Goal: Information Seeking & Learning: Learn about a topic

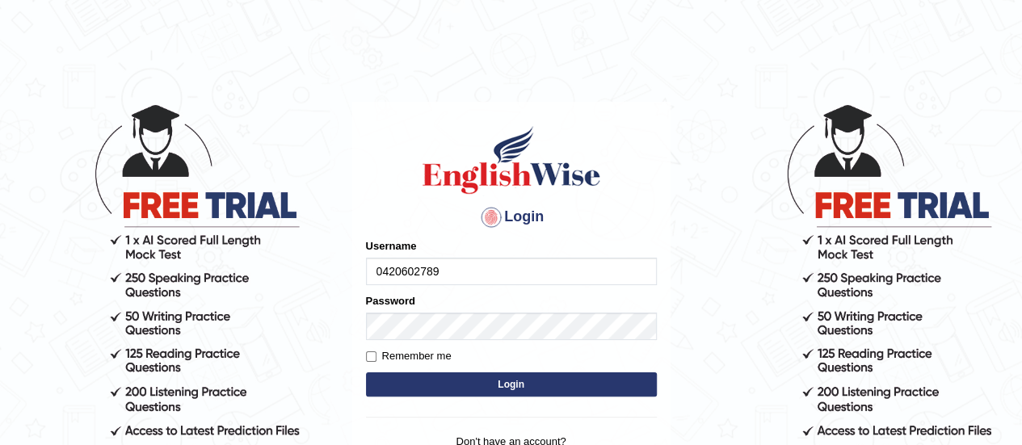
type input "0420602789"
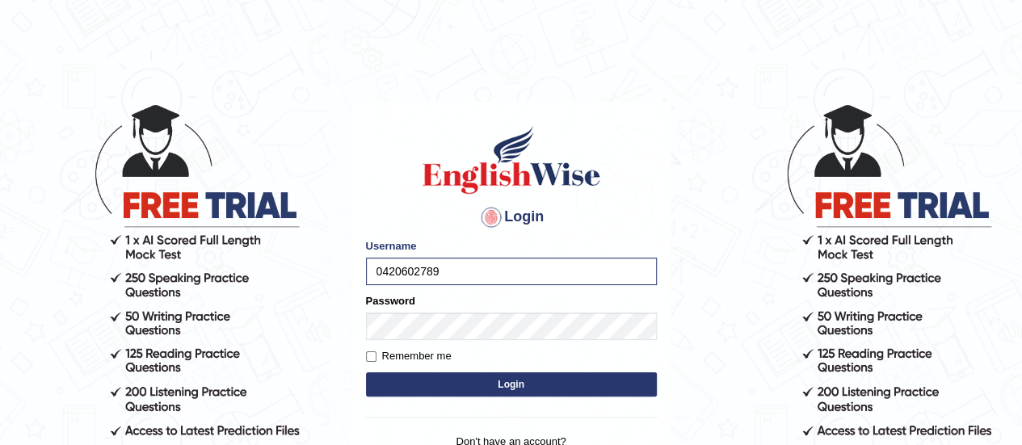
click at [452, 385] on button "Login" at bounding box center [511, 384] width 291 height 24
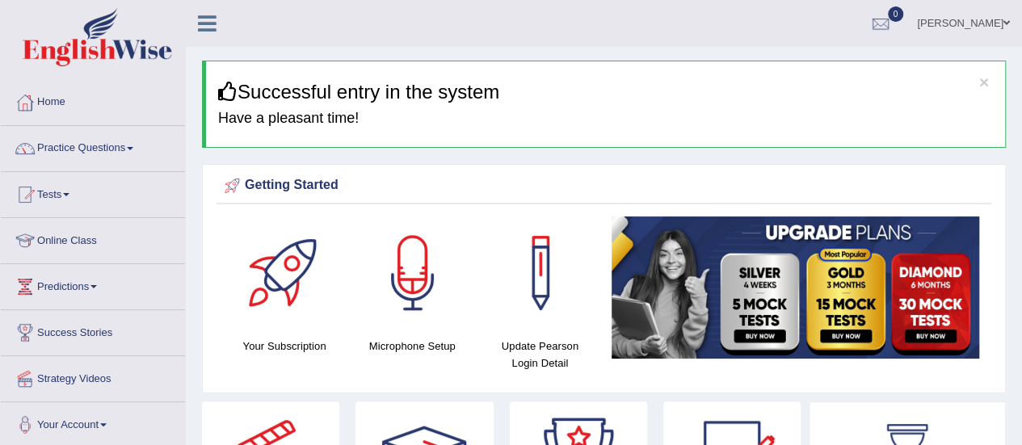
click at [425, 304] on div at bounding box center [412, 273] width 113 height 113
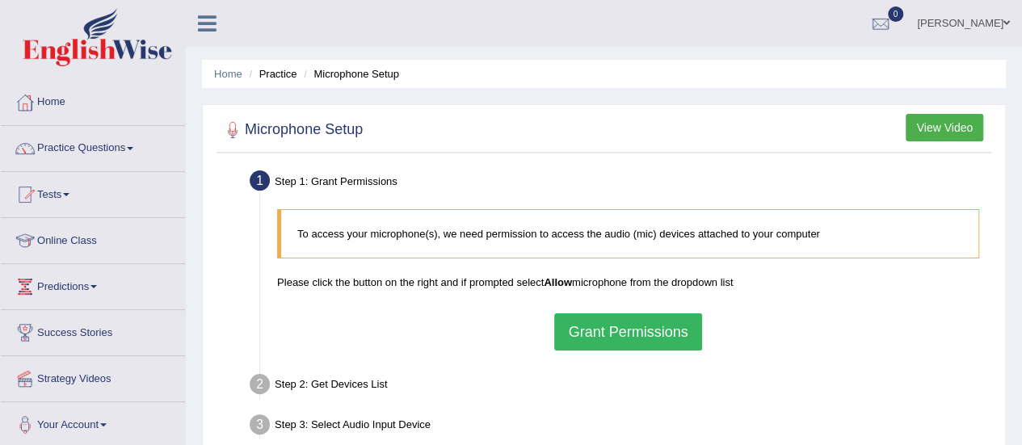
click at [595, 335] on button "Grant Permissions" at bounding box center [627, 331] width 147 height 37
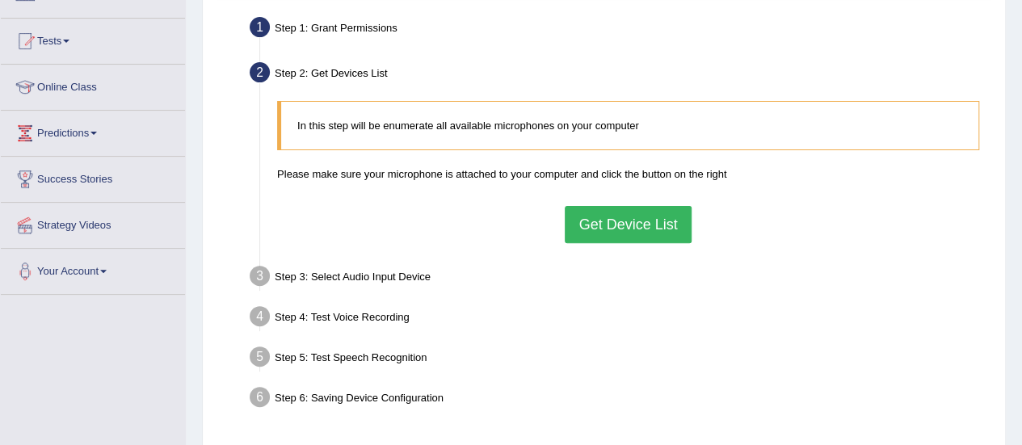
scroll to position [155, 0]
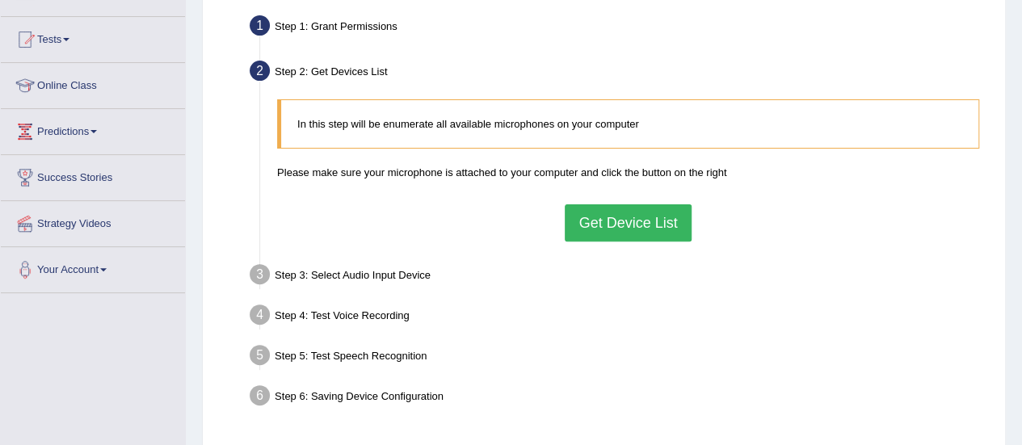
click at [648, 215] on button "Get Device List" at bounding box center [628, 222] width 126 height 37
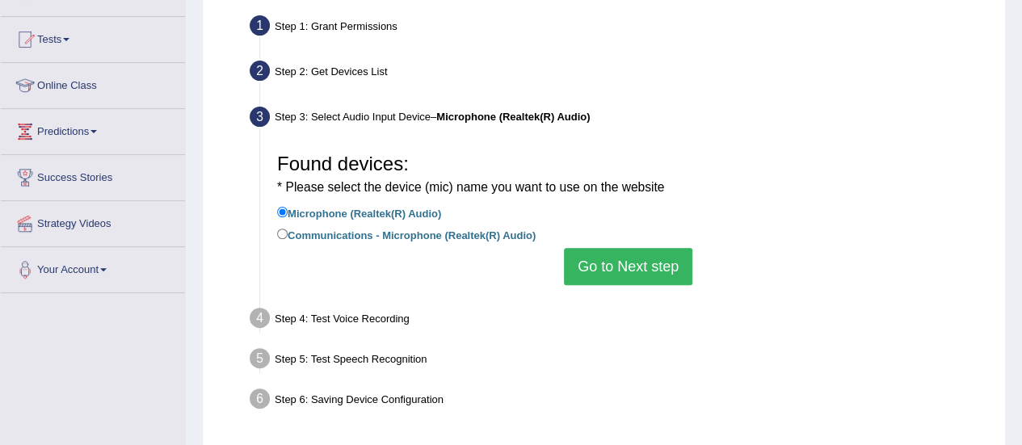
click at [611, 263] on button "Go to Next step" at bounding box center [628, 266] width 128 height 37
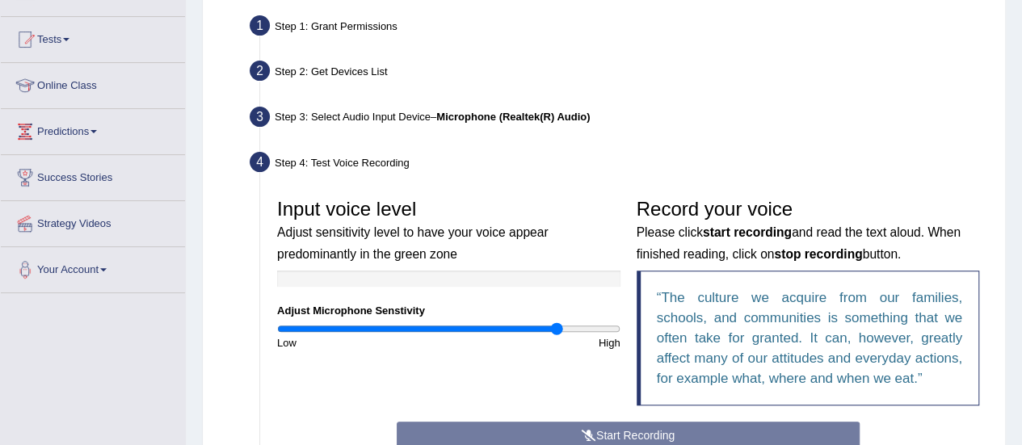
click at [555, 332] on input "range" at bounding box center [448, 328] width 343 height 13
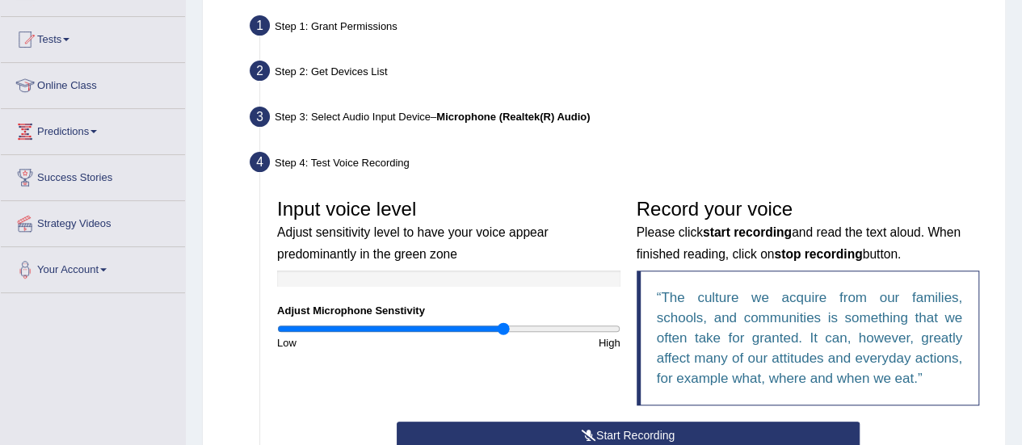
click at [503, 329] on input "range" at bounding box center [448, 328] width 343 height 13
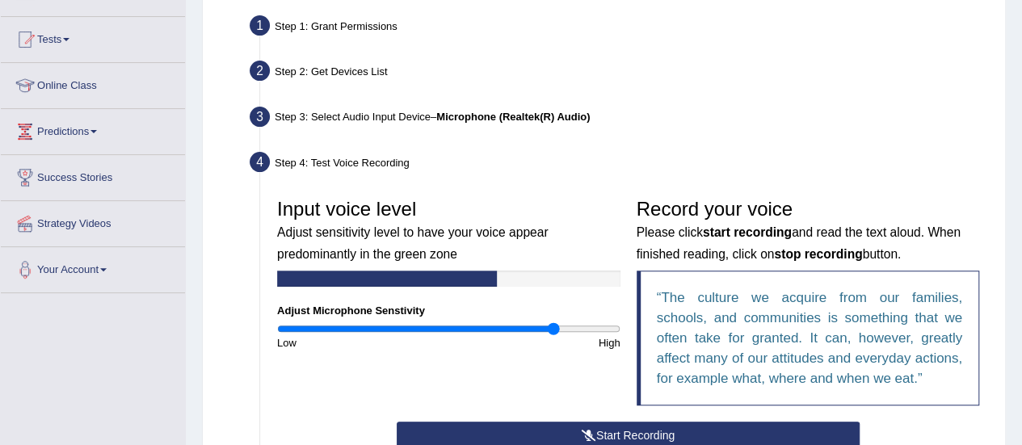
click at [553, 333] on input "range" at bounding box center [448, 328] width 343 height 13
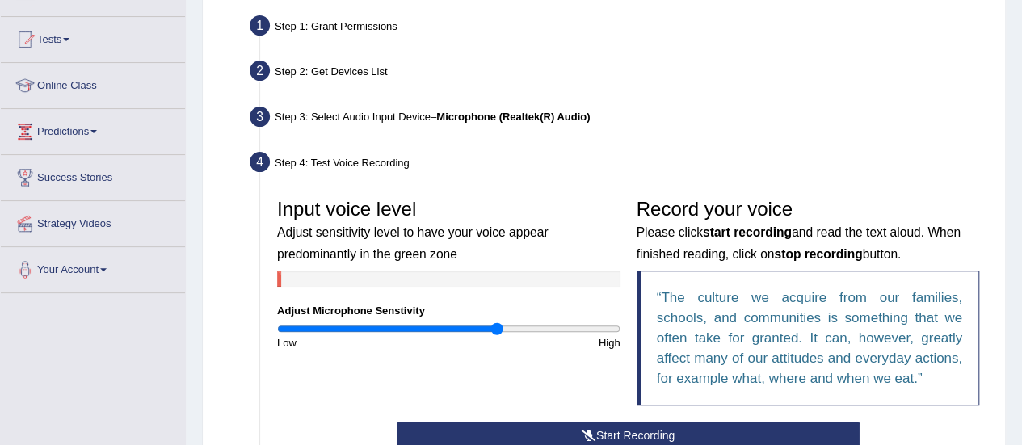
click at [498, 332] on input "range" at bounding box center [448, 328] width 343 height 13
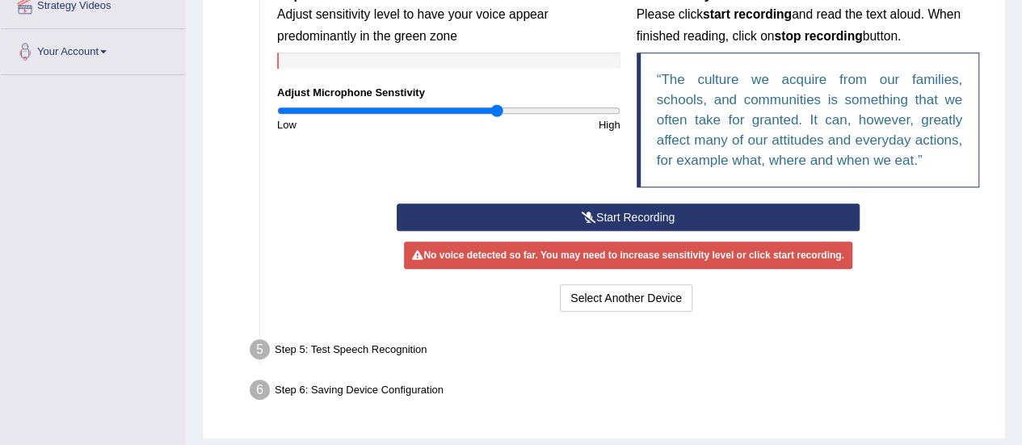
scroll to position [375, 0]
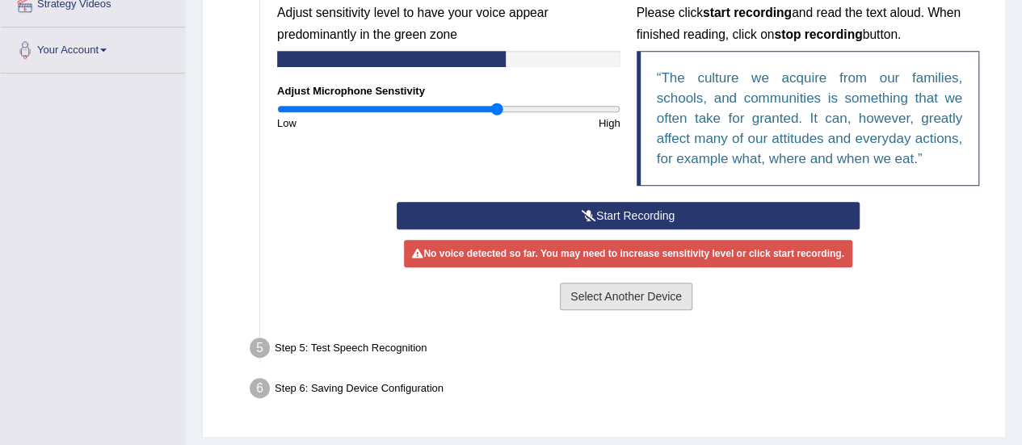
click at [674, 294] on button "Select Another Device" at bounding box center [626, 296] width 132 height 27
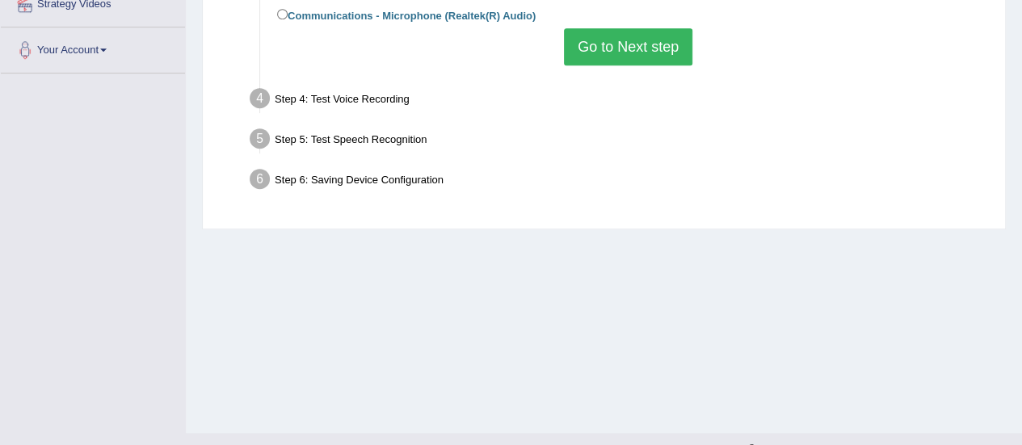
click at [632, 59] on button "Go to Next step" at bounding box center [628, 46] width 128 height 37
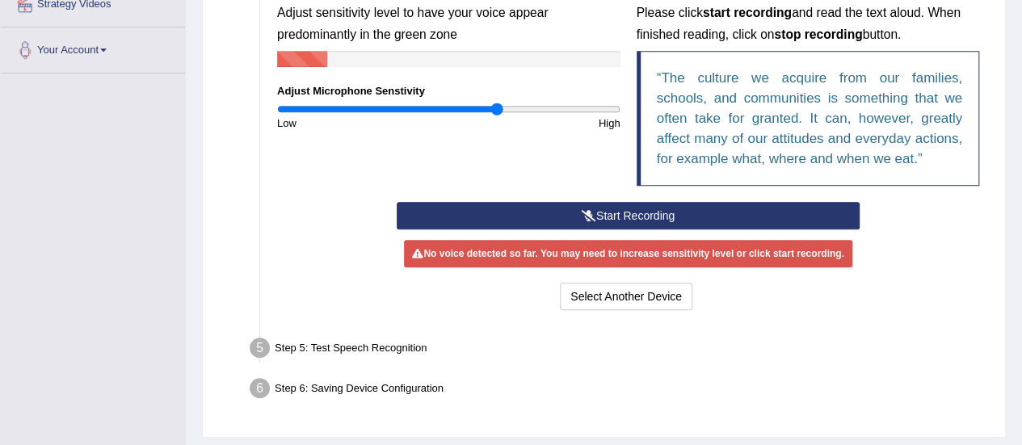
click at [640, 208] on button "Start Recording" at bounding box center [628, 215] width 463 height 27
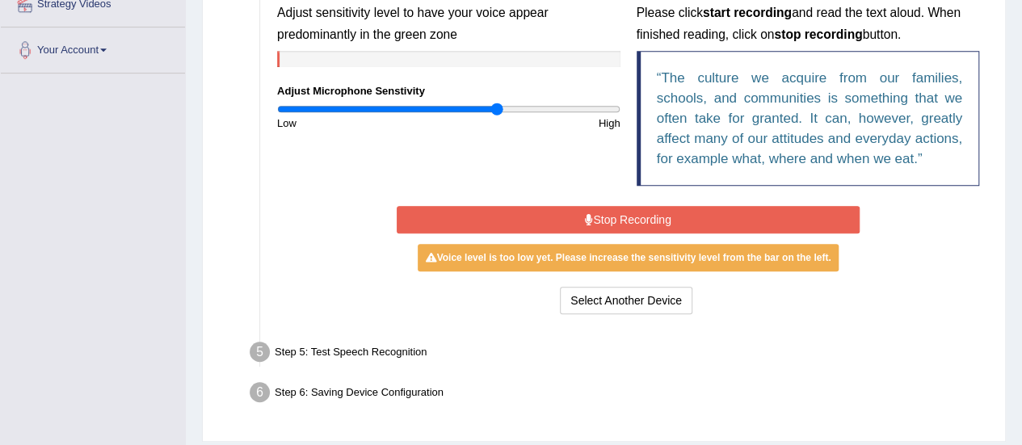
click at [637, 218] on button "Stop Recording" at bounding box center [628, 219] width 463 height 27
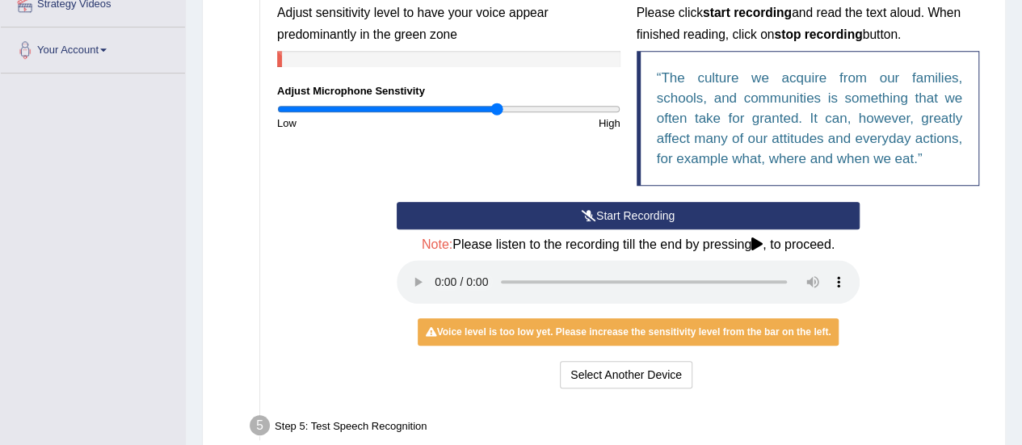
click at [601, 337] on div "Voice level is too low yet. Please increase the sensitivity level from the bar …" at bounding box center [629, 331] width 422 height 27
click at [536, 110] on input "range" at bounding box center [448, 109] width 343 height 13
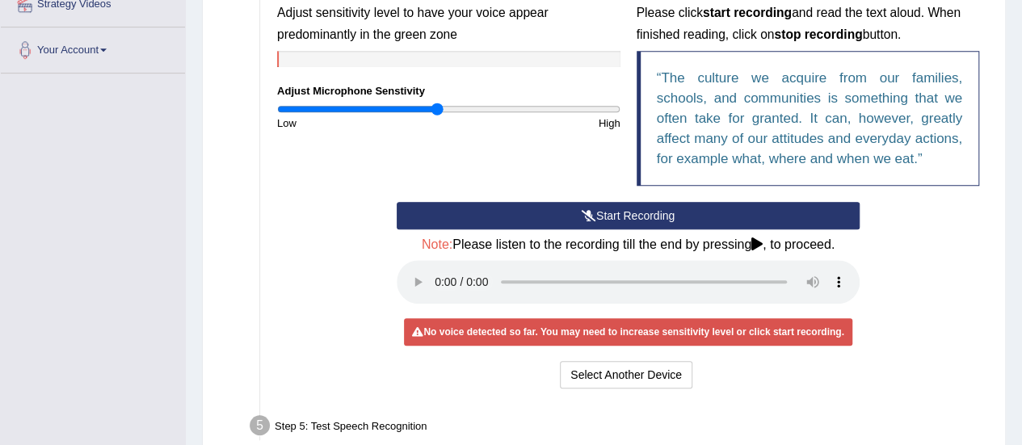
type input "0.94"
click at [435, 111] on input "range" at bounding box center [448, 109] width 343 height 13
click at [348, 419] on div "Step 5: Test Speech Recognition" at bounding box center [619, 428] width 755 height 36
click at [345, 435] on div "Step 5: Test Speech Recognition" at bounding box center [619, 428] width 755 height 36
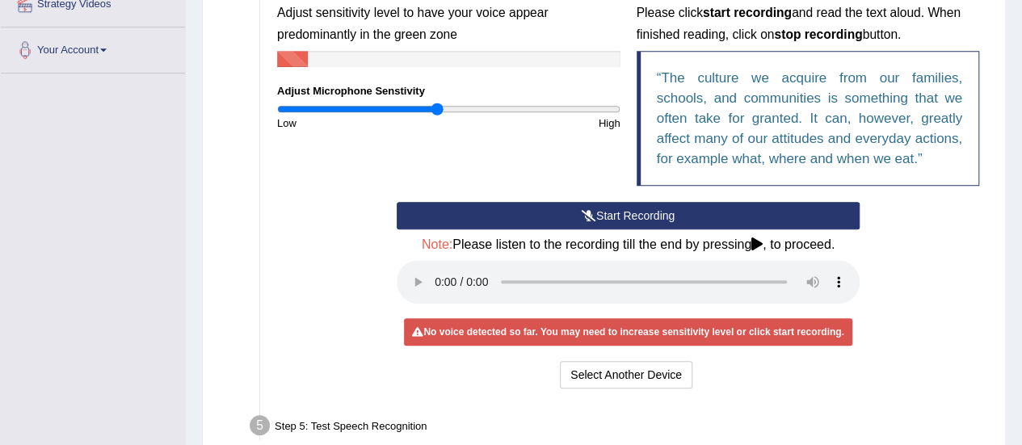
click at [761, 243] on icon at bounding box center [756, 244] width 11 height 13
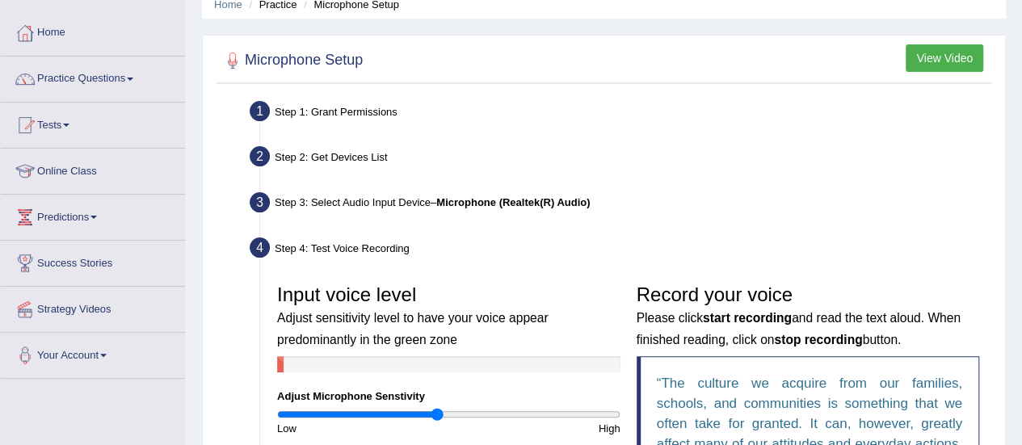
scroll to position [57, 0]
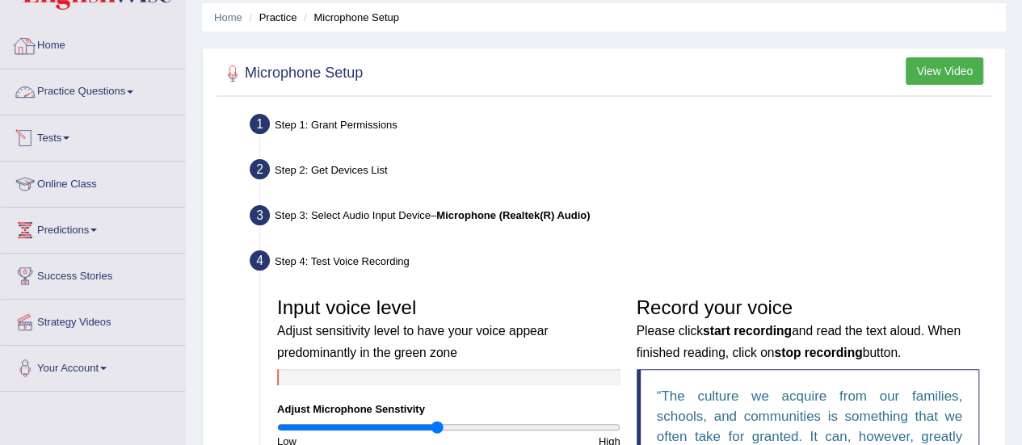
click at [55, 48] on link "Home" at bounding box center [93, 43] width 184 height 40
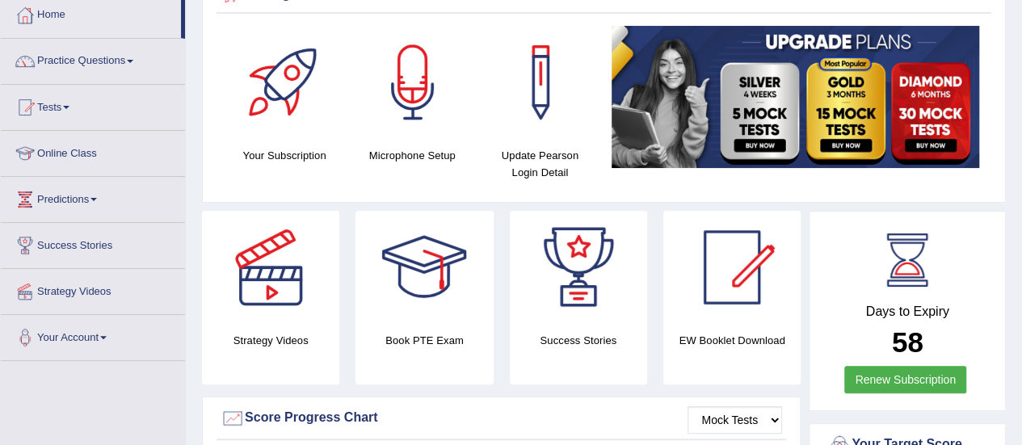
scroll to position [90, 0]
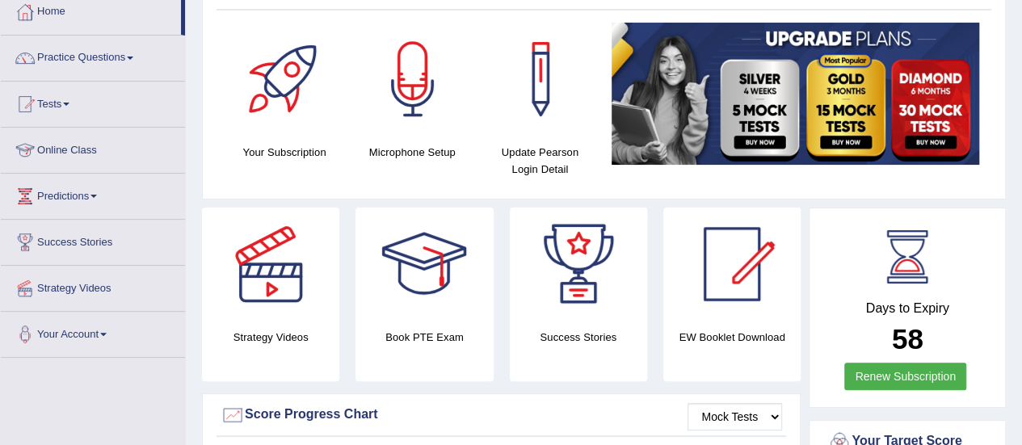
click at [96, 158] on link "Online Class" at bounding box center [93, 148] width 184 height 40
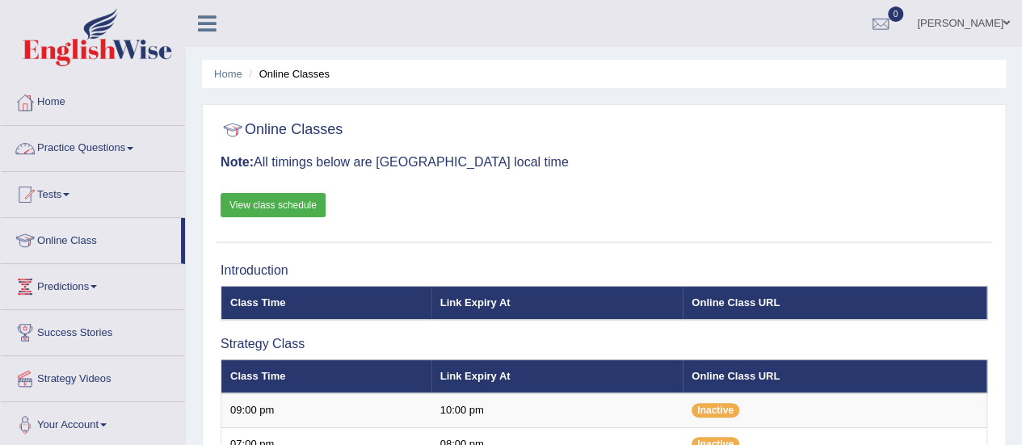
click at [291, 209] on link "View class schedule" at bounding box center [273, 205] width 105 height 24
click at [85, 149] on link "Practice Questions" at bounding box center [93, 146] width 184 height 40
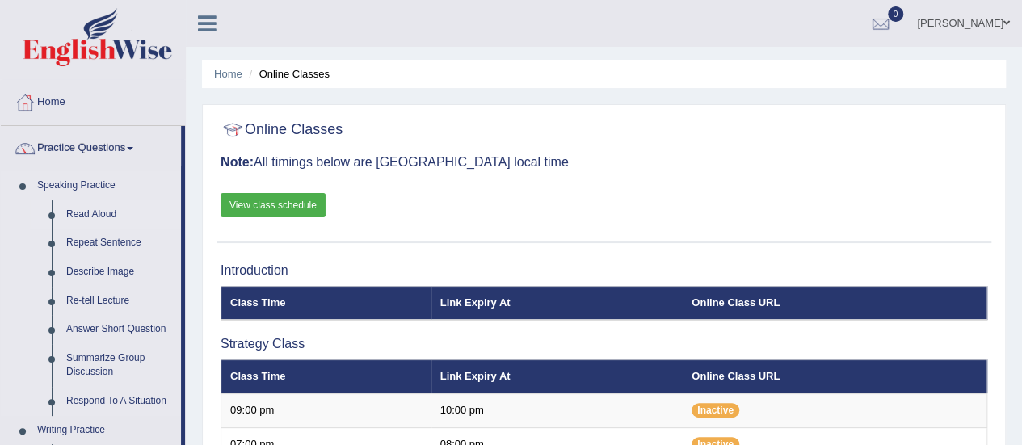
click at [87, 217] on link "Read Aloud" at bounding box center [120, 214] width 122 height 29
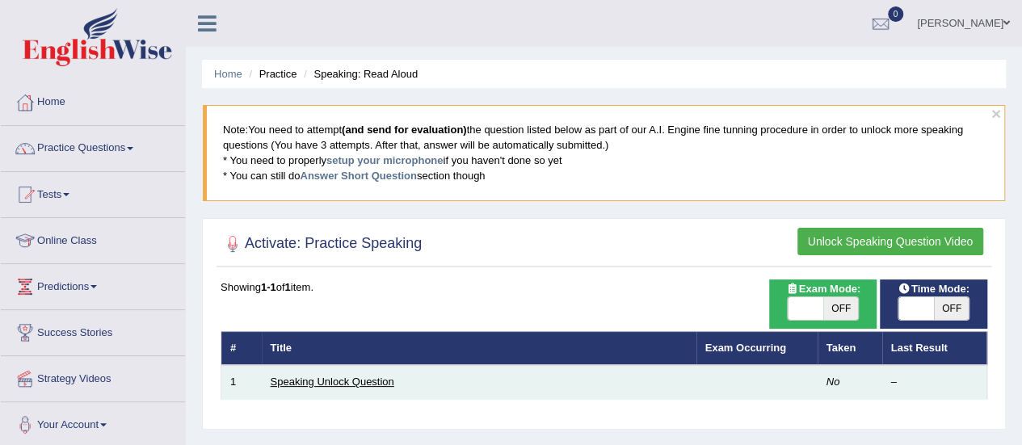
click at [331, 381] on link "Speaking Unlock Question" at bounding box center [333, 382] width 124 height 12
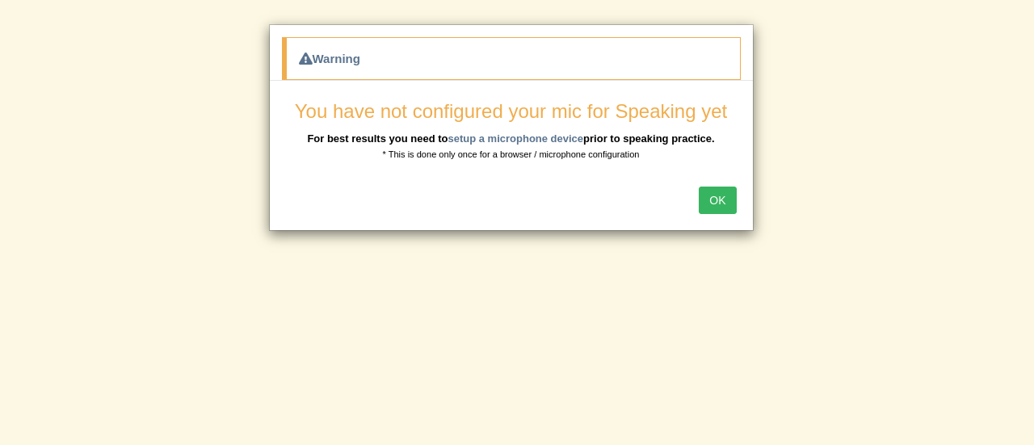
click at [726, 196] on button "OK" at bounding box center [717, 200] width 37 height 27
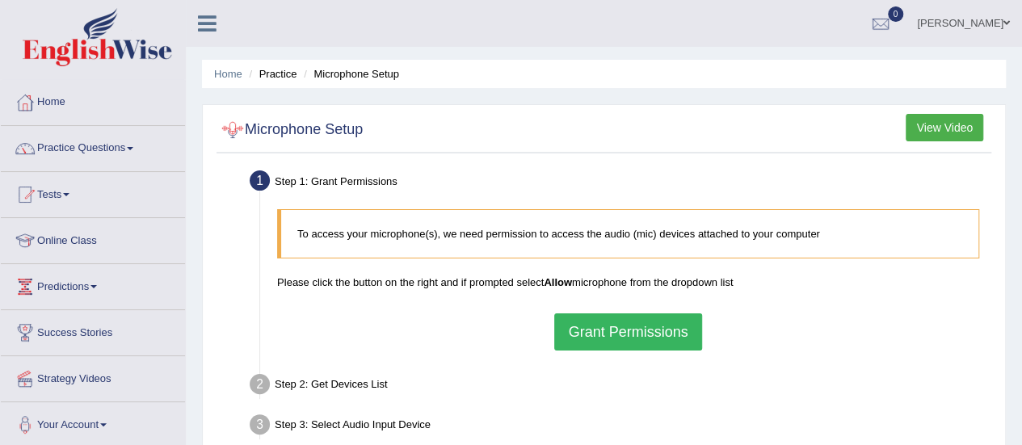
click at [234, 127] on div at bounding box center [233, 130] width 24 height 24
click at [618, 329] on button "Grant Permissions" at bounding box center [627, 331] width 147 height 37
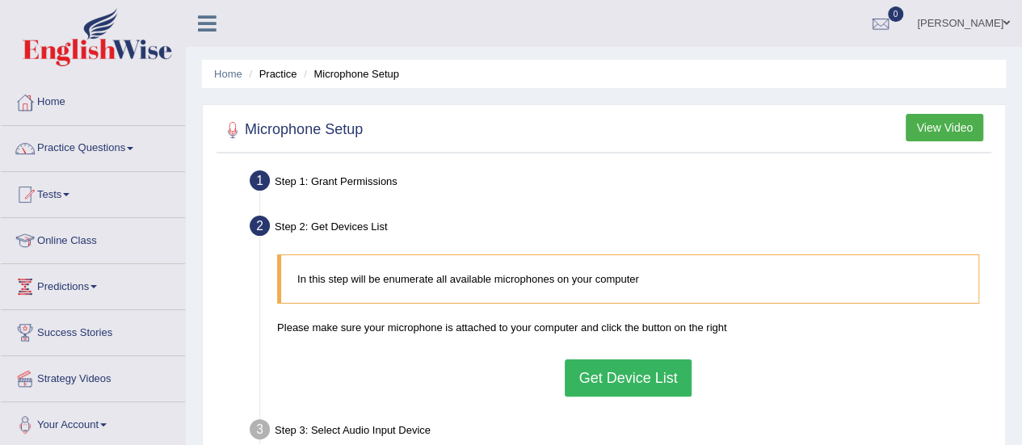
click at [618, 375] on button "Get Device List" at bounding box center [628, 378] width 126 height 37
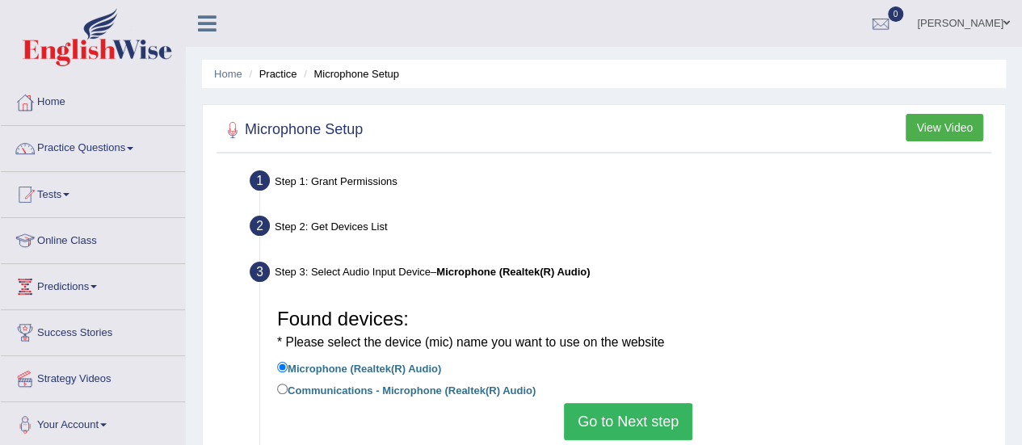
click at [622, 428] on button "Go to Next step" at bounding box center [628, 421] width 128 height 37
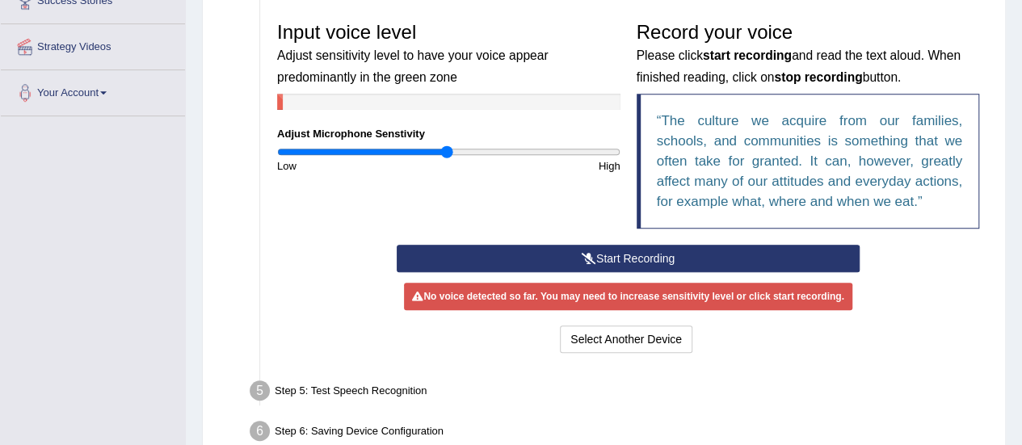
scroll to position [317, 0]
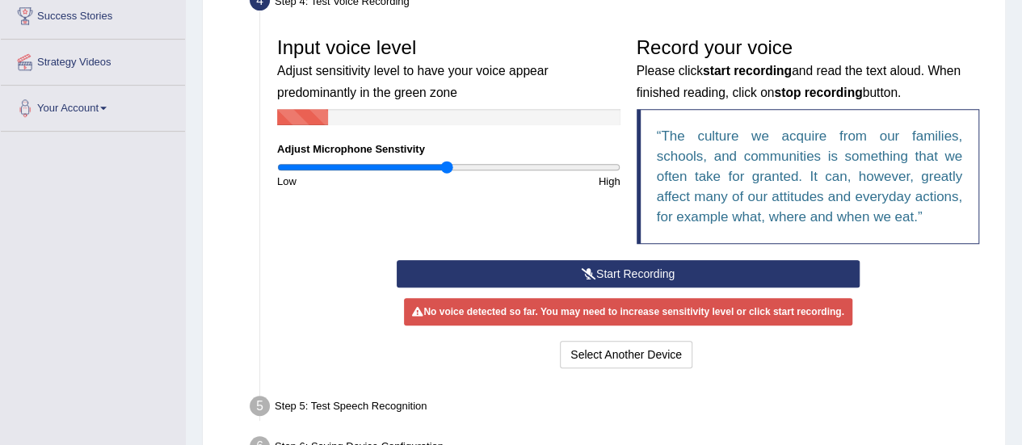
click at [589, 268] on icon at bounding box center [589, 273] width 15 height 11
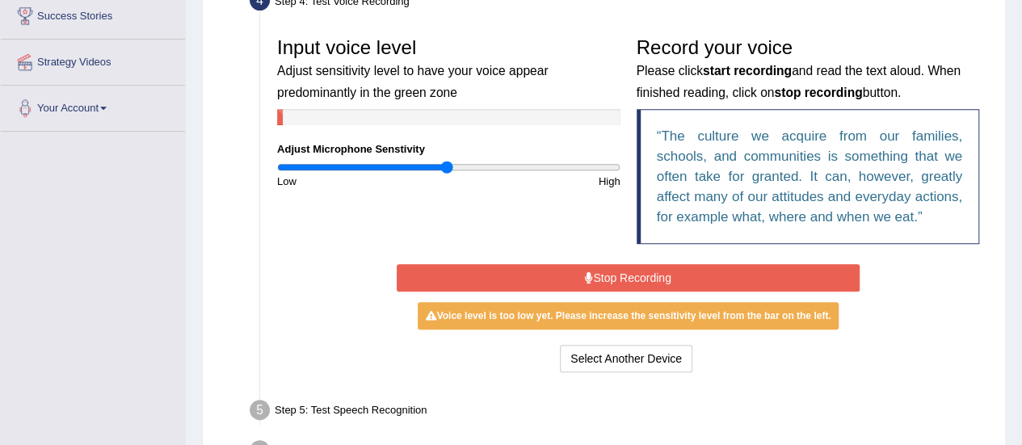
click at [612, 279] on button "Stop Recording" at bounding box center [628, 277] width 463 height 27
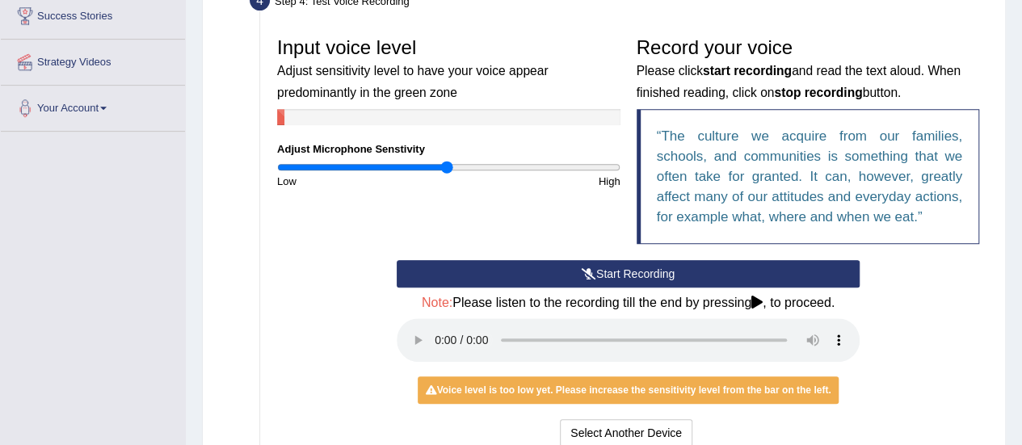
click at [650, 269] on button "Start Recording" at bounding box center [628, 273] width 463 height 27
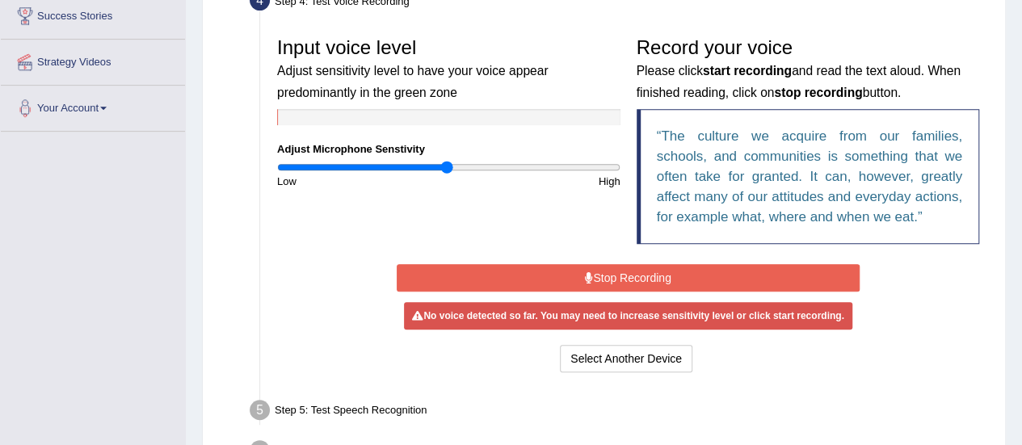
click at [670, 277] on button "Stop Recording" at bounding box center [628, 277] width 463 height 27
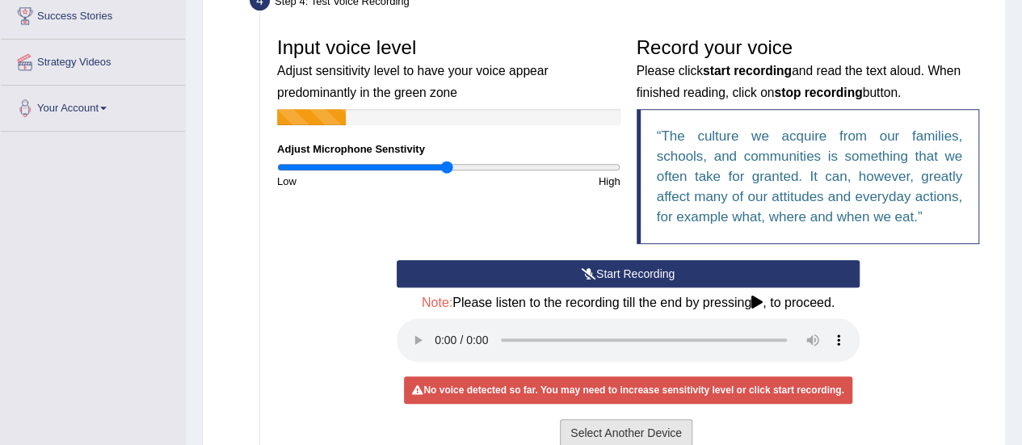
click at [610, 429] on button "Select Another Device" at bounding box center [626, 432] width 132 height 27
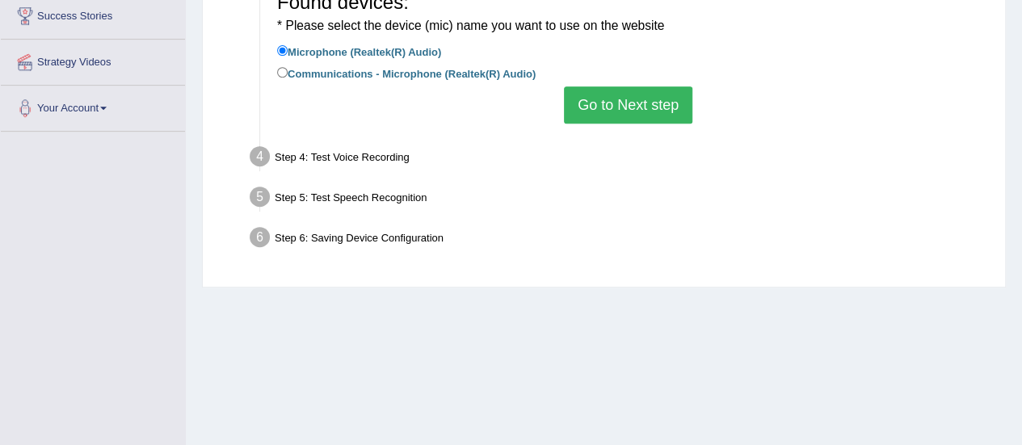
click at [610, 116] on button "Go to Next step" at bounding box center [628, 104] width 128 height 37
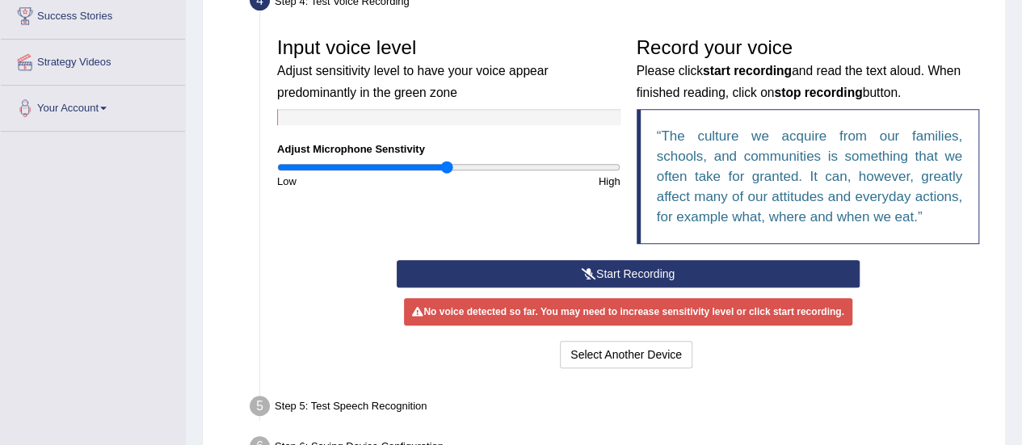
click at [448, 169] on input "range" at bounding box center [448, 167] width 343 height 13
click at [574, 274] on button "Start Recording" at bounding box center [628, 273] width 463 height 27
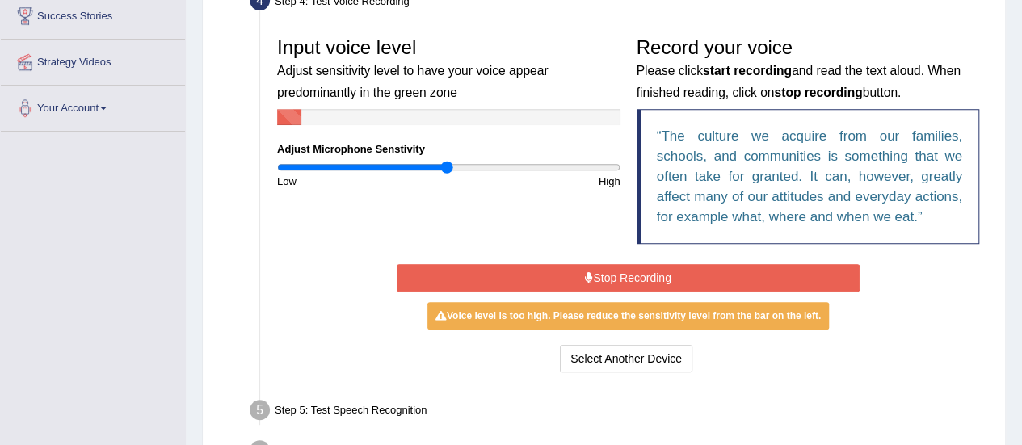
click at [574, 274] on button "Stop Recording" at bounding box center [628, 277] width 463 height 27
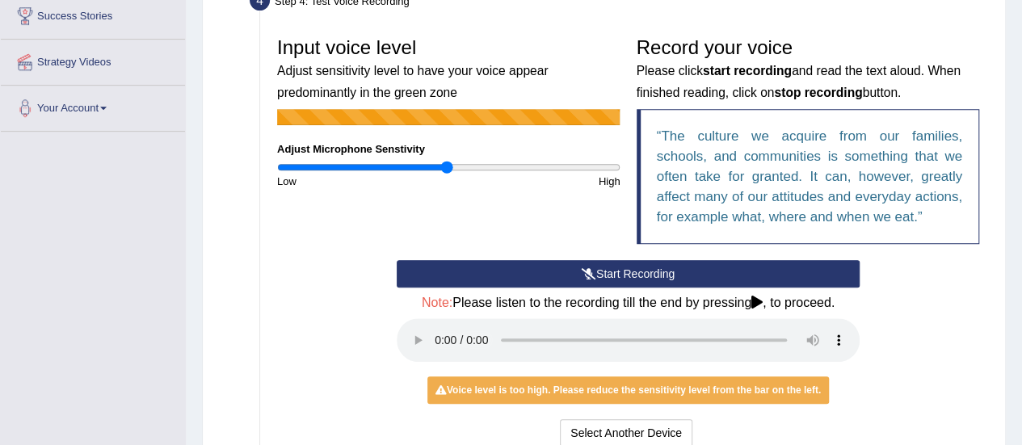
click at [574, 274] on button "Start Recording" at bounding box center [628, 273] width 463 height 27
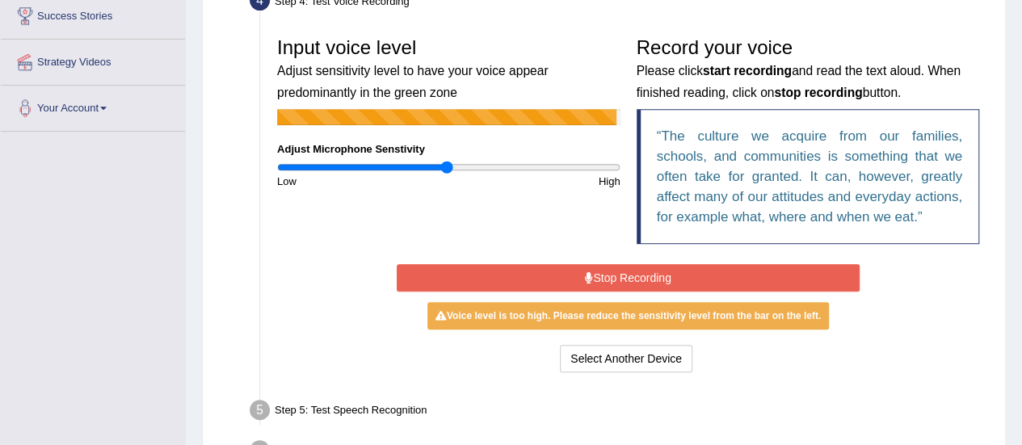
click at [574, 274] on button "Stop Recording" at bounding box center [628, 277] width 463 height 27
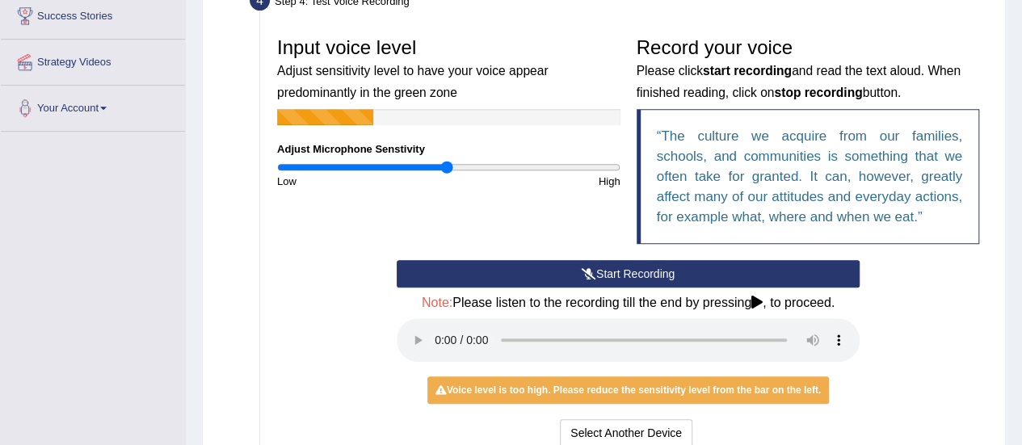
click at [684, 104] on div "Record your voice Please click start recording and read the text aloud. When fi…" at bounding box center [809, 144] width 360 height 231
click at [599, 268] on button "Start Recording" at bounding box center [628, 273] width 463 height 27
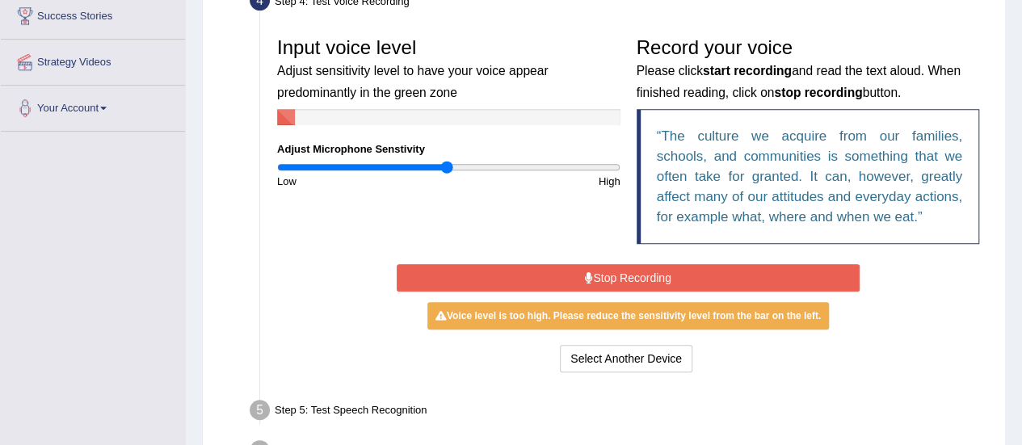
click at [599, 268] on button "Stop Recording" at bounding box center [628, 277] width 463 height 27
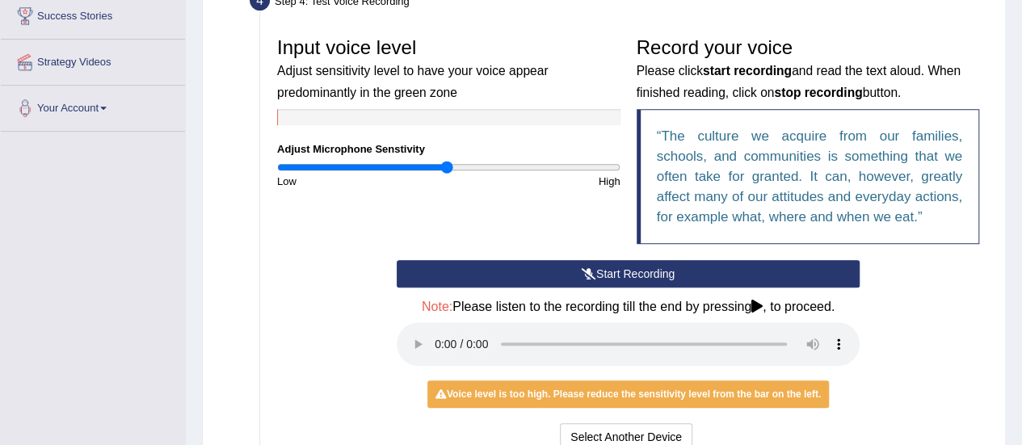
click at [599, 268] on button "Start Recording" at bounding box center [628, 273] width 463 height 27
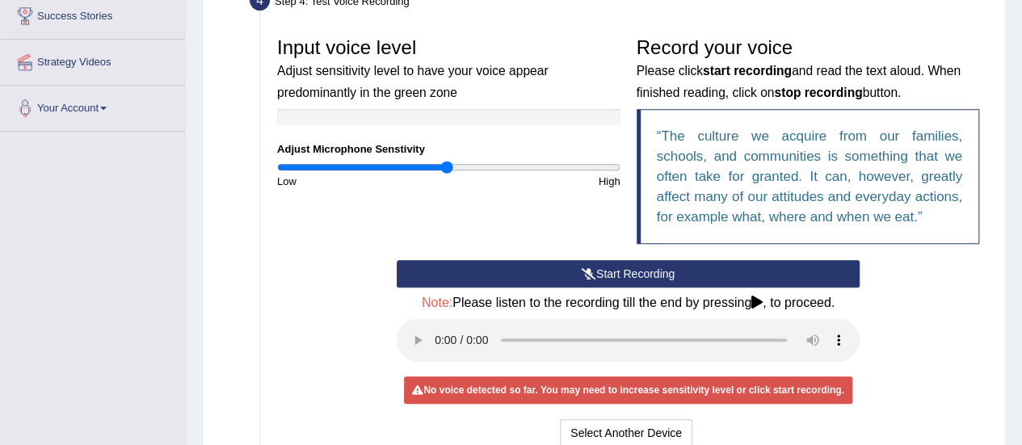
scroll to position [496, 0]
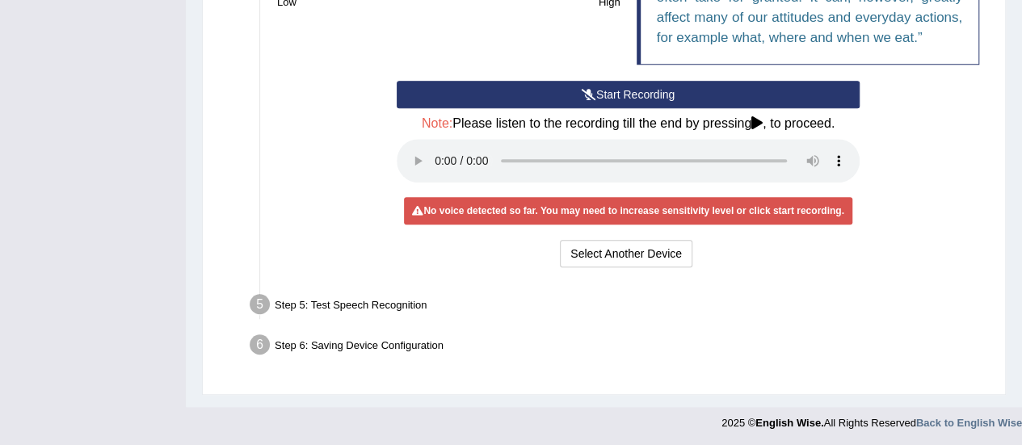
click at [936, 148] on div "Start Recording Stop Recording Note: Please listen to the recording till the en…" at bounding box center [628, 176] width 718 height 191
click at [759, 124] on icon at bounding box center [756, 122] width 11 height 13
click at [795, 120] on h4 "Note: Please listen to the recording till the end by pressing , to proceed." at bounding box center [628, 123] width 463 height 15
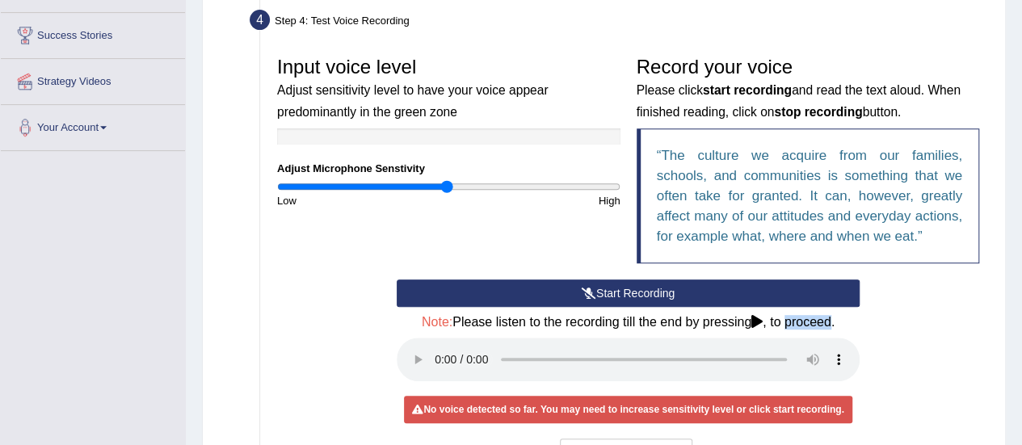
scroll to position [301, 0]
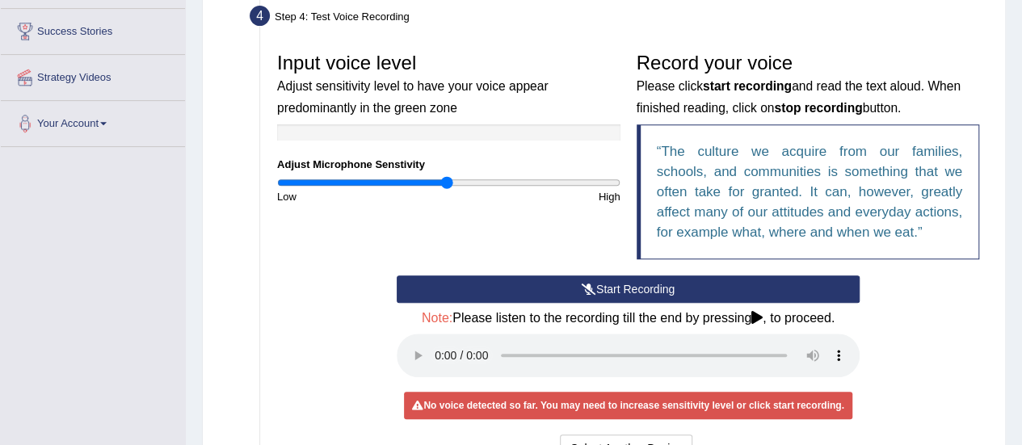
click at [803, 414] on div "No voice detected so far. You may need to increase sensitivity level or click s…" at bounding box center [628, 405] width 448 height 27
click at [753, 413] on div "No voice detected so far. You may need to increase sensitivity level or click s…" at bounding box center [628, 405] width 448 height 27
click at [620, 402] on div "No voice detected so far. You may need to increase sensitivity level or click s…" at bounding box center [628, 405] width 448 height 27
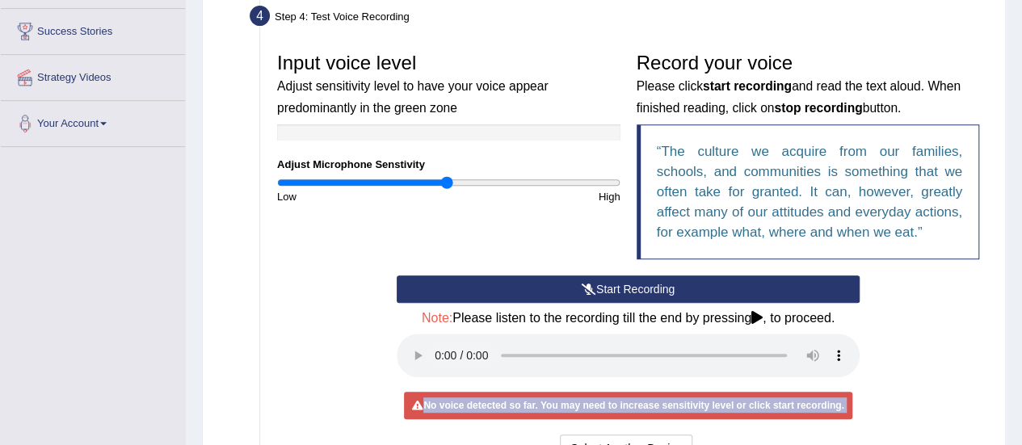
click at [620, 402] on div "No voice detected so far. You may need to increase sensitivity level or click s…" at bounding box center [628, 405] width 448 height 27
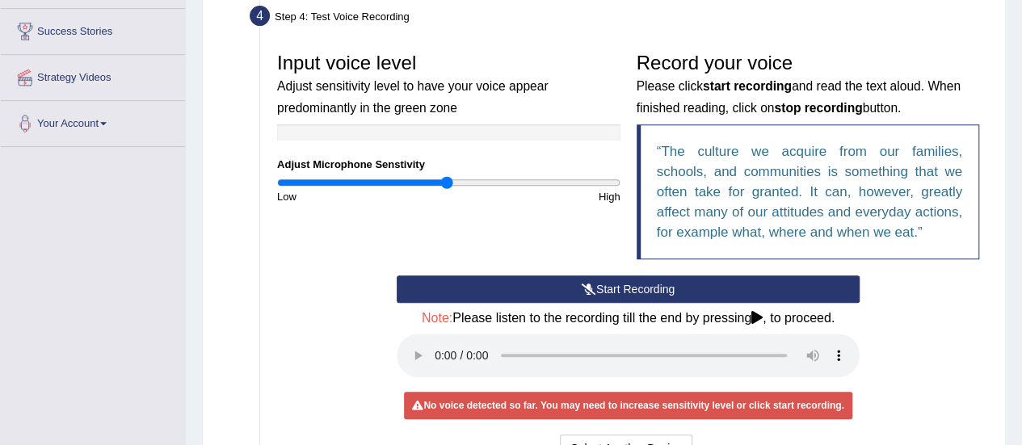
click at [629, 393] on div "No voice detected so far. You may need to increase sensitivity level or click s…" at bounding box center [628, 405] width 448 height 27
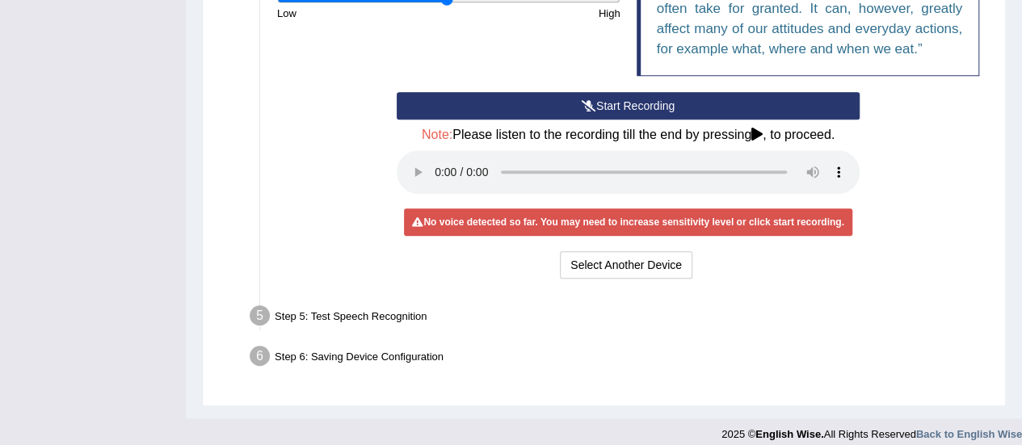
scroll to position [496, 0]
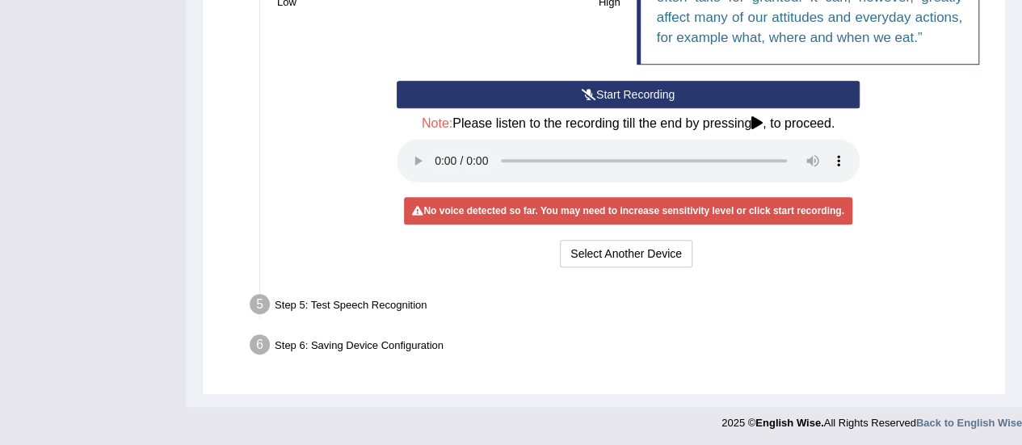
click at [730, 213] on div "No voice detected so far. You may need to increase sensitivity level or click s…" at bounding box center [628, 210] width 448 height 27
click at [650, 205] on div "No voice detected so far. You may need to increase sensitivity level or click s…" at bounding box center [628, 210] width 448 height 27
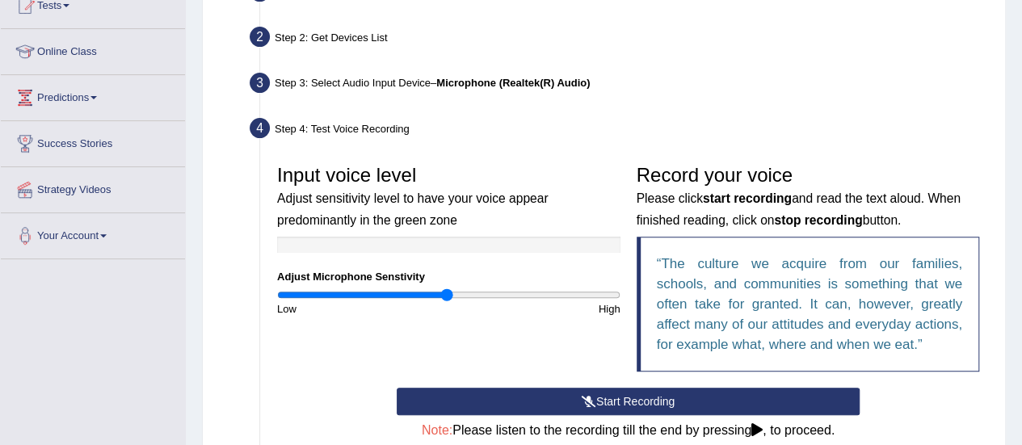
scroll to position [191, 0]
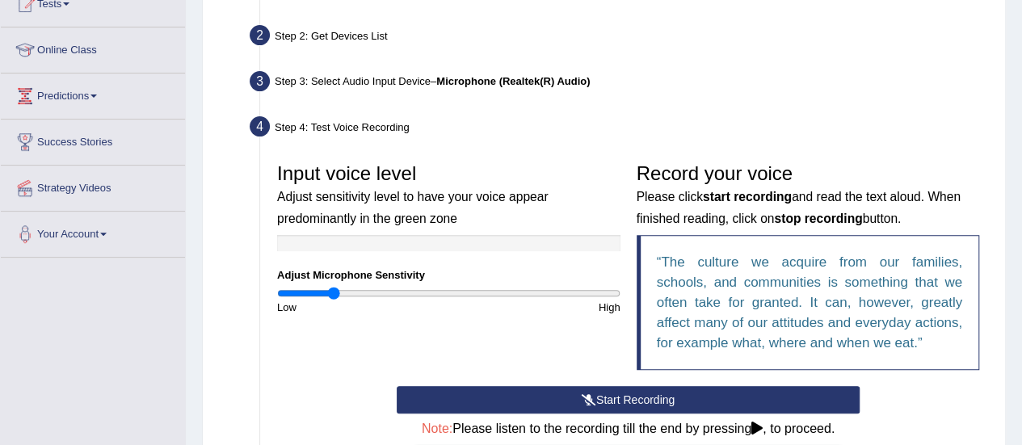
drag, startPoint x: 446, startPoint y: 292, endPoint x: 332, endPoint y: 329, distance: 119.6
click at [332, 300] on input "range" at bounding box center [448, 293] width 343 height 13
drag, startPoint x: 334, startPoint y: 296, endPoint x: 480, endPoint y: 279, distance: 147.2
click at [480, 287] on input "range" at bounding box center [448, 293] width 343 height 13
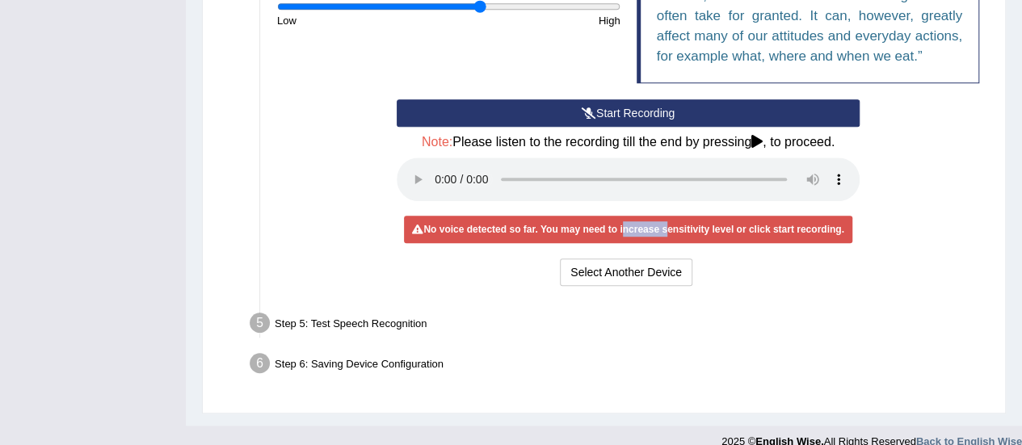
scroll to position [485, 0]
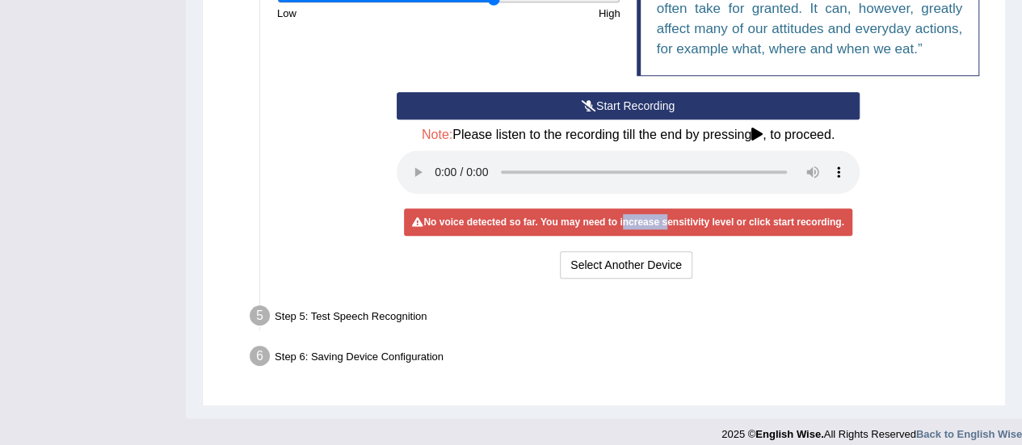
type input "1.3"
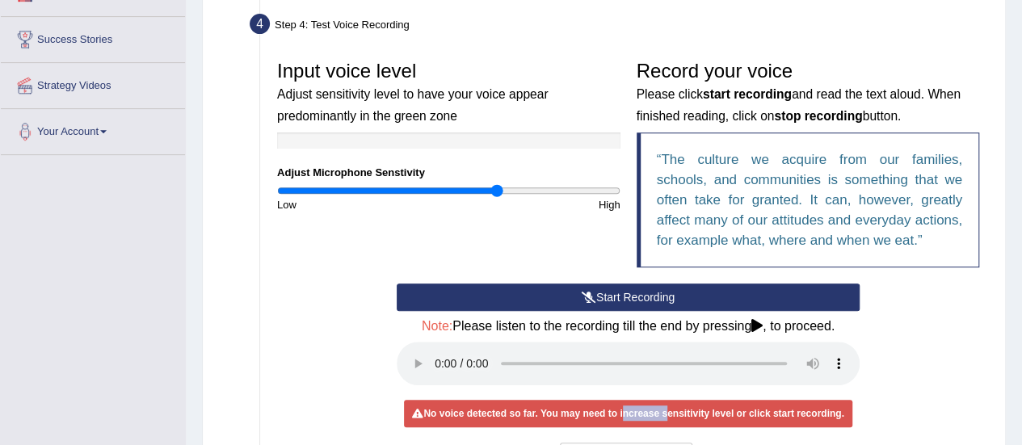
scroll to position [296, 0]
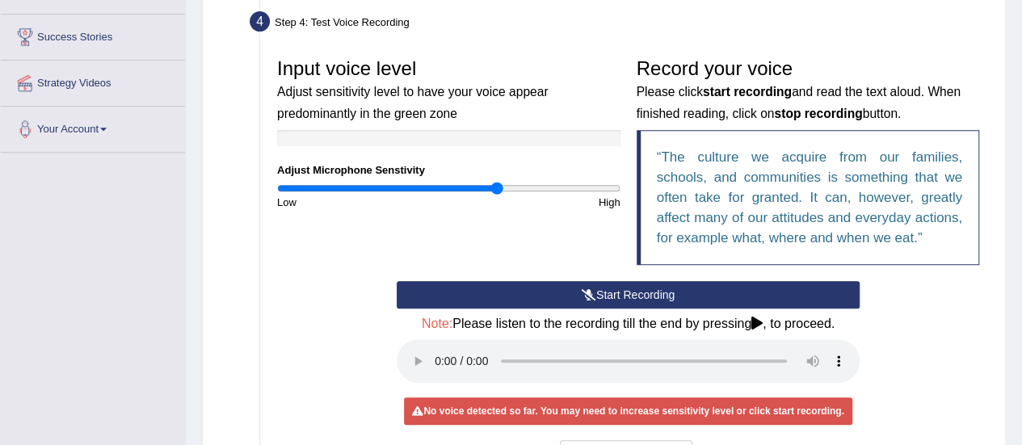
click at [84, 314] on div "Toggle navigation Home Practice Questions Speaking Practice Read Aloud Repeat S…" at bounding box center [511, 172] width 1022 height 936
click at [630, 297] on button "Start Recording" at bounding box center [628, 294] width 463 height 27
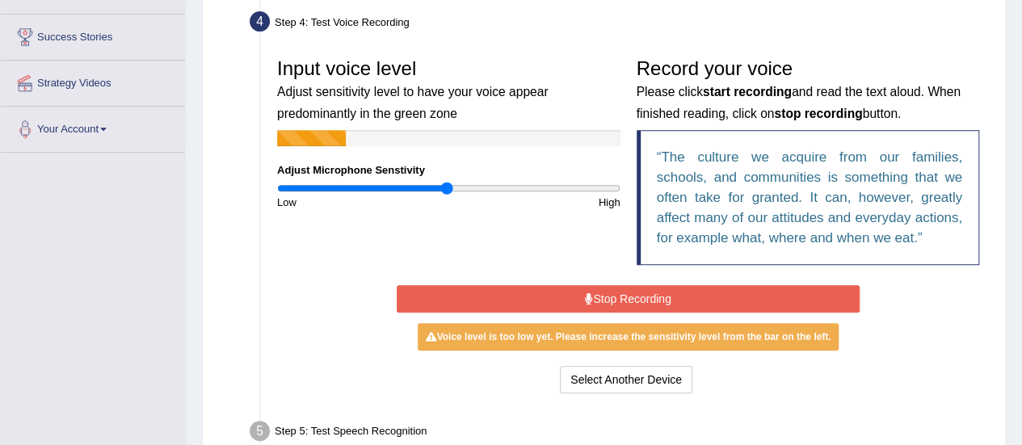
drag, startPoint x: 494, startPoint y: 186, endPoint x: 448, endPoint y: 193, distance: 46.6
type input "1"
click at [448, 193] on input "range" at bounding box center [448, 188] width 343 height 13
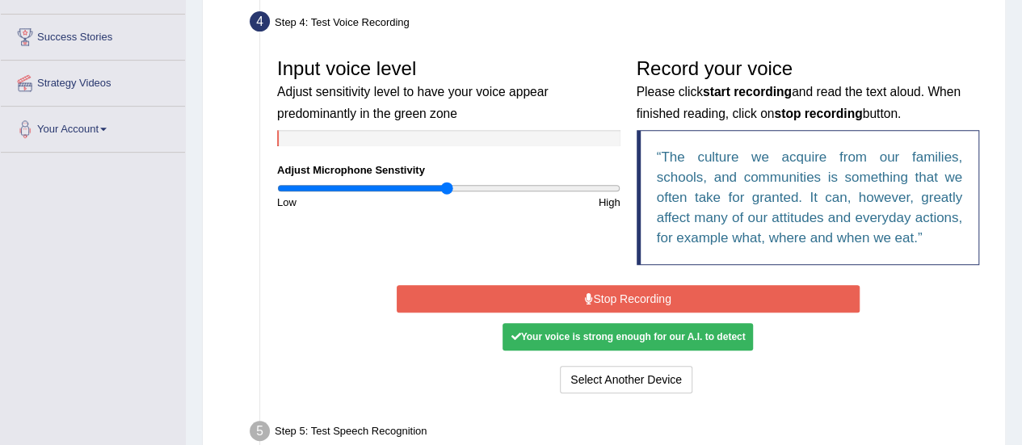
click at [596, 301] on button "Stop Recording" at bounding box center [628, 298] width 463 height 27
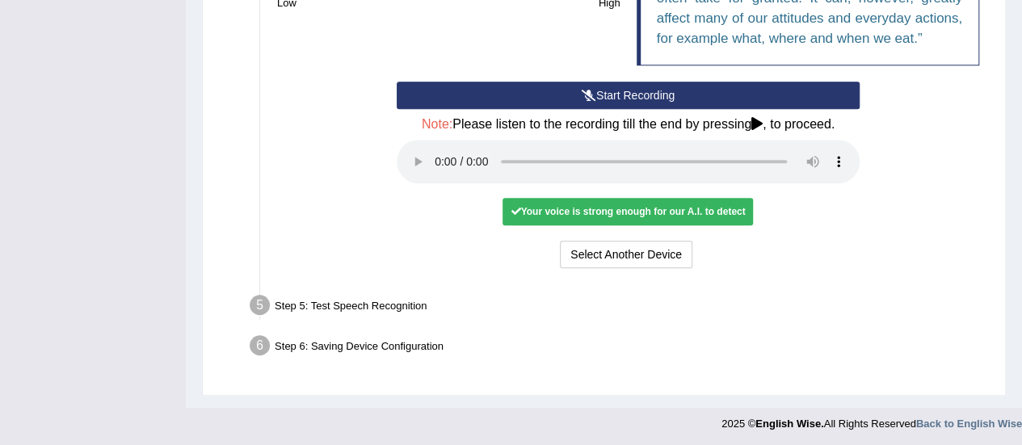
scroll to position [496, 0]
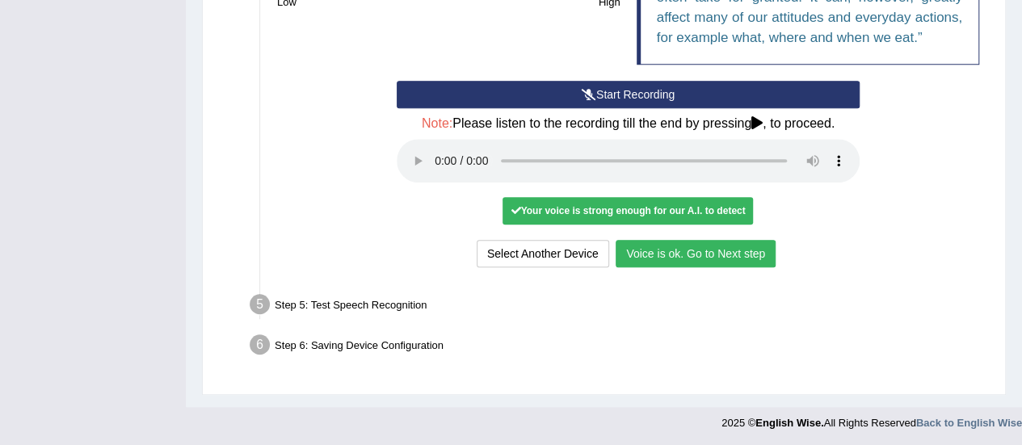
click at [696, 253] on button "Voice is ok. Go to Next step" at bounding box center [696, 253] width 160 height 27
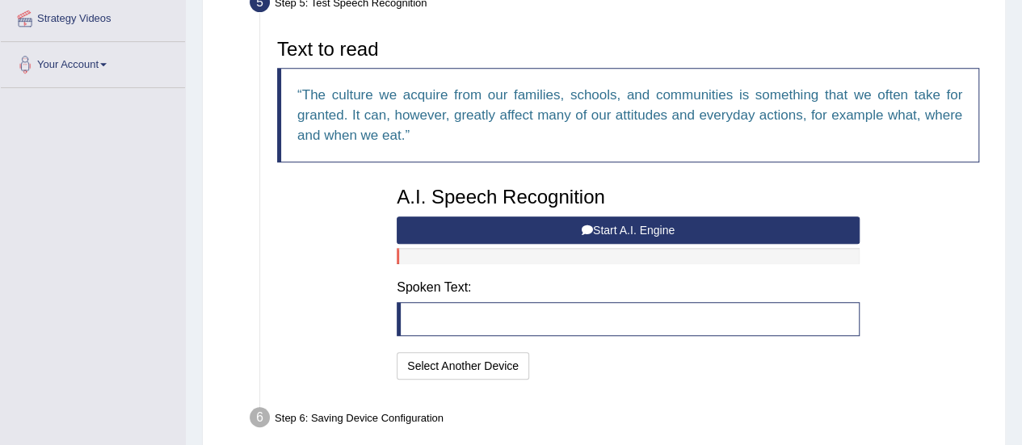
scroll to position [360, 0]
click at [690, 239] on button "Start A.I. Engine" at bounding box center [628, 230] width 463 height 27
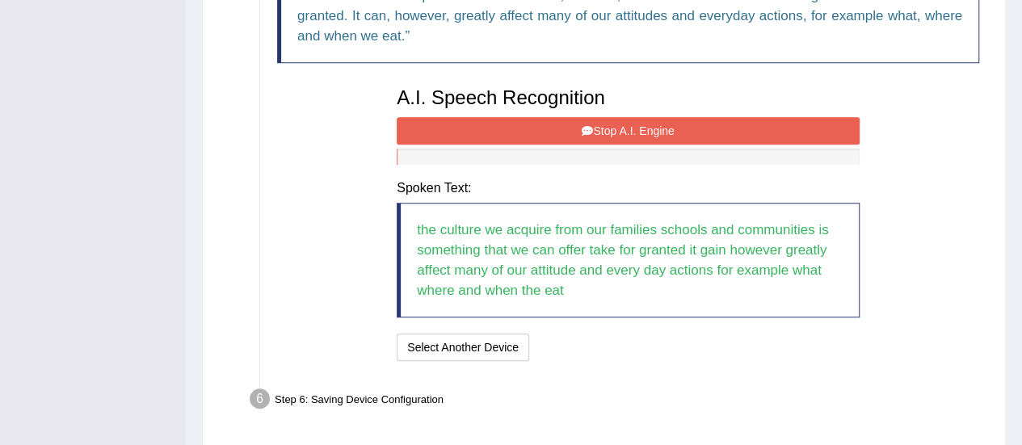
scroll to position [463, 0]
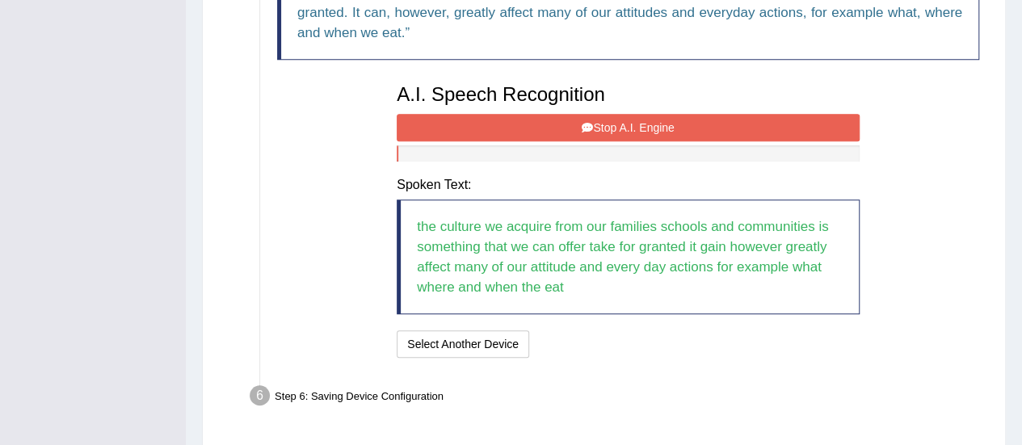
click at [730, 131] on button "Stop A.I. Engine" at bounding box center [628, 127] width 463 height 27
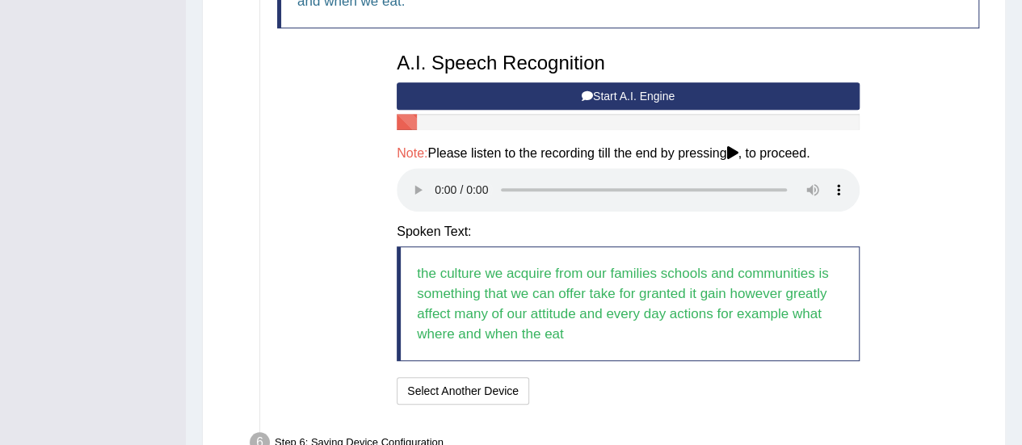
scroll to position [591, 0]
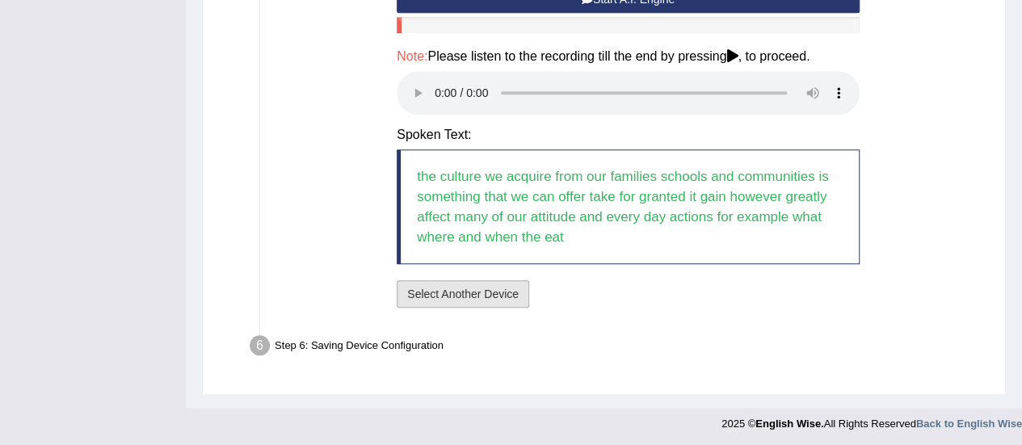
click at [493, 303] on button "Select Another Device" at bounding box center [463, 293] width 132 height 27
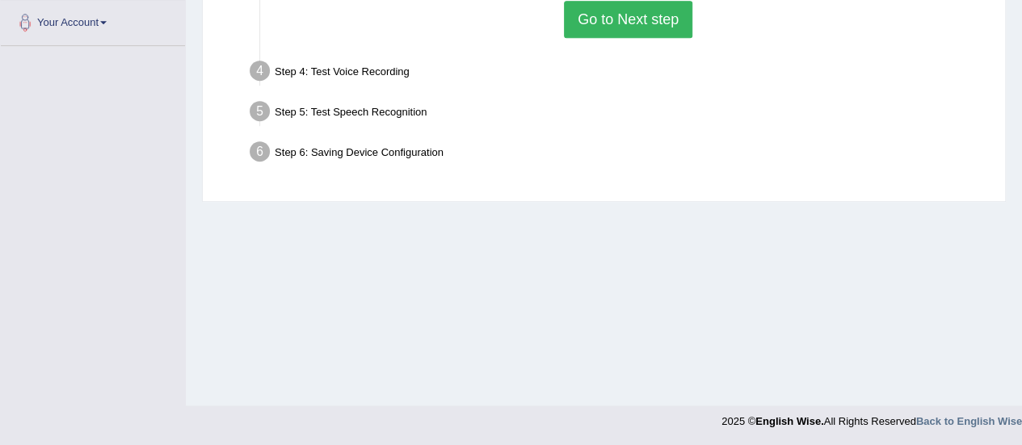
click at [629, 21] on button "Go to Next step" at bounding box center [628, 19] width 128 height 37
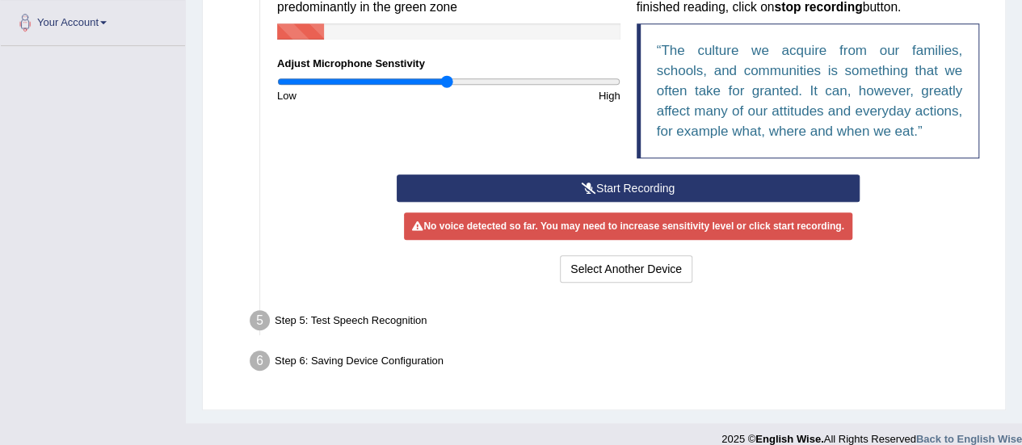
click at [407, 368] on div "Step 6: Saving Device Configuration" at bounding box center [619, 364] width 755 height 36
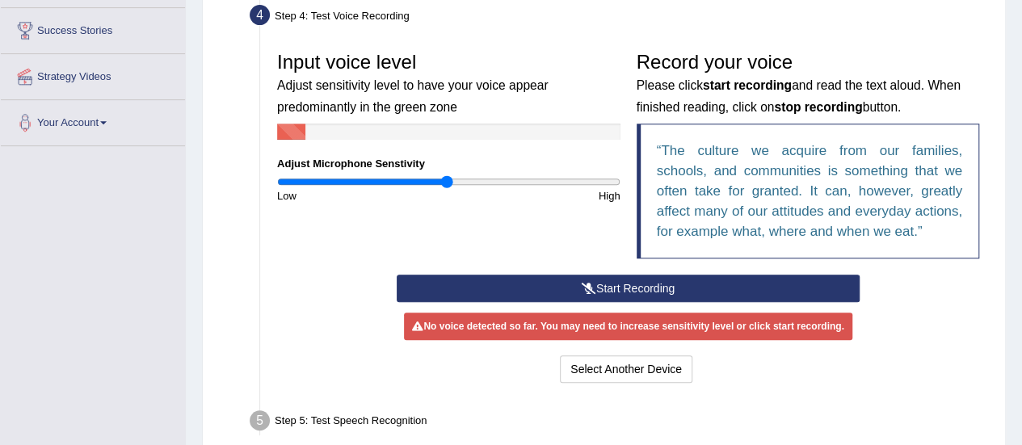
scroll to position [282, 0]
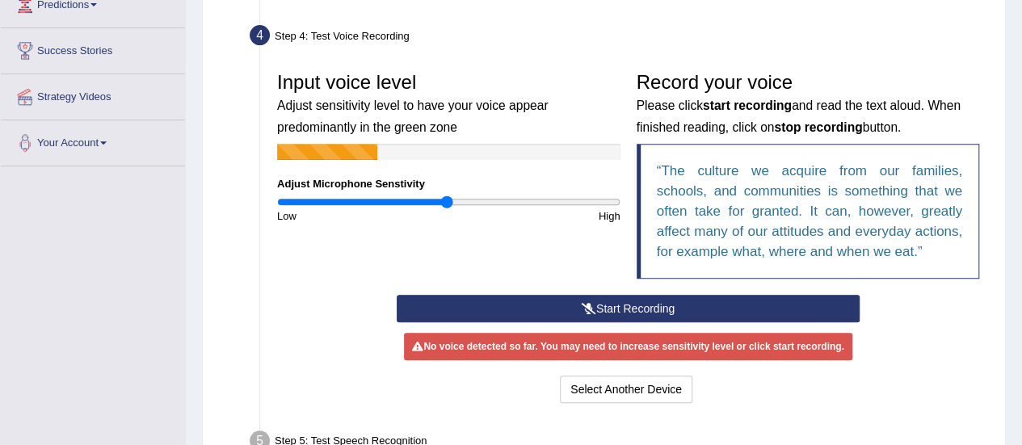
click at [982, 286] on div "Record your voice Please click start recording and read the text aloud. When fi…" at bounding box center [809, 179] width 360 height 231
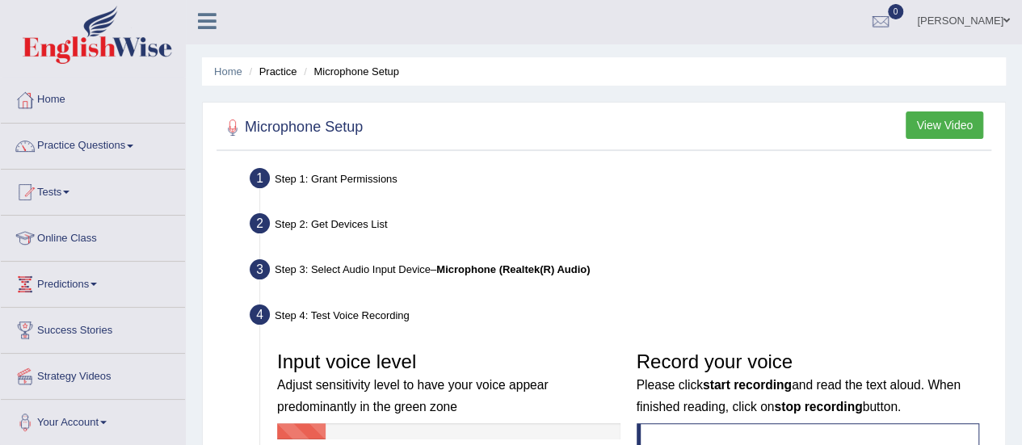
scroll to position [0, 0]
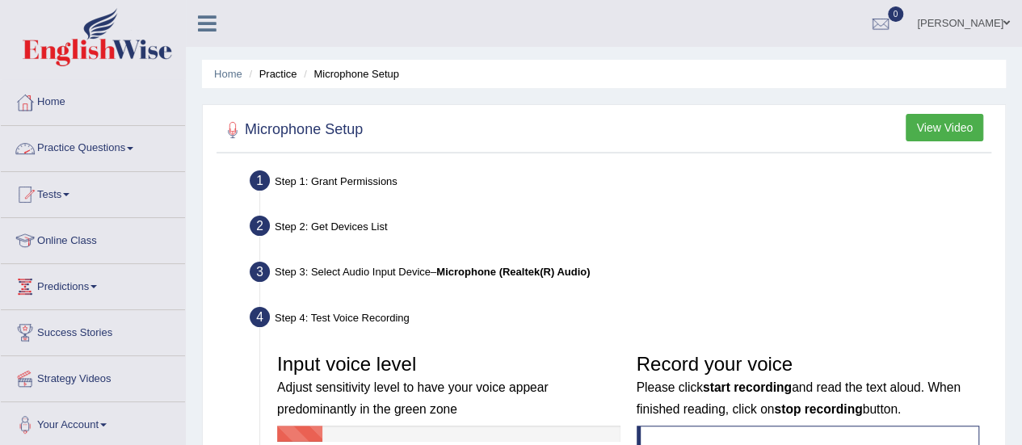
click at [83, 158] on link "Practice Questions" at bounding box center [93, 146] width 184 height 40
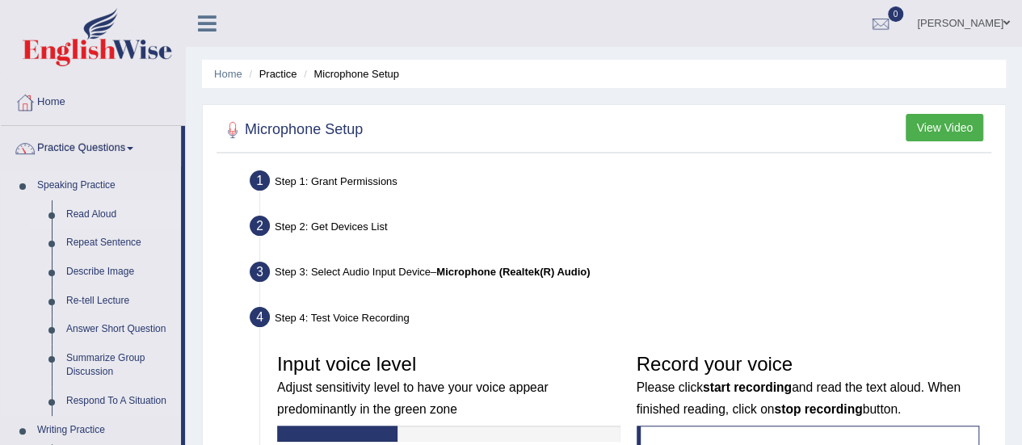
click at [76, 208] on link "Read Aloud" at bounding box center [120, 214] width 122 height 29
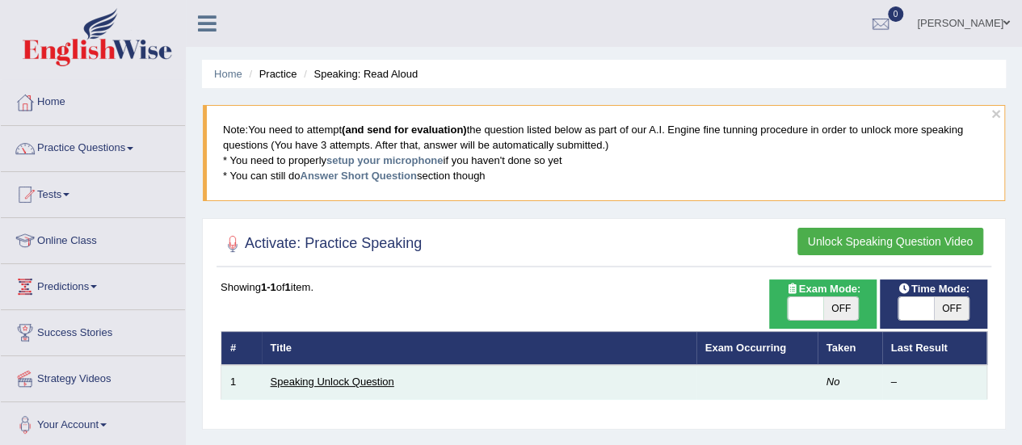
click at [347, 376] on link "Speaking Unlock Question" at bounding box center [333, 382] width 124 height 12
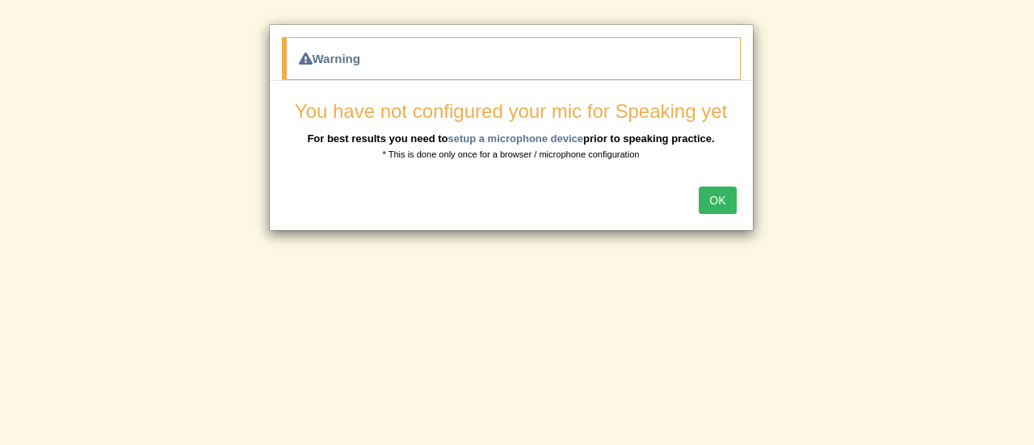
drag, startPoint x: 732, startPoint y: 179, endPoint x: 711, endPoint y: 207, distance: 35.2
click at [711, 207] on div "OK" at bounding box center [511, 202] width 483 height 57
click at [711, 207] on button "OK" at bounding box center [717, 200] width 37 height 27
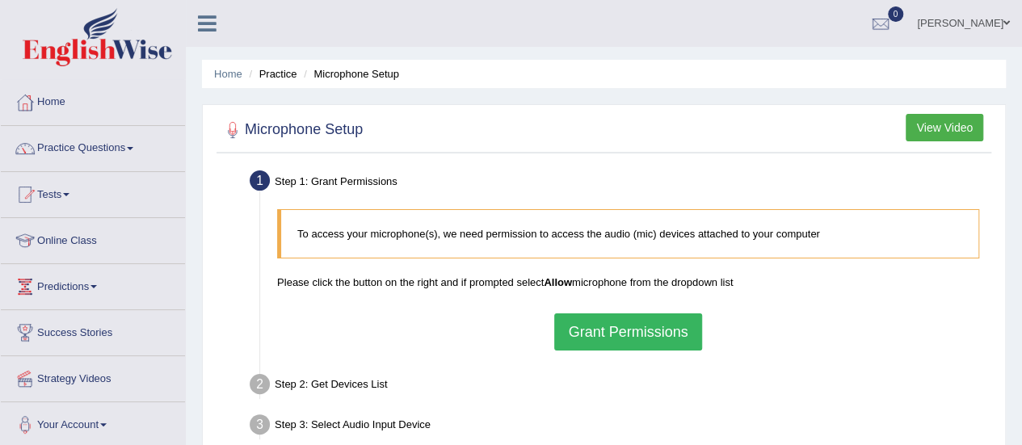
click at [677, 329] on button "Grant Permissions" at bounding box center [627, 331] width 147 height 37
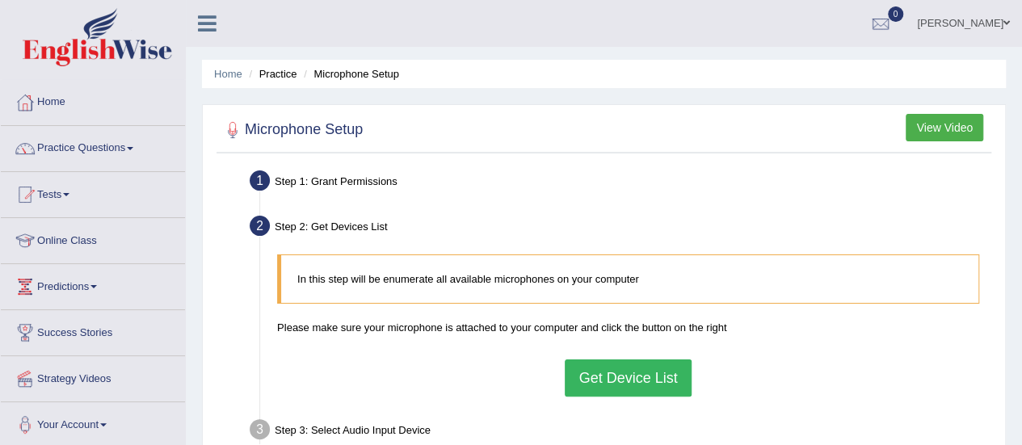
click at [617, 370] on button "Get Device List" at bounding box center [628, 378] width 126 height 37
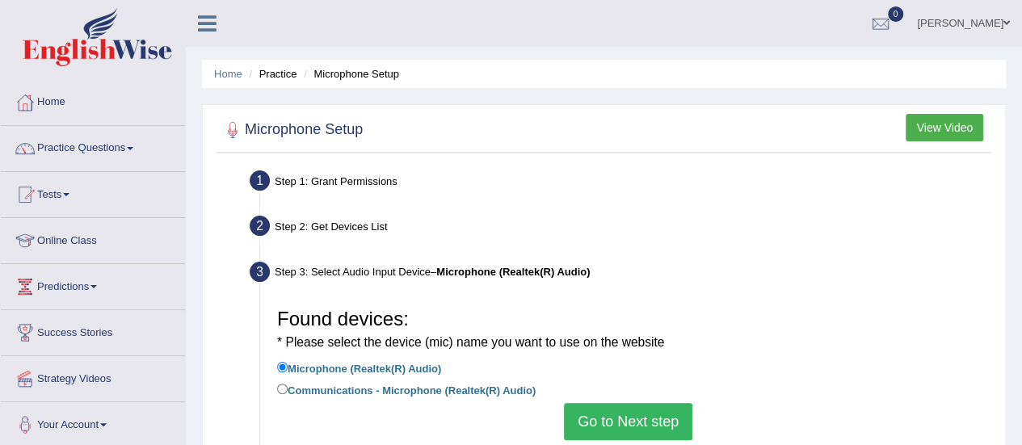
click at [635, 426] on button "Go to Next step" at bounding box center [628, 421] width 128 height 37
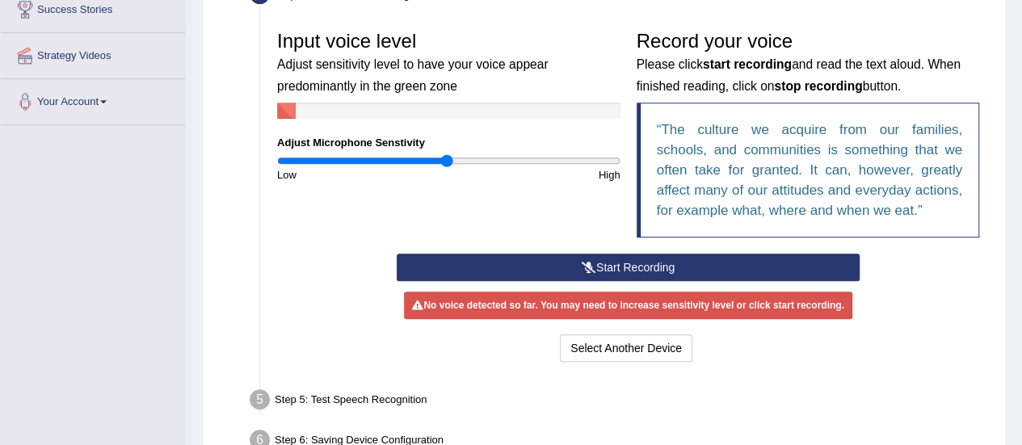
scroll to position [325, 0]
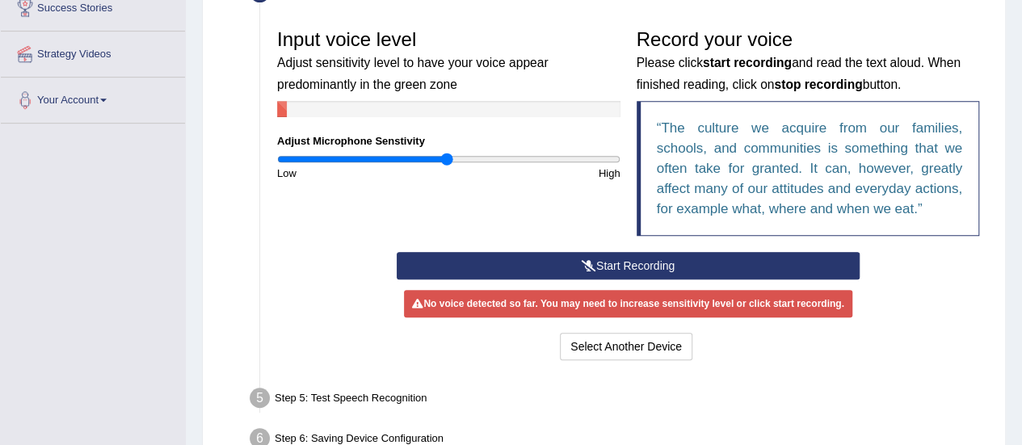
click at [628, 259] on button "Start Recording" at bounding box center [628, 265] width 463 height 27
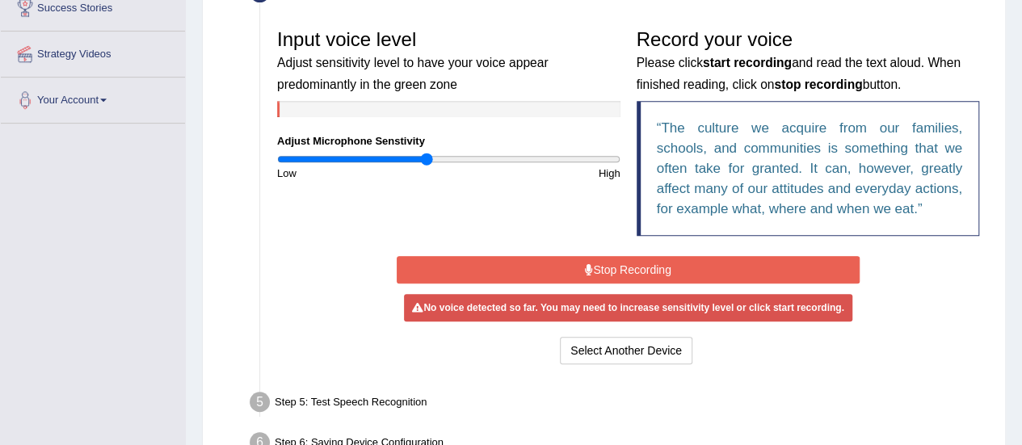
click at [427, 159] on input "range" at bounding box center [448, 159] width 343 height 13
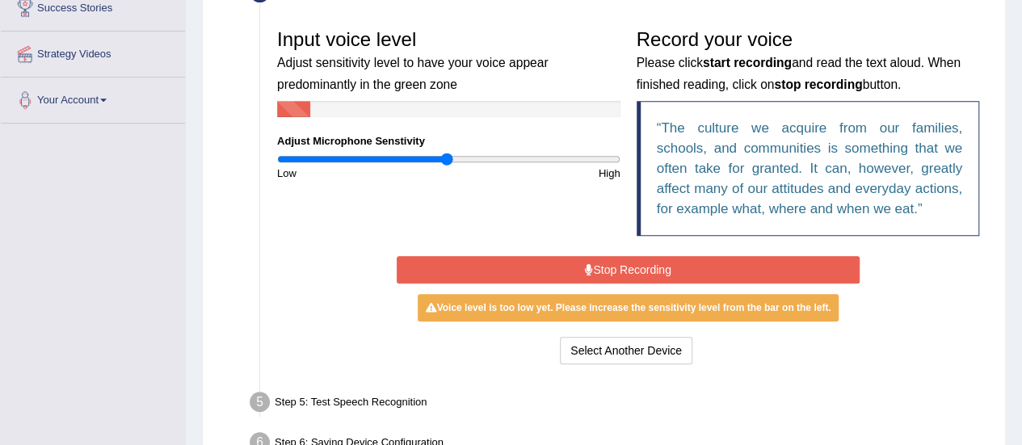
click at [447, 160] on input "range" at bounding box center [448, 159] width 343 height 13
click at [465, 161] on input "range" at bounding box center [448, 159] width 343 height 13
type input "1.06"
click at [455, 158] on input "range" at bounding box center [448, 159] width 343 height 13
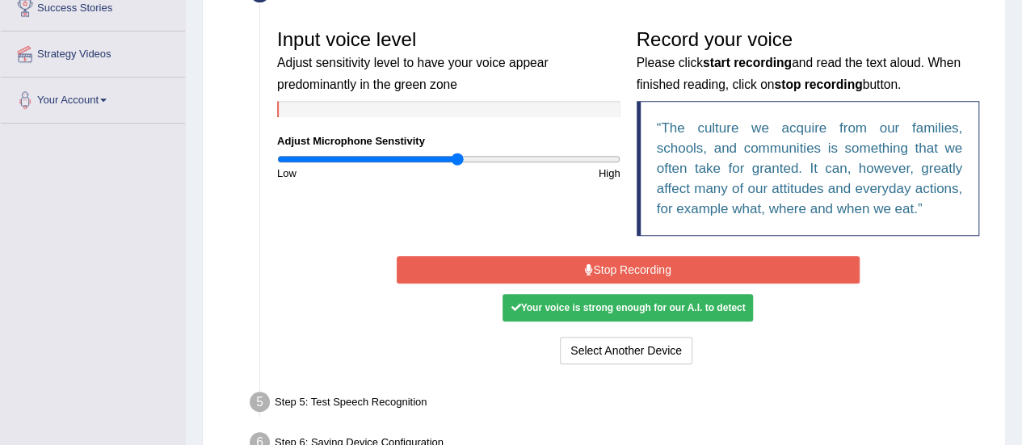
click at [557, 261] on button "Stop Recording" at bounding box center [628, 269] width 463 height 27
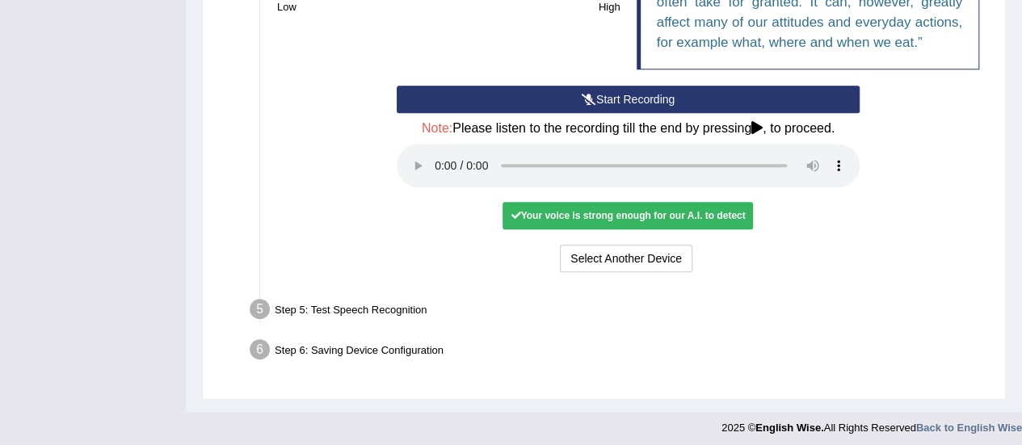
scroll to position [493, 0]
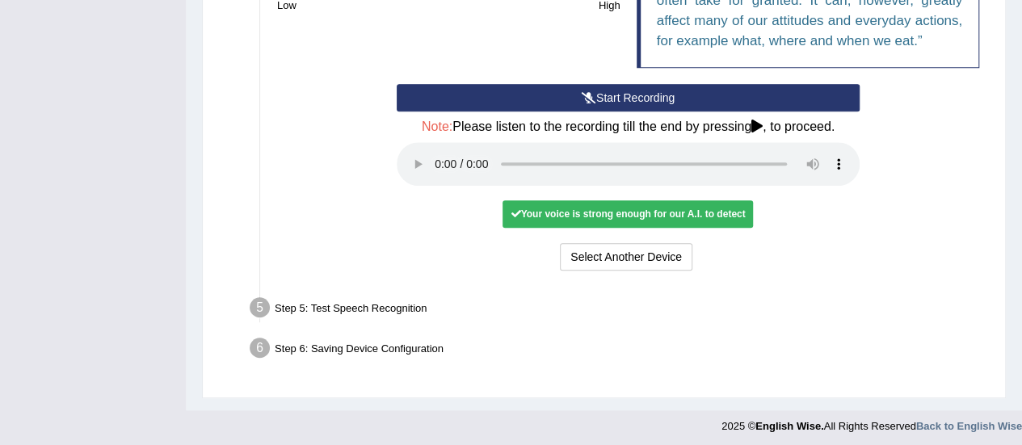
click at [923, 234] on div "Start Recording Stop Recording Note: Please listen to the recording till the en…" at bounding box center [628, 179] width 718 height 191
click at [810, 121] on h4 "Note: Please listen to the recording till the end by pressing , to proceed." at bounding box center [628, 127] width 463 height 15
drag, startPoint x: 262, startPoint y: 310, endPoint x: 117, endPoint y: 483, distance: 225.4
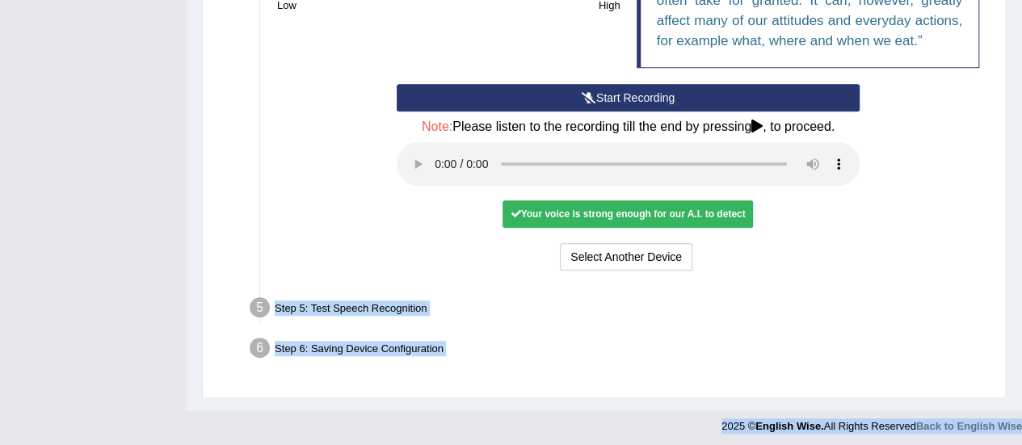
click at [672, 316] on div "Step 5: Test Speech Recognition" at bounding box center [619, 310] width 755 height 36
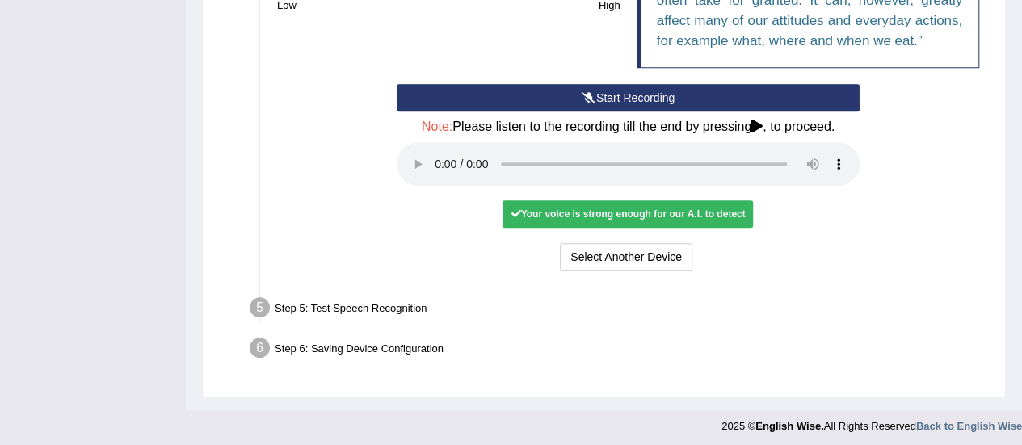
click at [650, 209] on div "Your voice is strong enough for our A.I. to detect" at bounding box center [628, 213] width 250 height 27
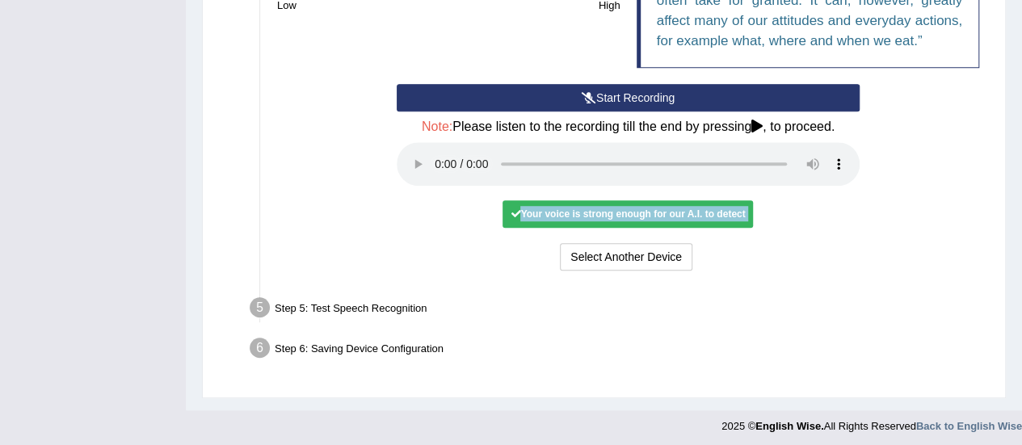
click at [650, 209] on div "Your voice is strong enough for our A.I. to detect" at bounding box center [628, 213] width 250 height 27
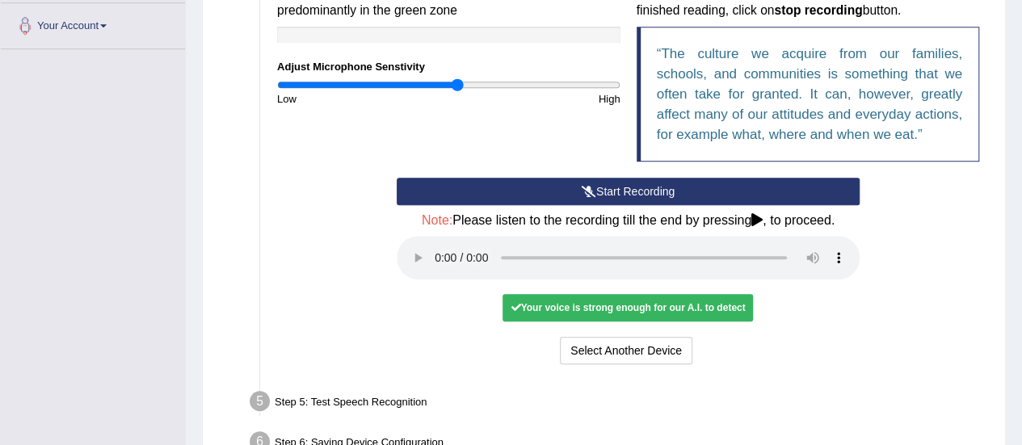
scroll to position [402, 0]
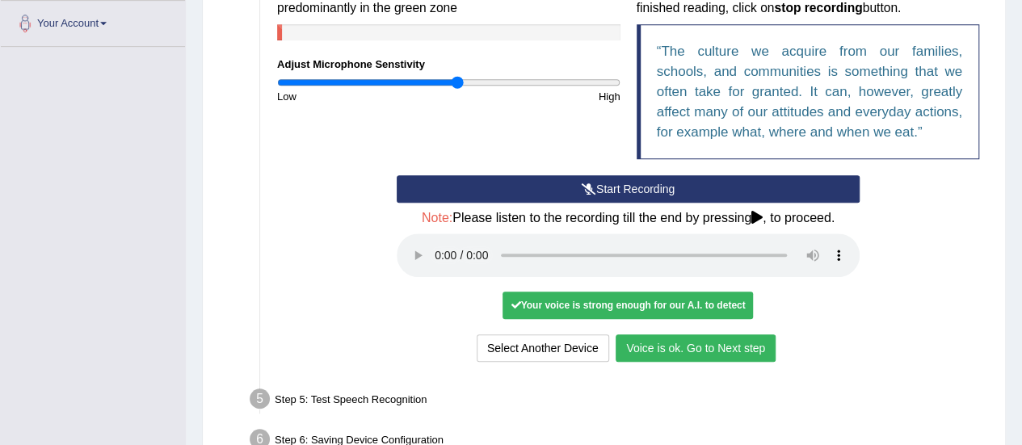
click at [722, 338] on button "Voice is ok. Go to Next step" at bounding box center [696, 347] width 160 height 27
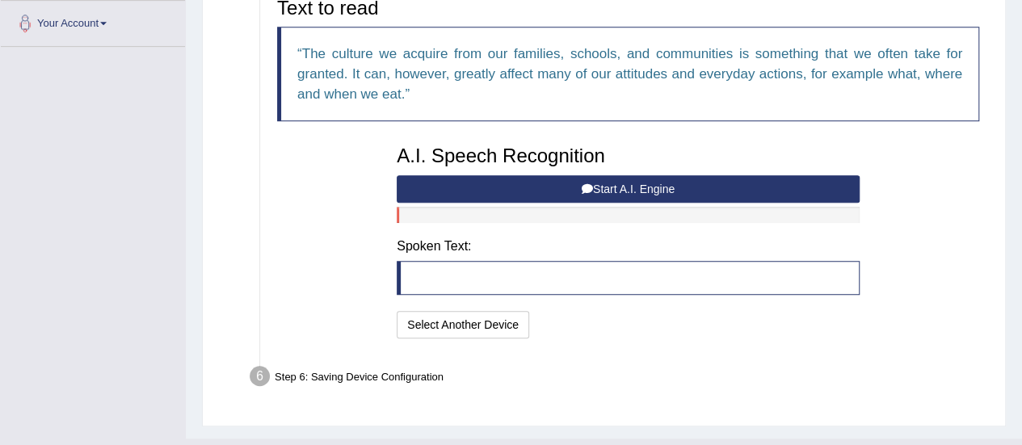
click at [642, 191] on button "Start A.I. Engine" at bounding box center [628, 188] width 463 height 27
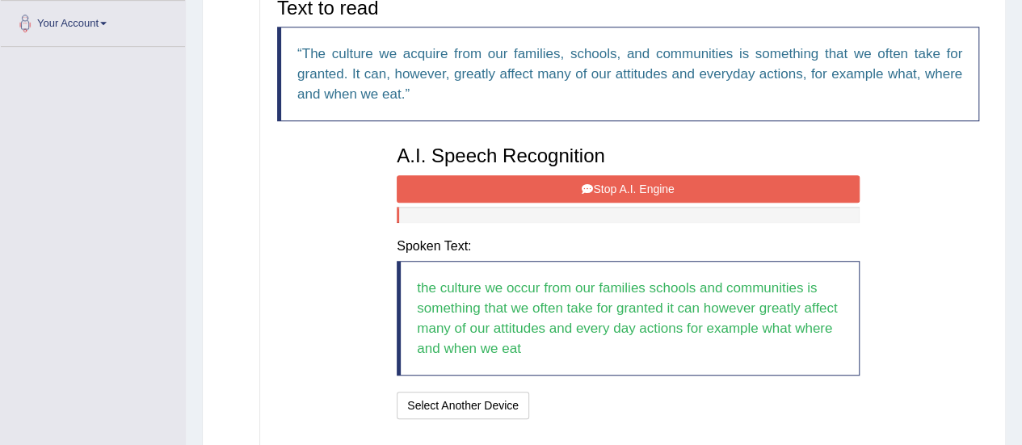
click at [640, 190] on button "Stop A.I. Engine" at bounding box center [628, 188] width 463 height 27
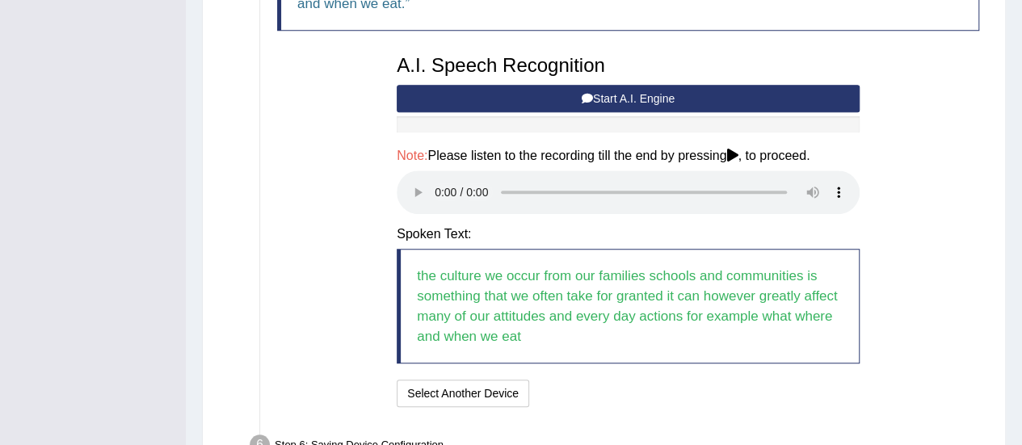
scroll to position [502, 0]
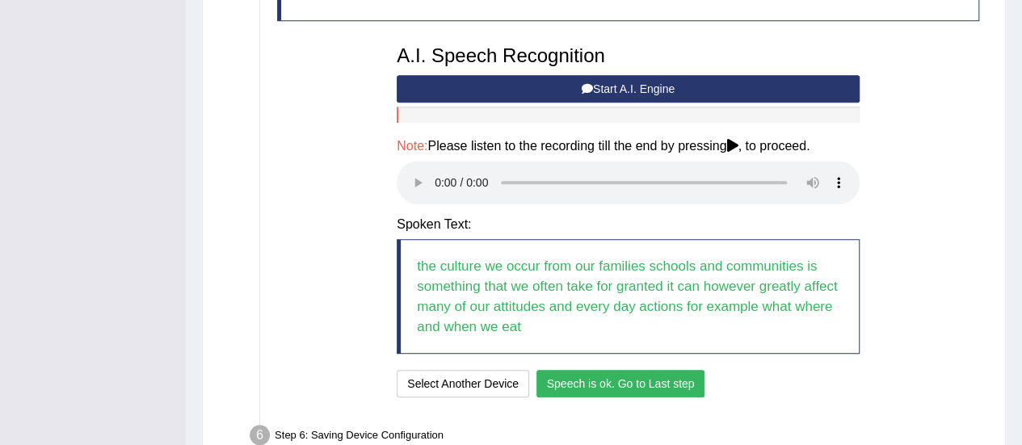
click at [614, 385] on button "Speech is ok. Go to Last step" at bounding box center [620, 383] width 169 height 27
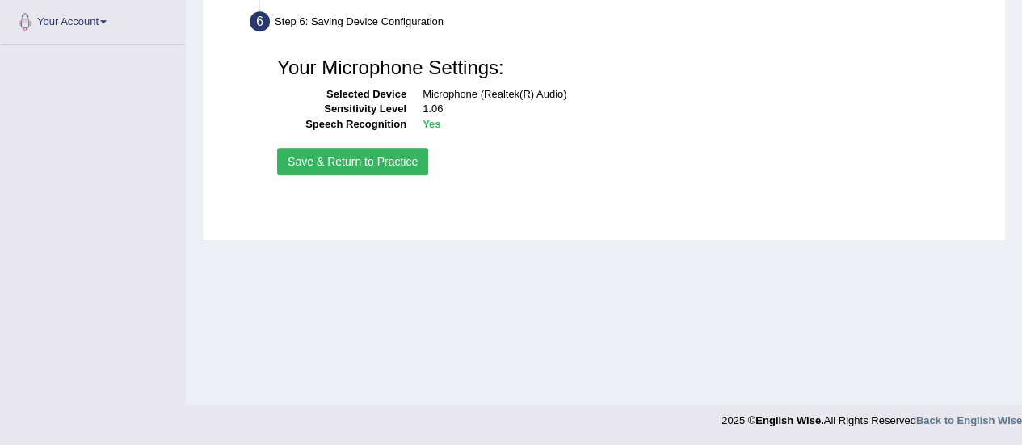
scroll to position [402, 0]
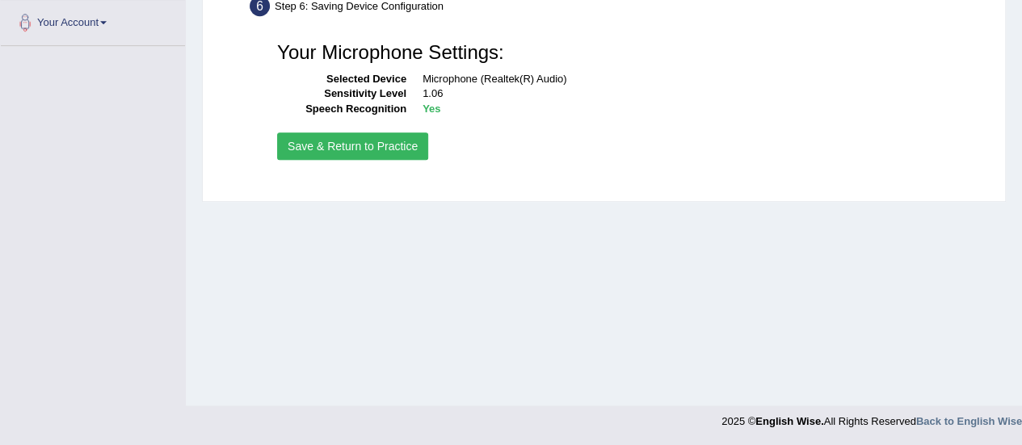
click at [356, 144] on button "Save & Return to Practice" at bounding box center [352, 145] width 151 height 27
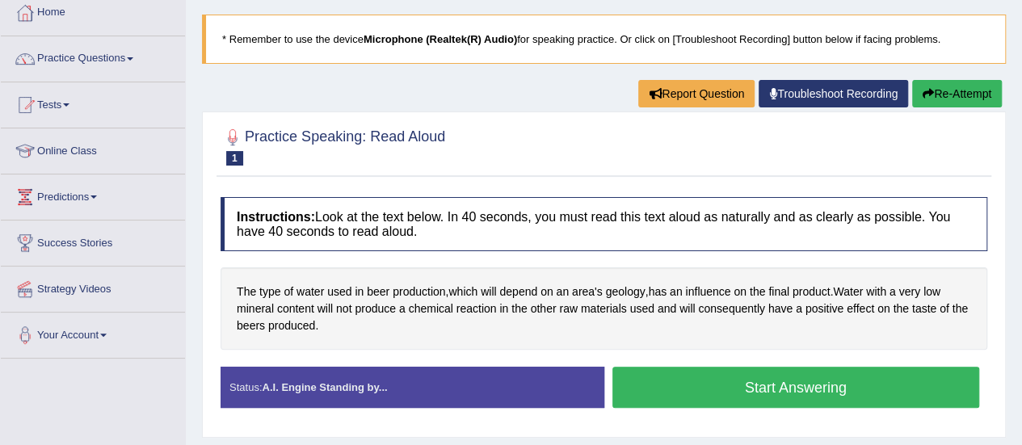
scroll to position [82, 0]
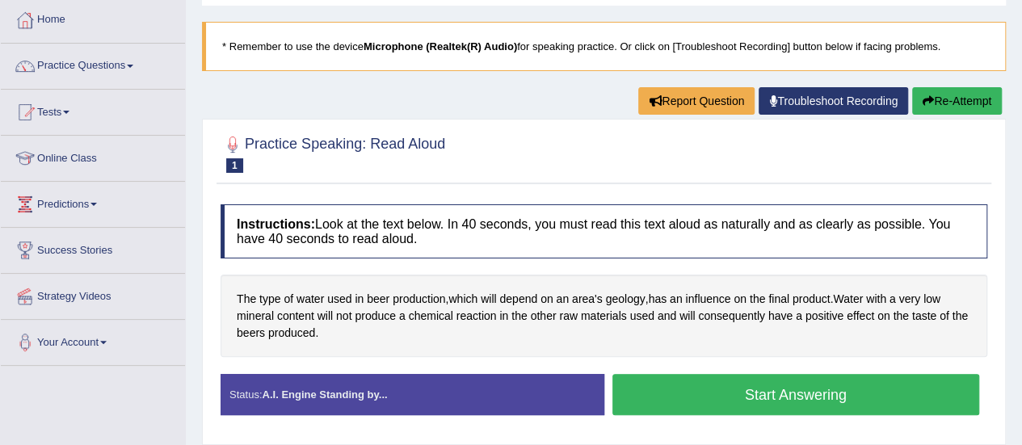
click at [700, 380] on button "Start Answering" at bounding box center [796, 394] width 368 height 41
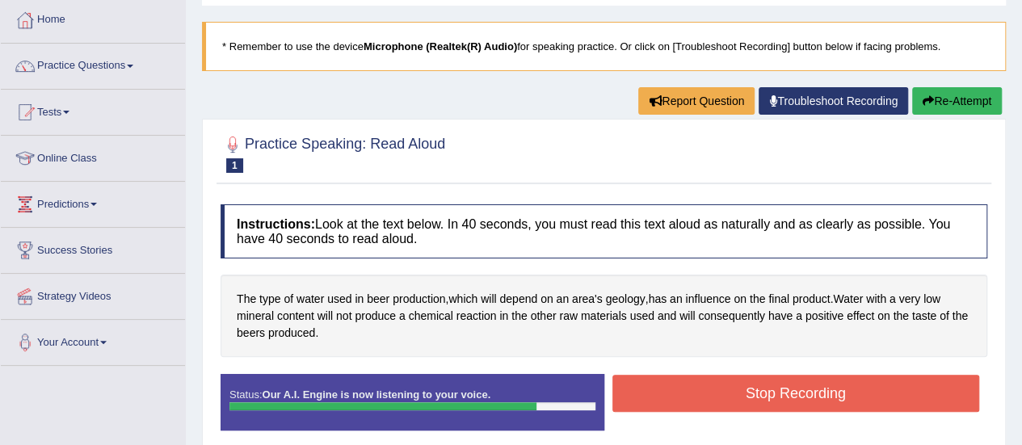
click at [700, 380] on button "Stop Recording" at bounding box center [796, 393] width 368 height 37
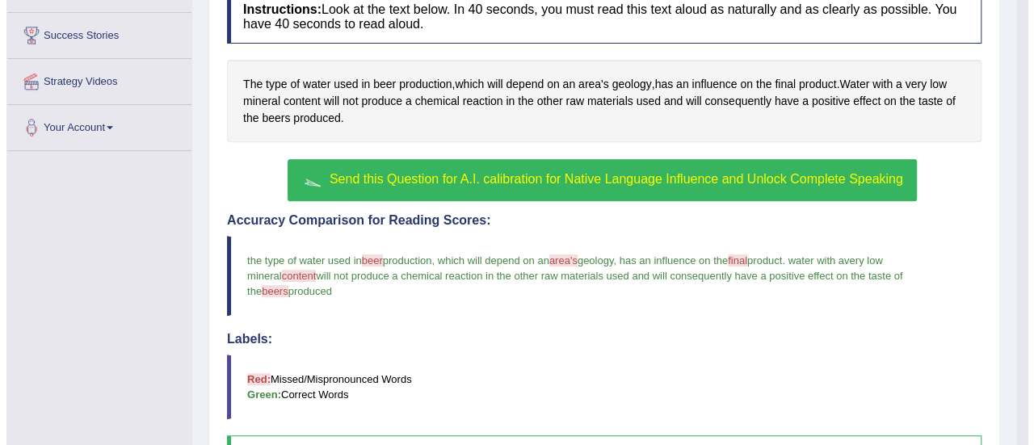
scroll to position [279, 0]
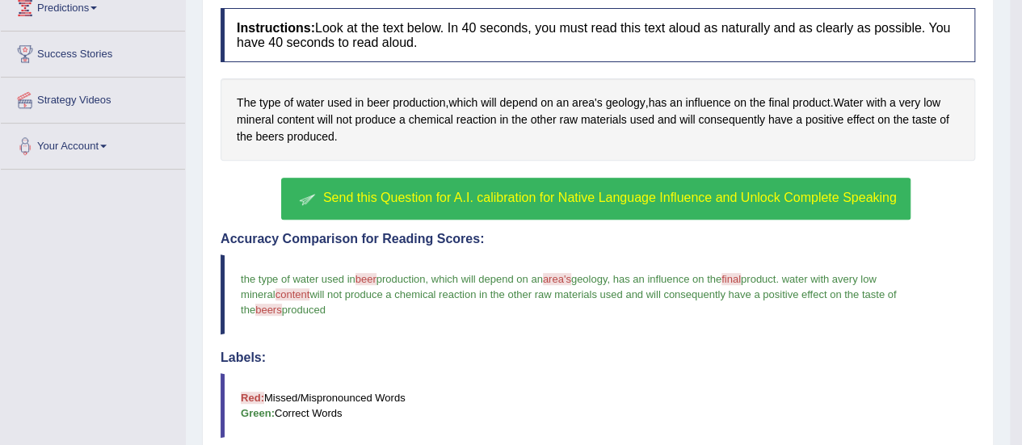
click at [717, 198] on span "Send this Question for A.I. calibration for Native Language Influence and Unloc…" at bounding box center [610, 198] width 574 height 14
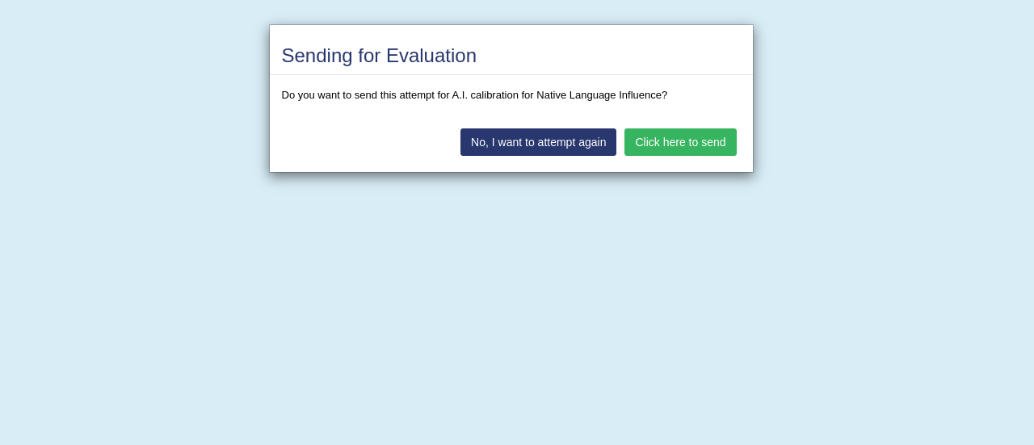
click at [595, 137] on button "No, I want to attempt again" at bounding box center [539, 141] width 156 height 27
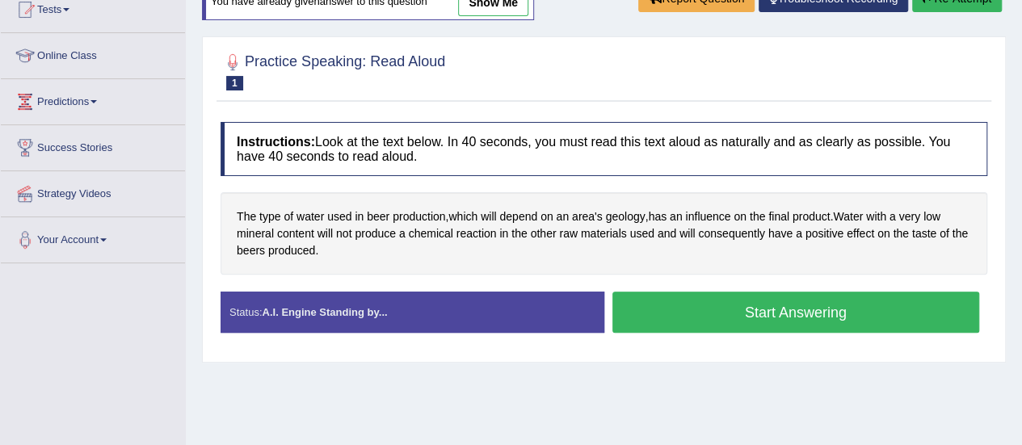
scroll to position [187, 0]
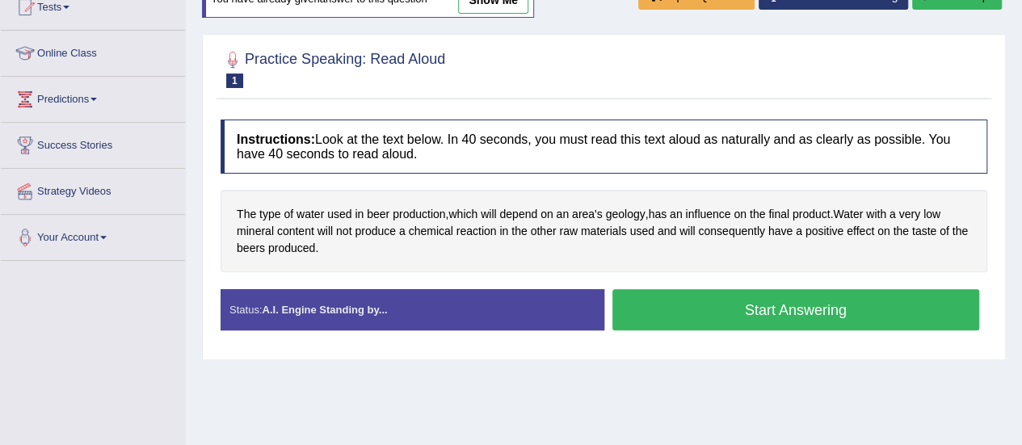
click at [742, 306] on button "Start Answering" at bounding box center [796, 309] width 368 height 41
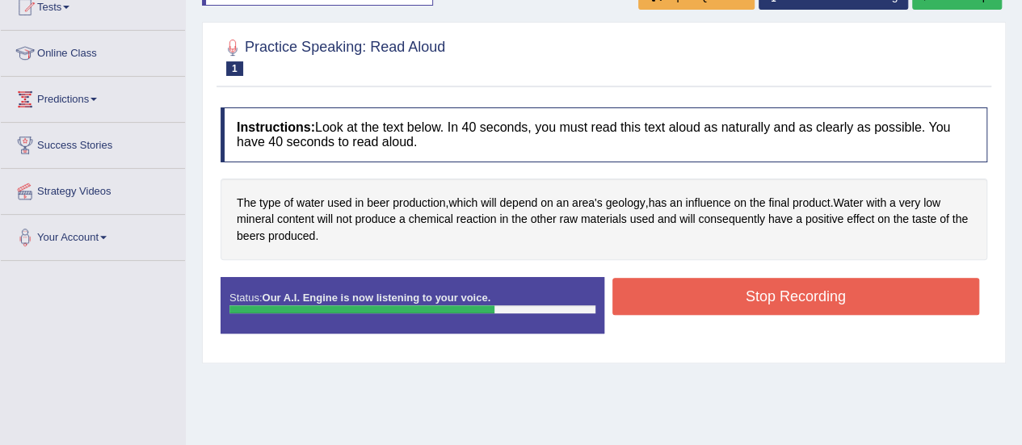
click at [742, 306] on button "Stop Recording" at bounding box center [796, 296] width 368 height 37
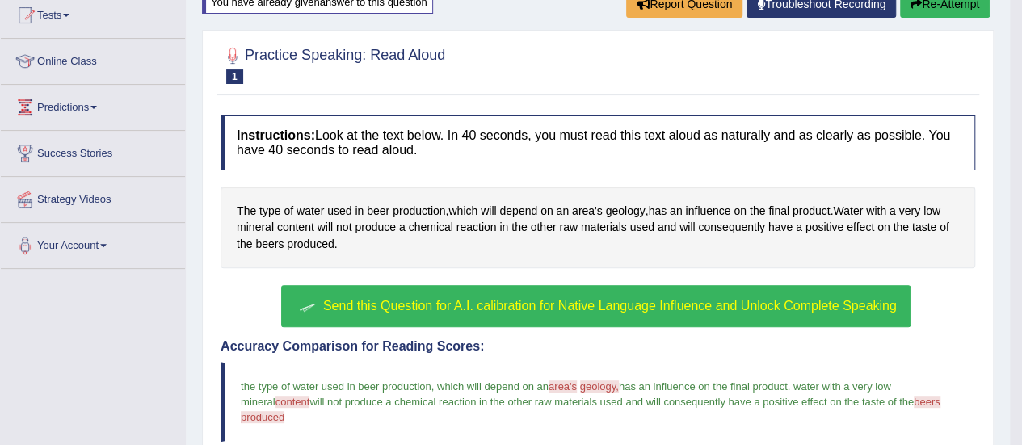
scroll to position [186, 0]
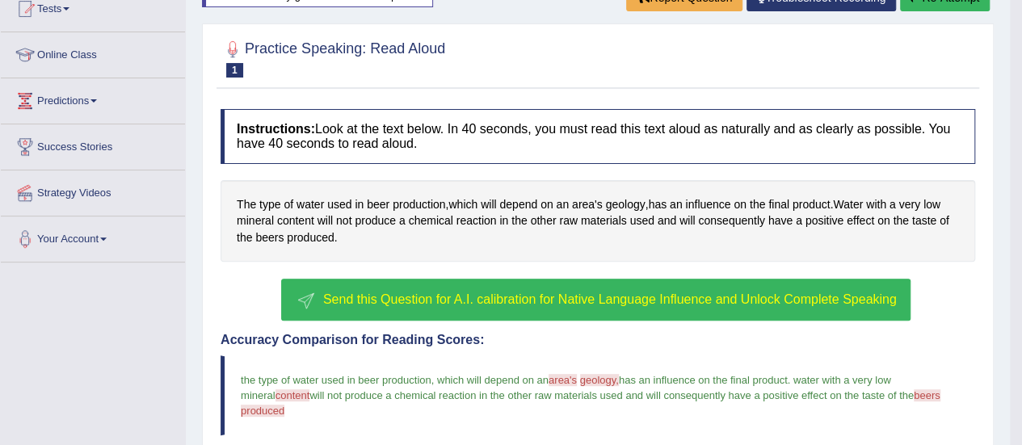
click at [0, 0] on small "Speaking Unlock Question" at bounding box center [0, 0] width 0 height 0
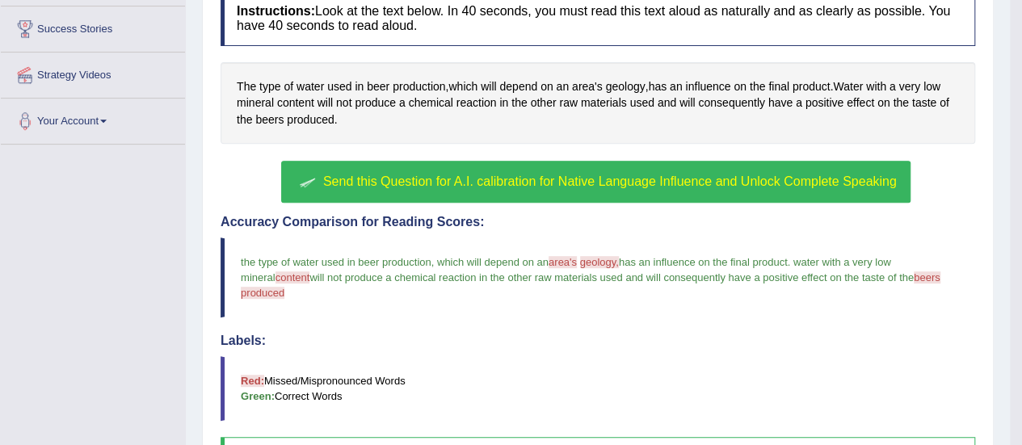
scroll to position [309, 0]
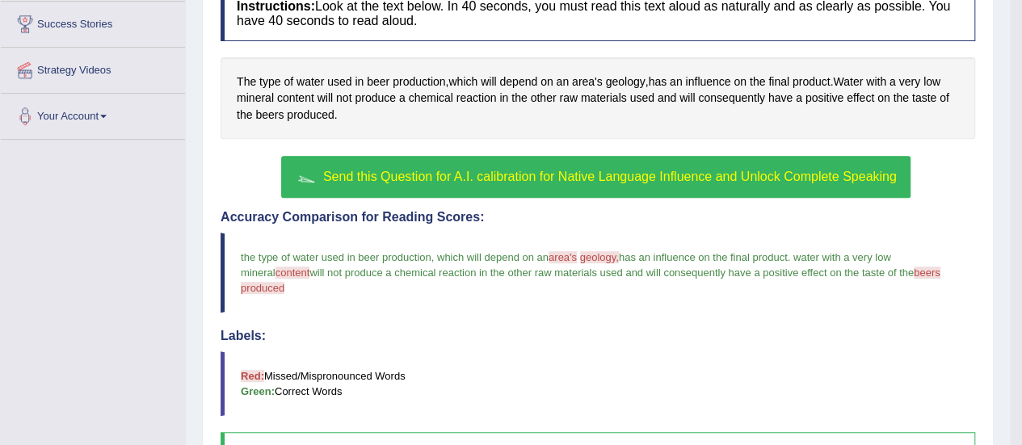
click at [645, 173] on span "Send this Question for A.I. calibration for Native Language Influence and Unloc…" at bounding box center [610, 177] width 574 height 14
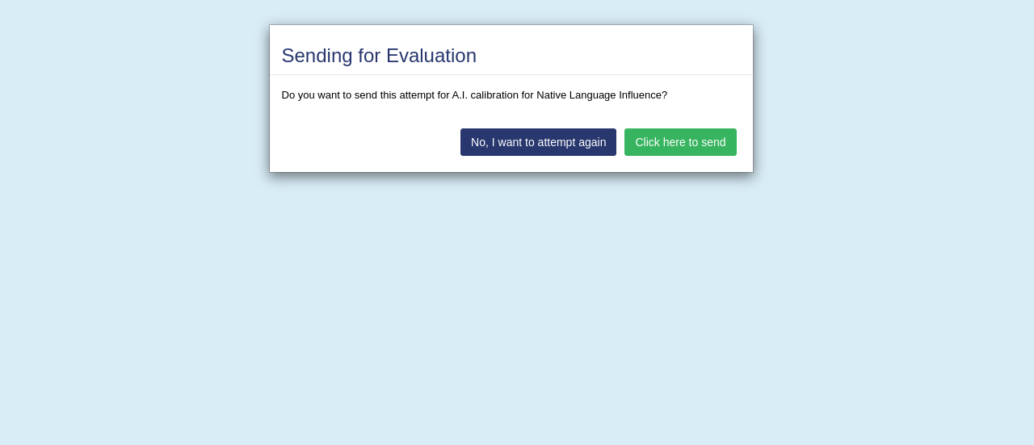
click at [667, 138] on button "Click here to send" at bounding box center [680, 141] width 111 height 27
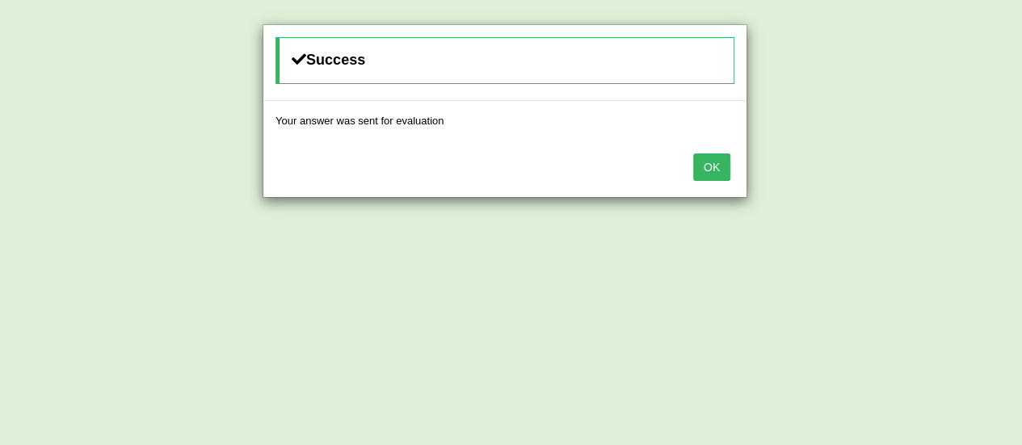
click at [710, 164] on button "OK" at bounding box center [711, 167] width 37 height 27
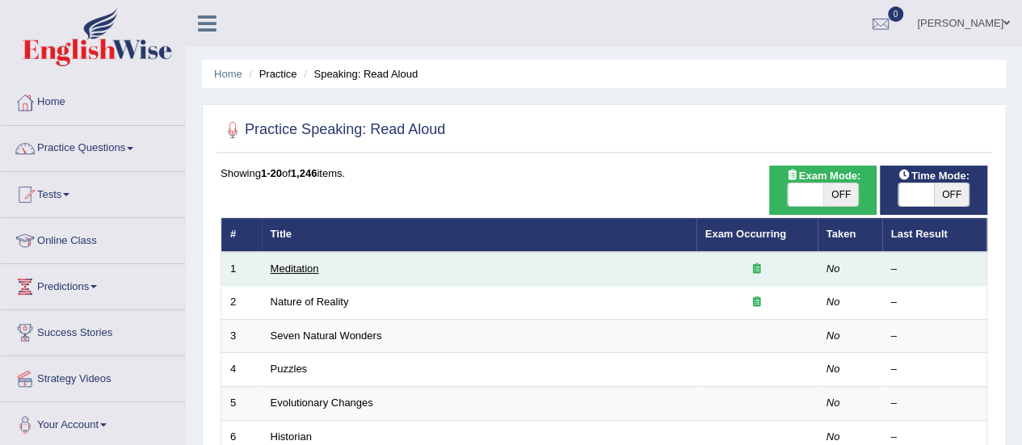
click at [300, 268] on link "Meditation" at bounding box center [295, 269] width 48 height 12
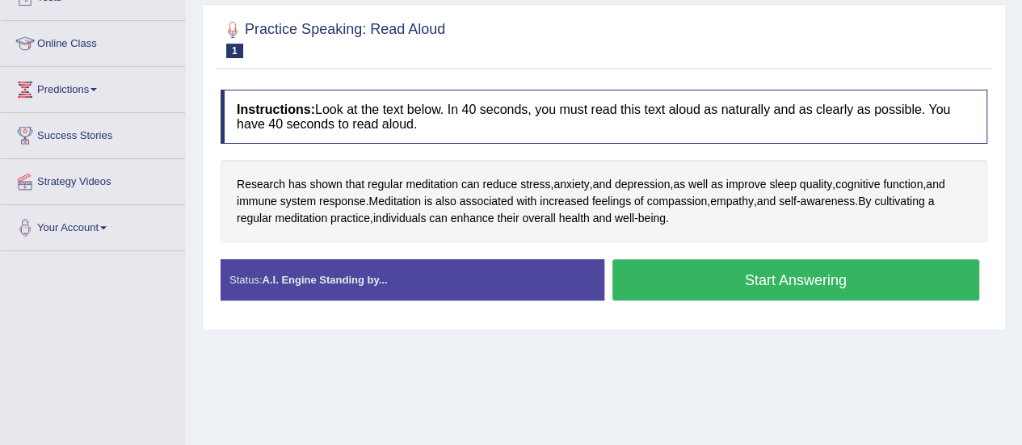
scroll to position [205, 0]
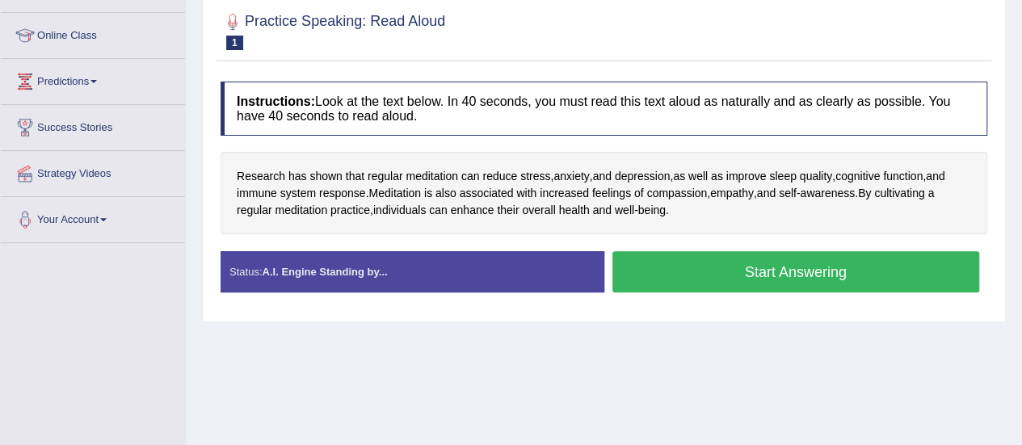
click at [774, 272] on button "Start Answering" at bounding box center [796, 271] width 368 height 41
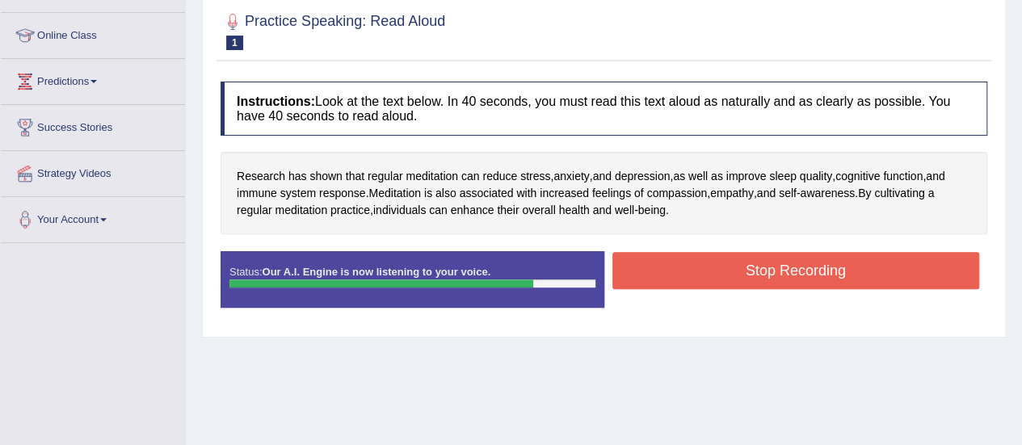
click at [774, 272] on button "Stop Recording" at bounding box center [796, 270] width 368 height 37
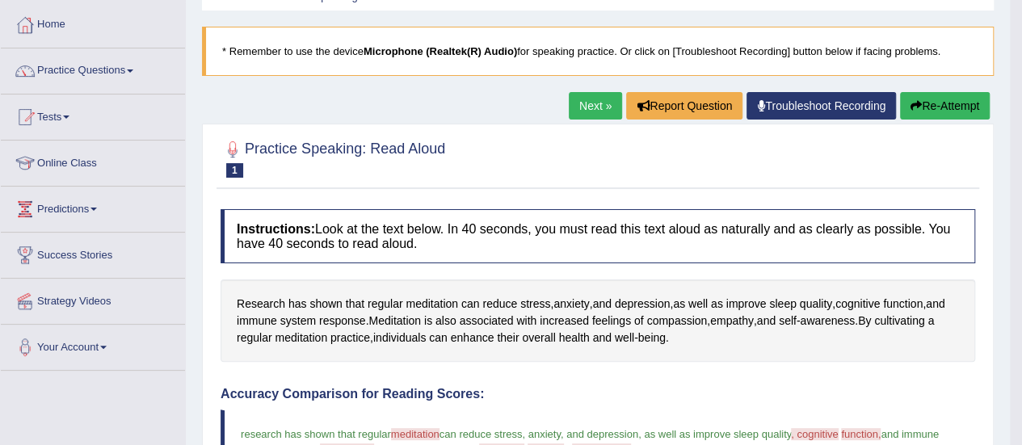
scroll to position [73, 0]
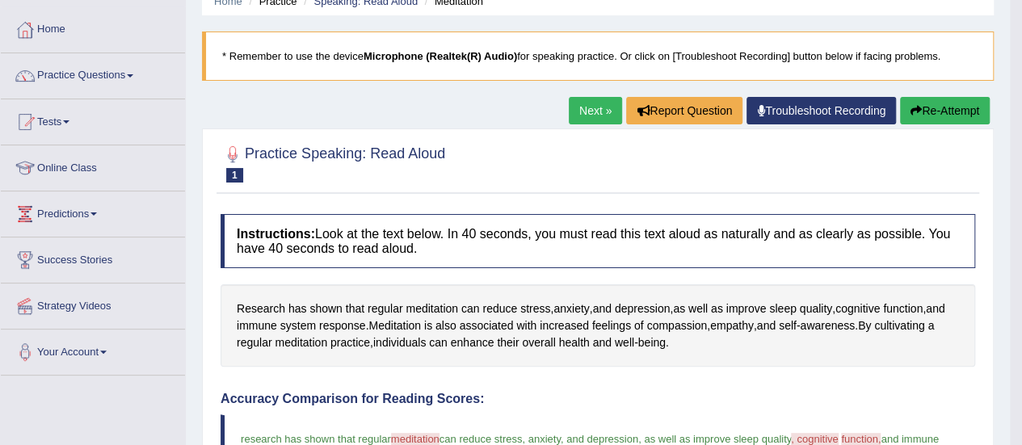
click at [578, 111] on link "Next »" at bounding box center [595, 110] width 53 height 27
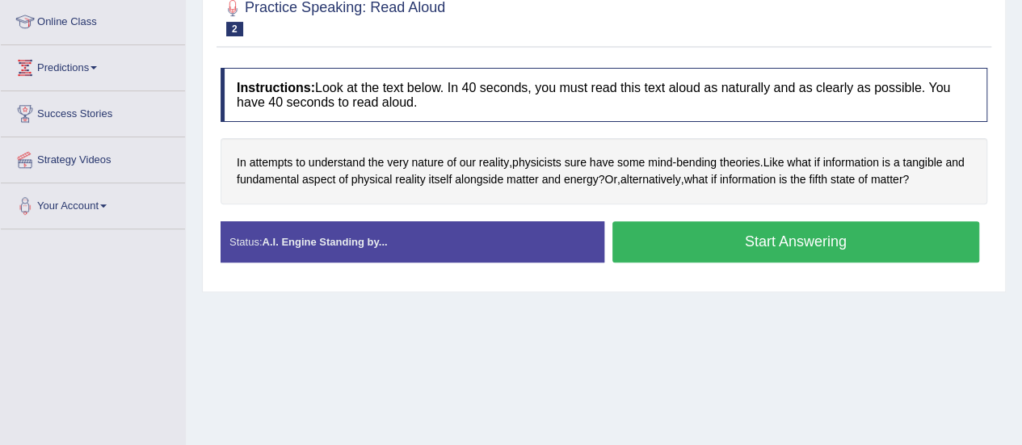
scroll to position [223, 0]
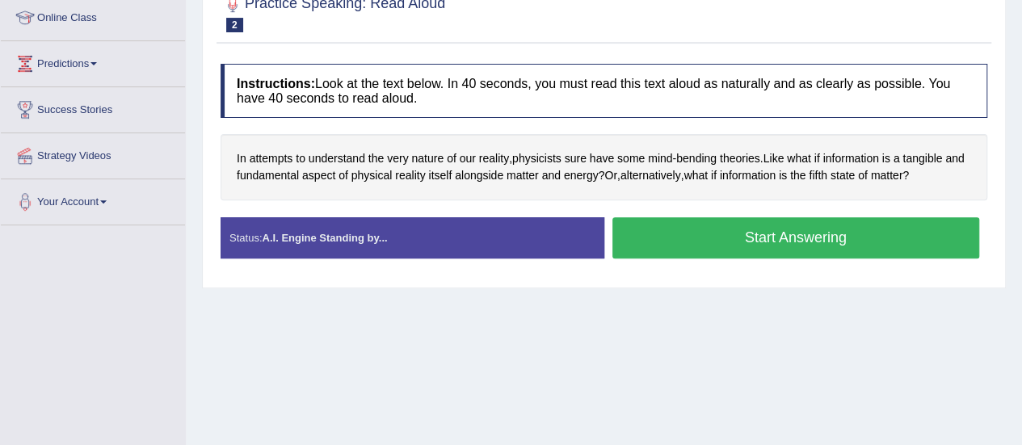
click at [820, 225] on button "Start Answering" at bounding box center [796, 237] width 368 height 41
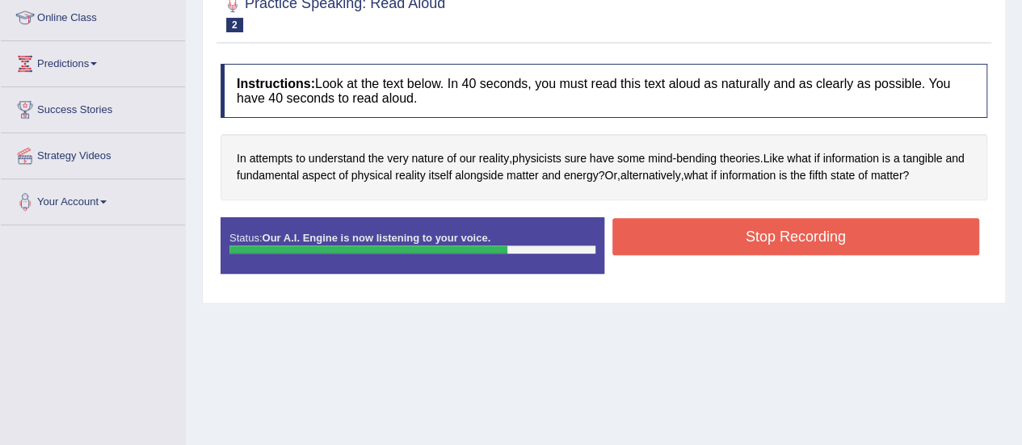
click at [820, 225] on button "Stop Recording" at bounding box center [796, 236] width 368 height 37
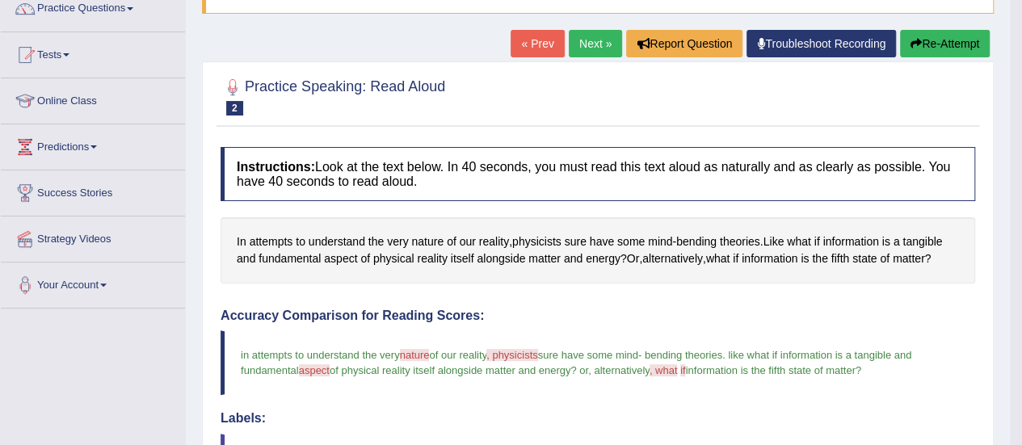
scroll to position [137, 0]
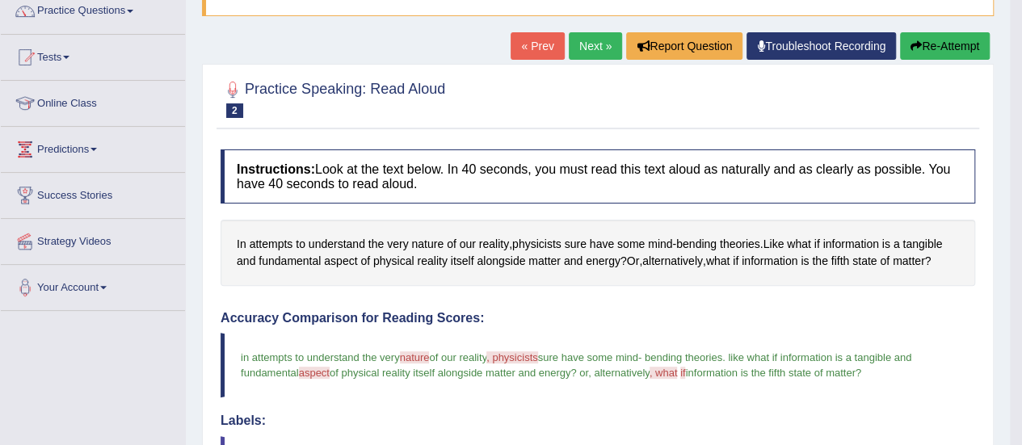
click at [596, 45] on link "Next »" at bounding box center [595, 45] width 53 height 27
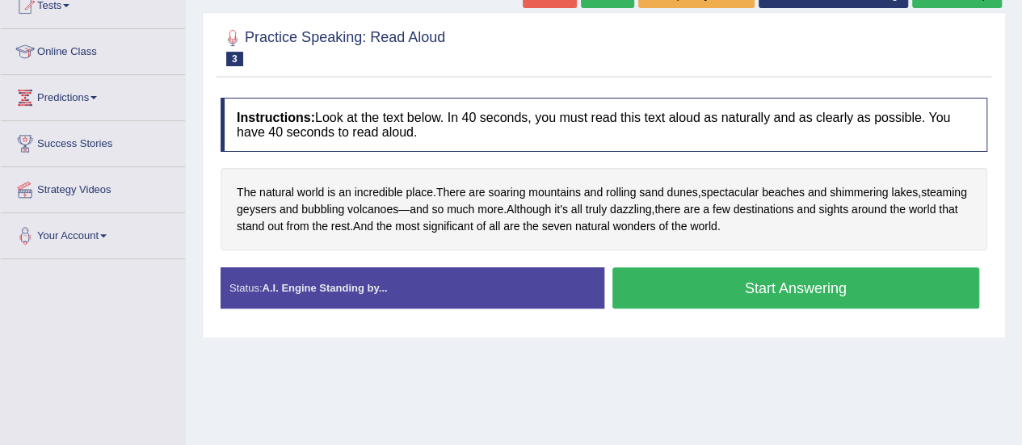
scroll to position [194, 0]
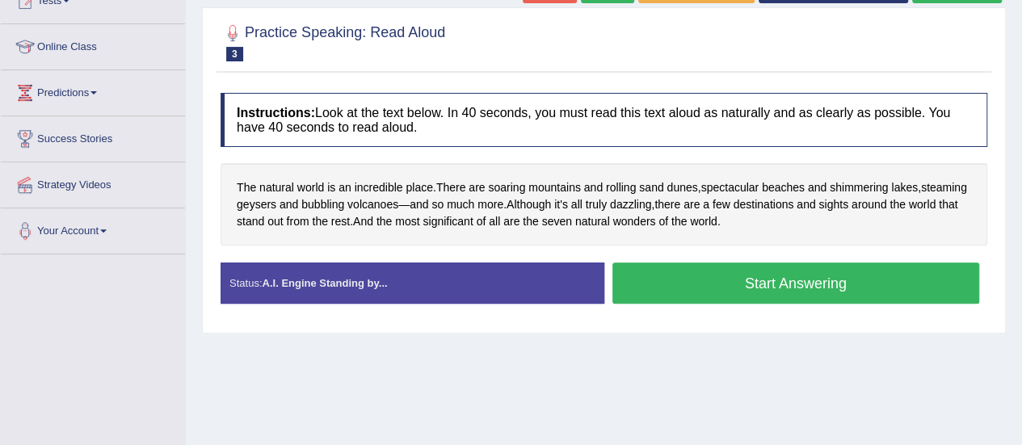
click at [795, 287] on button "Start Answering" at bounding box center [796, 283] width 368 height 41
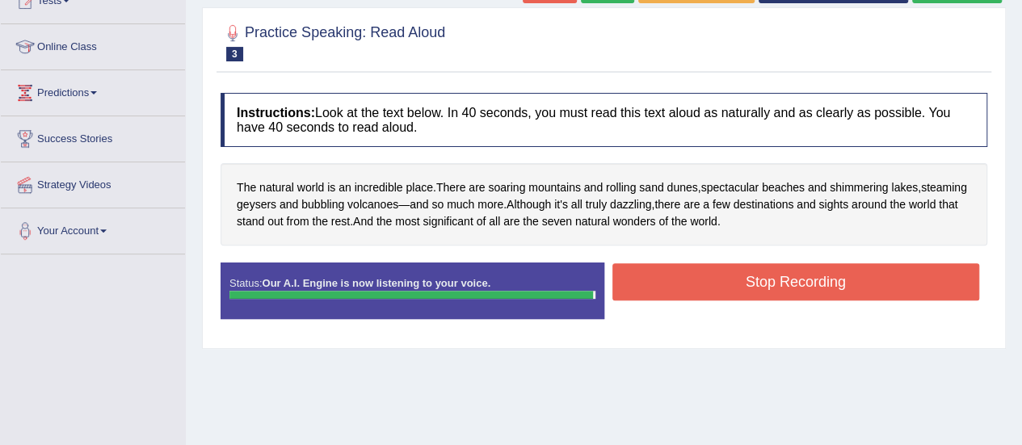
click at [795, 287] on button "Stop Recording" at bounding box center [796, 281] width 368 height 37
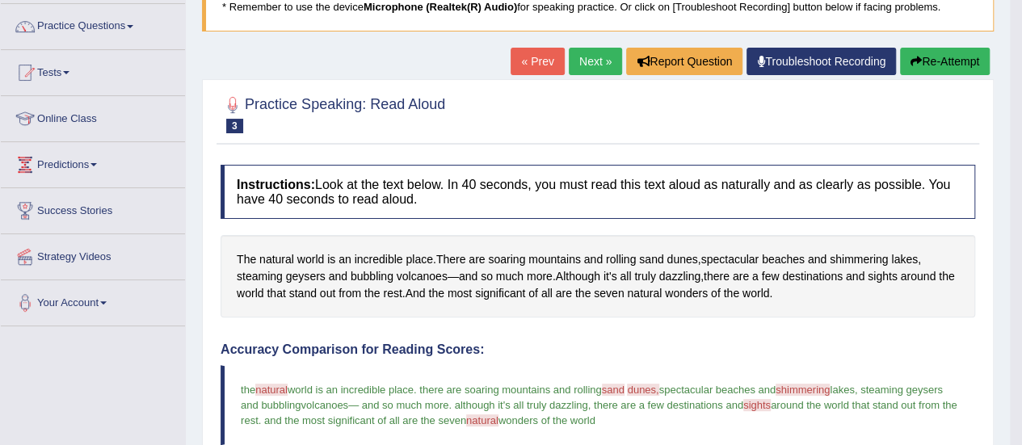
scroll to position [107, 0]
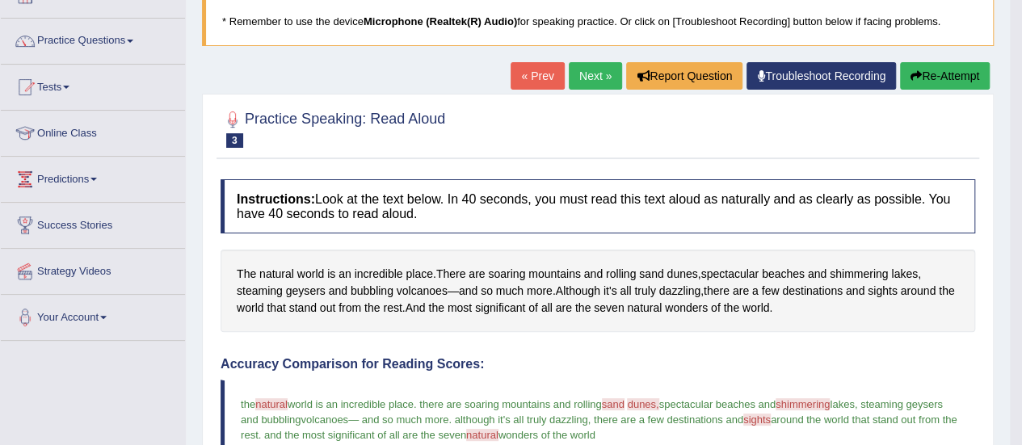
click at [591, 74] on link "Next »" at bounding box center [595, 75] width 53 height 27
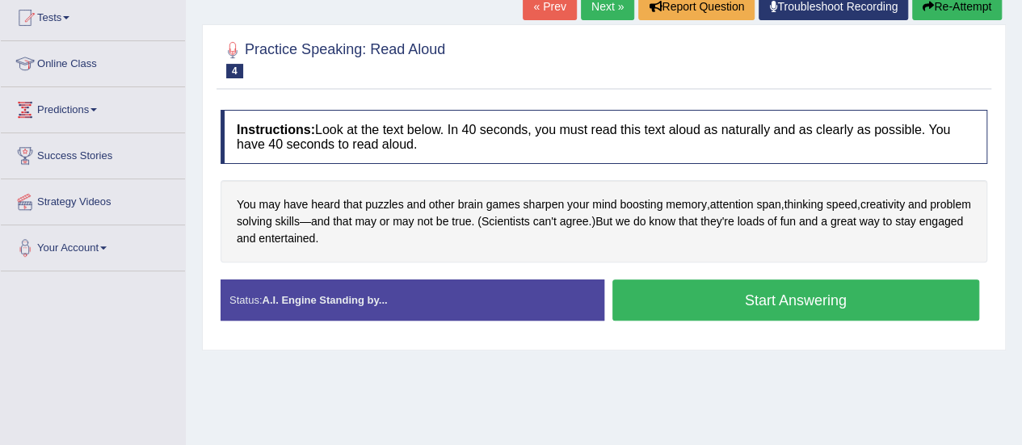
scroll to position [176, 0]
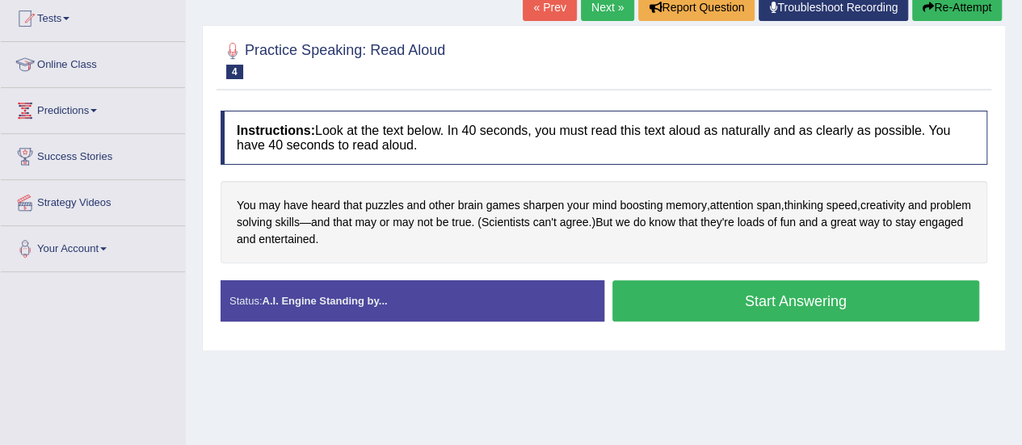
click at [772, 297] on button "Start Answering" at bounding box center [796, 300] width 368 height 41
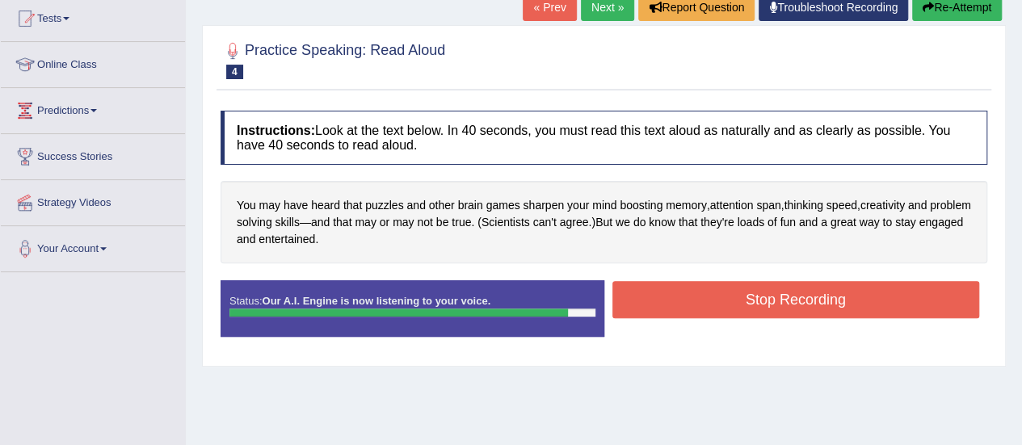
click at [772, 297] on button "Stop Recording" at bounding box center [796, 299] width 368 height 37
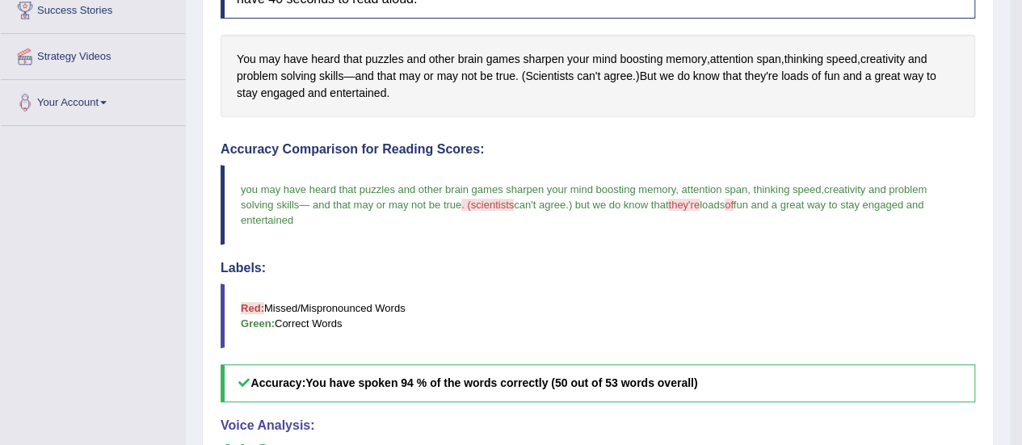
scroll to position [191, 0]
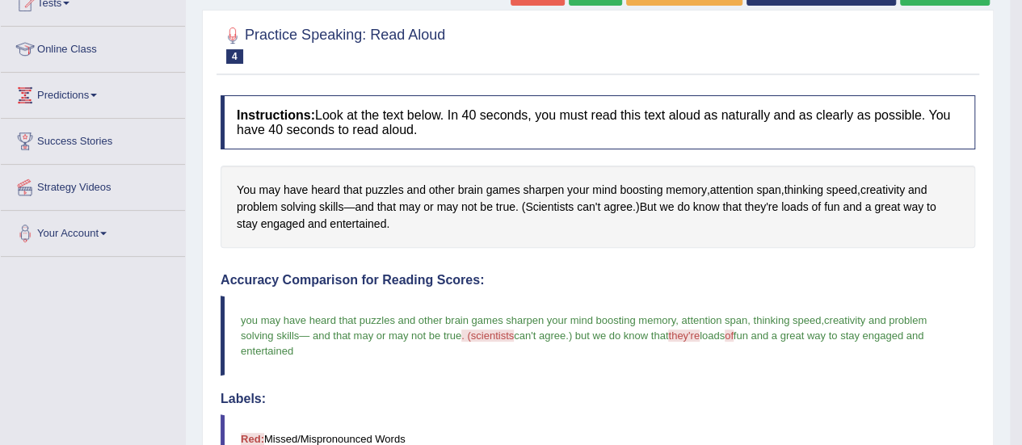
drag, startPoint x: 1014, startPoint y: 242, endPoint x: 1020, endPoint y: 183, distance: 58.5
click at [1020, 183] on body "Toggle navigation Home Practice Questions Speaking Practice Read Aloud Repeat S…" at bounding box center [511, 31] width 1022 height 445
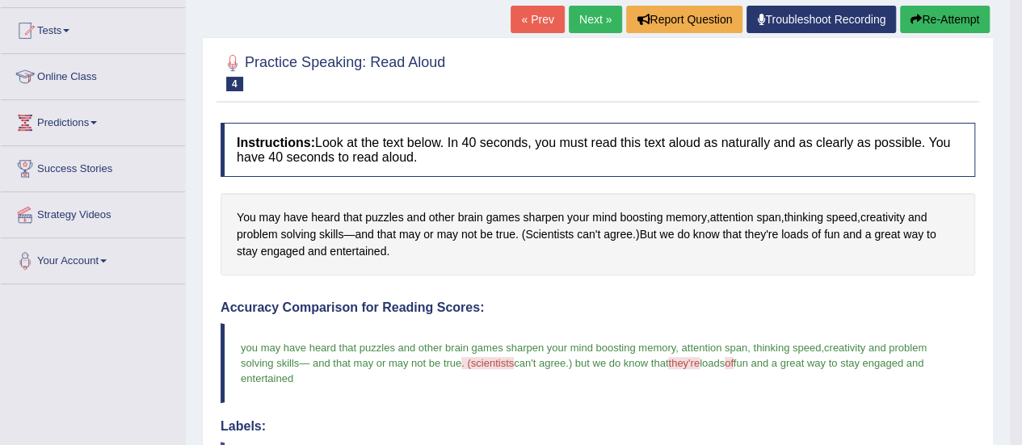
scroll to position [93, 0]
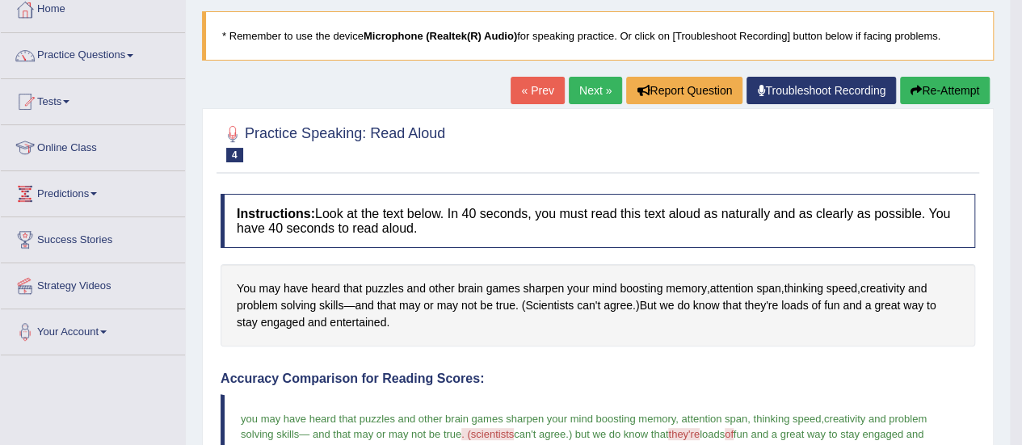
click at [592, 93] on link "Next »" at bounding box center [595, 90] width 53 height 27
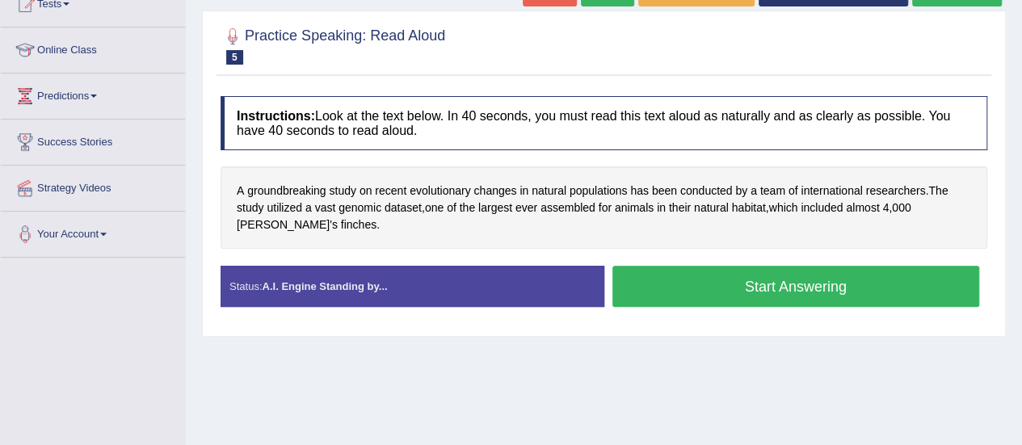
scroll to position [194, 0]
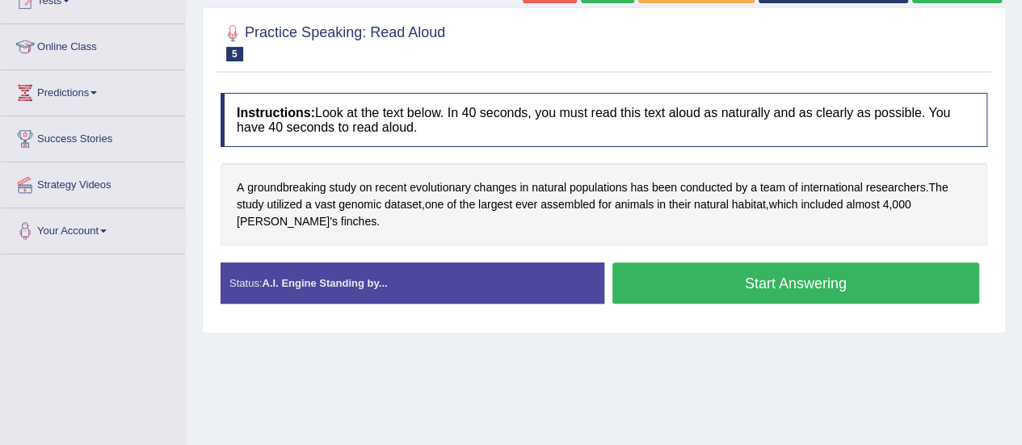
click at [792, 280] on button "Start Answering" at bounding box center [796, 283] width 368 height 41
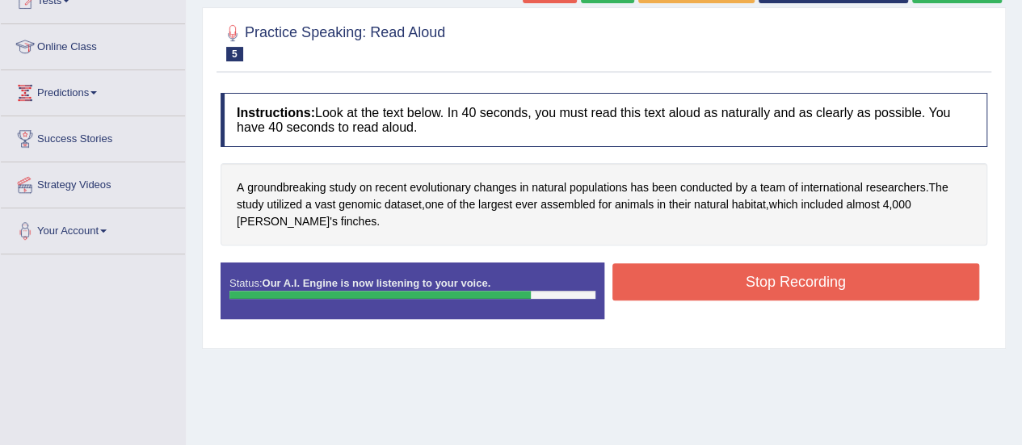
click at [792, 280] on button "Stop Recording" at bounding box center [796, 281] width 368 height 37
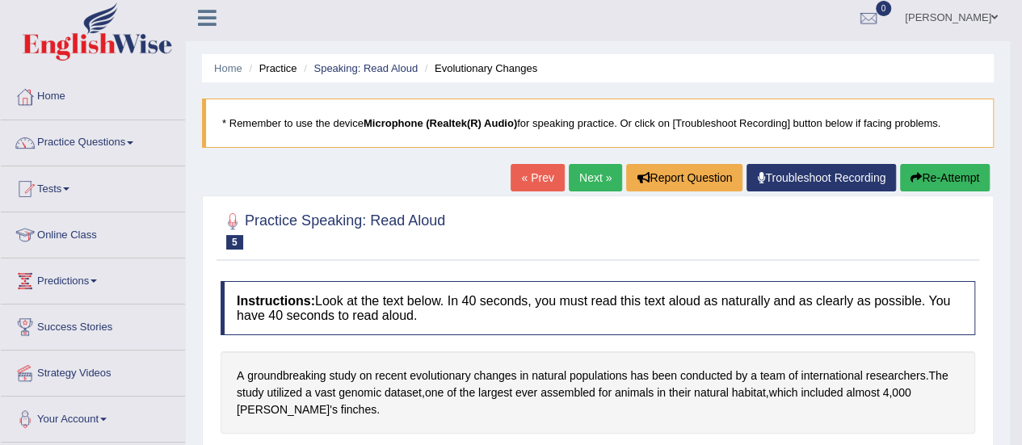
scroll to position [0, 0]
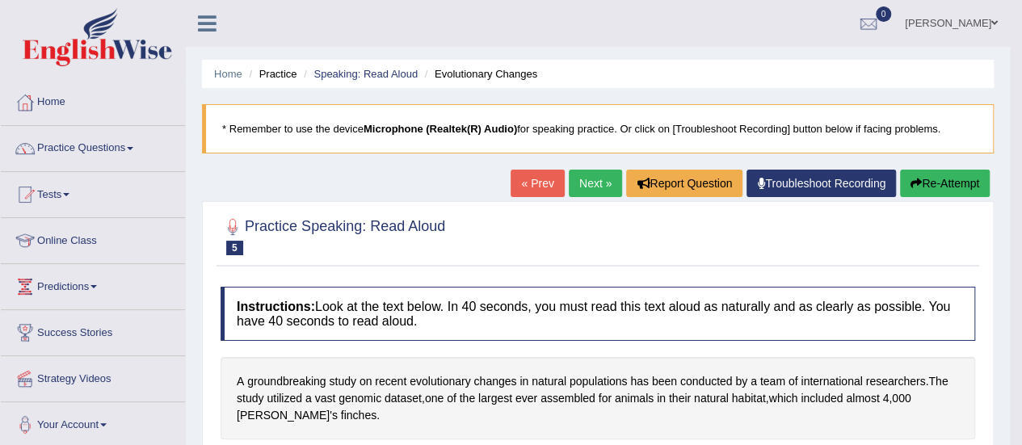
click at [585, 184] on link "Next »" at bounding box center [595, 183] width 53 height 27
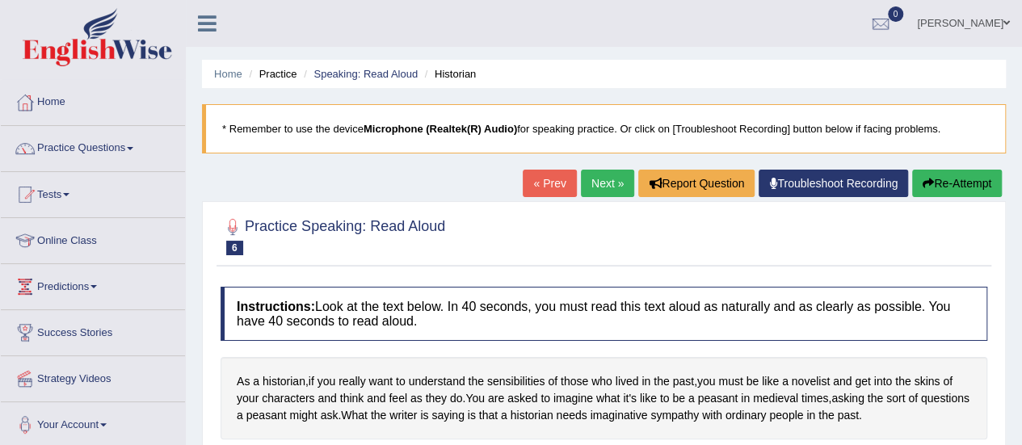
click at [221, 80] on li "Home" at bounding box center [228, 73] width 28 height 15
click at [63, 109] on link "Home" at bounding box center [93, 100] width 184 height 40
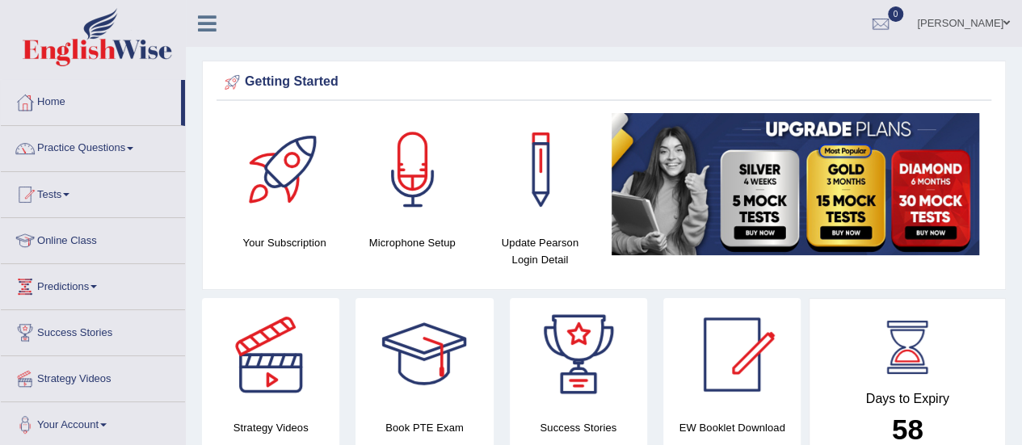
click at [115, 148] on link "Practice Questions" at bounding box center [93, 146] width 184 height 40
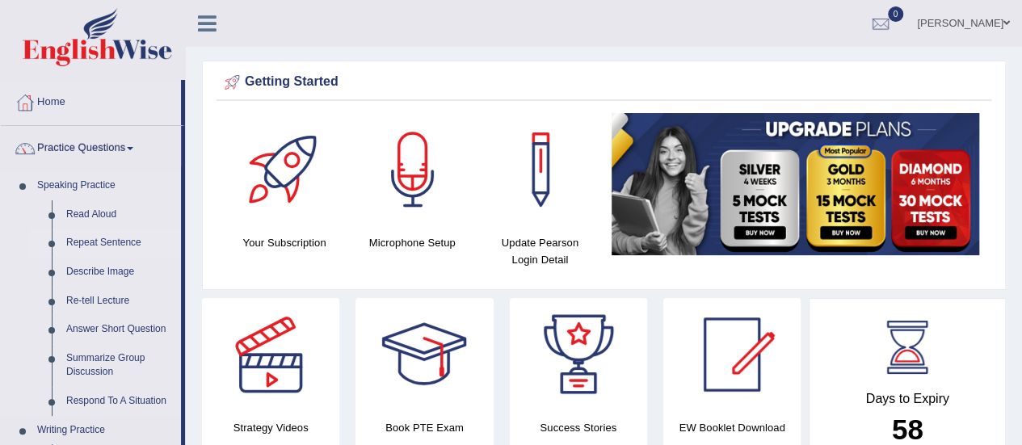
click at [106, 245] on link "Repeat Sentence" at bounding box center [120, 243] width 122 height 29
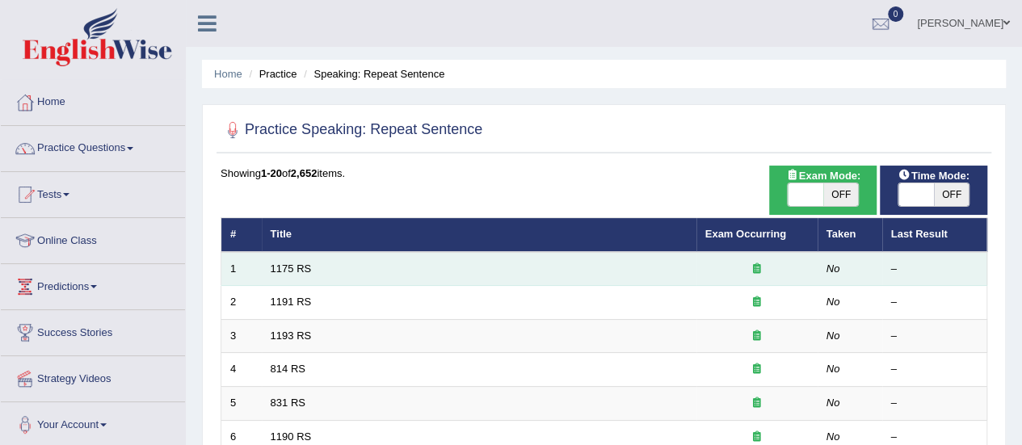
click at [416, 267] on td "1175 RS" at bounding box center [479, 269] width 435 height 34
click at [305, 266] on link "1175 RS" at bounding box center [291, 269] width 41 height 12
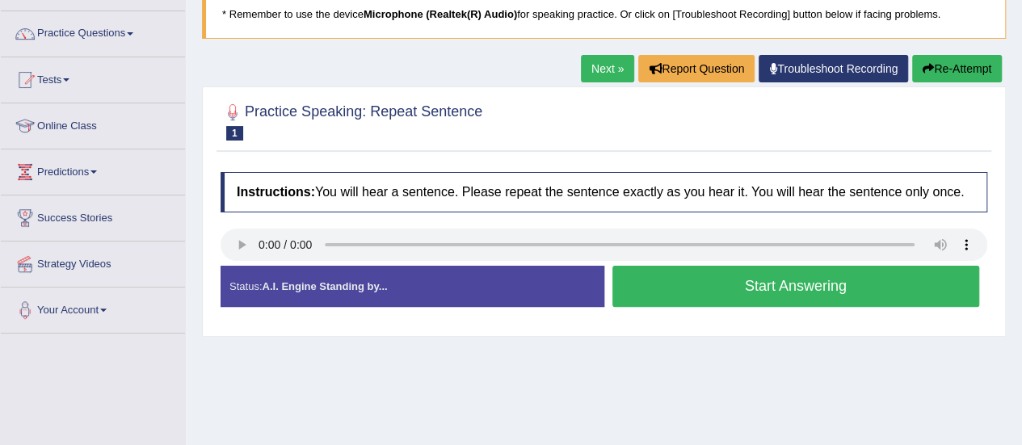
scroll to position [111, 0]
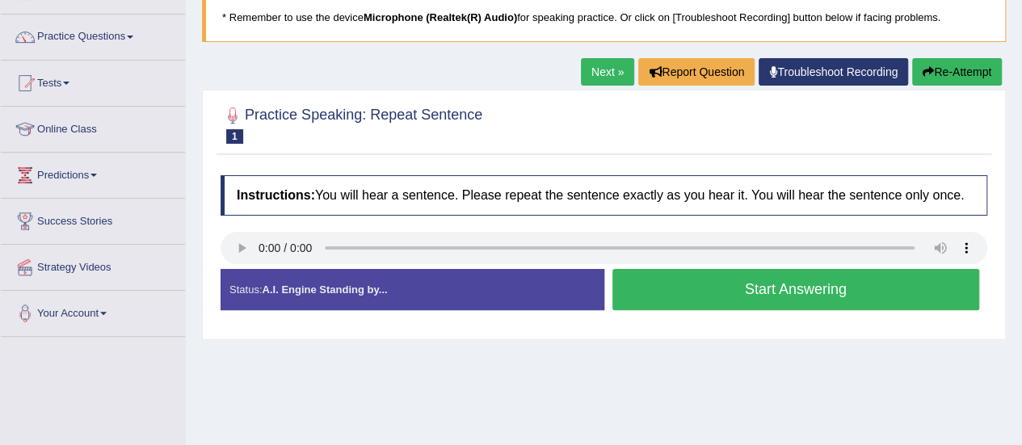
click at [838, 285] on button "Start Answering" at bounding box center [796, 289] width 368 height 41
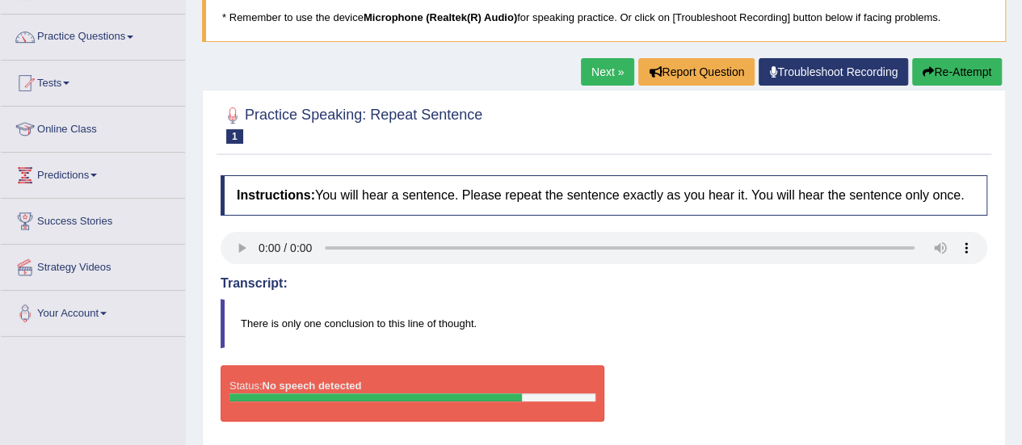
click at [938, 71] on button "Re-Attempt" at bounding box center [957, 71] width 90 height 27
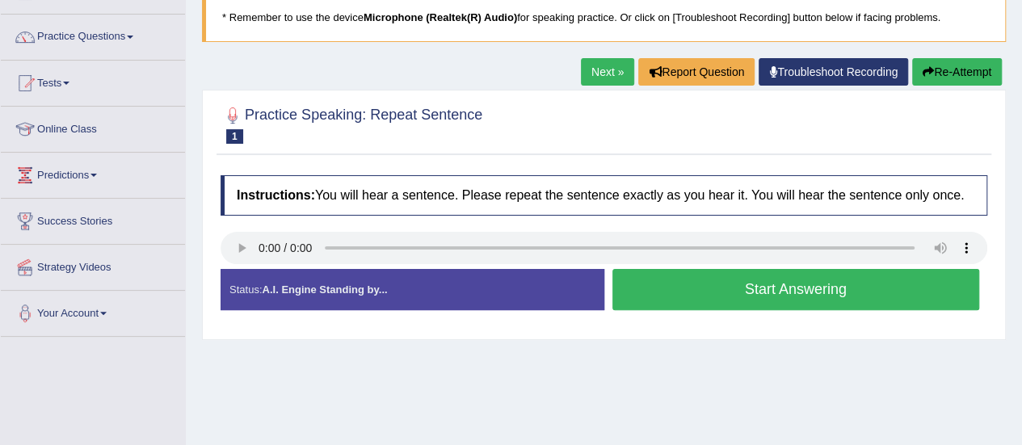
click at [696, 284] on button "Start Answering" at bounding box center [796, 289] width 368 height 41
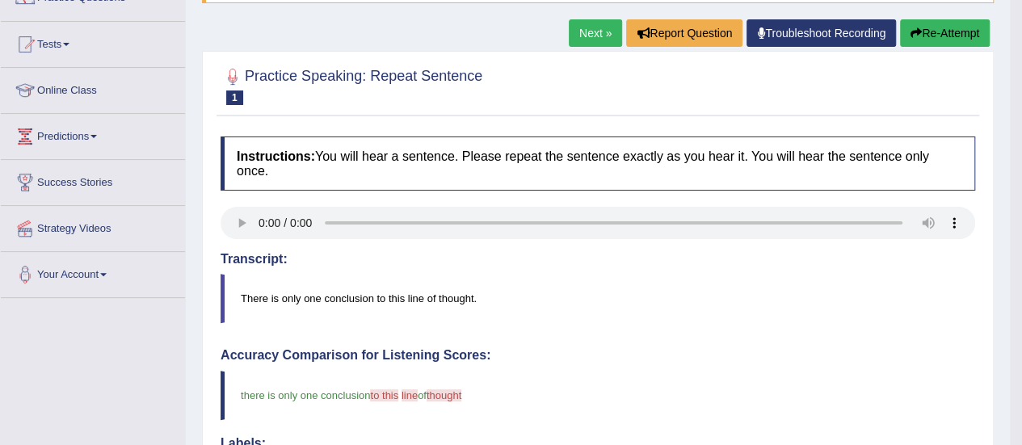
scroll to position [149, 0]
click at [591, 33] on link "Next »" at bounding box center [595, 33] width 53 height 27
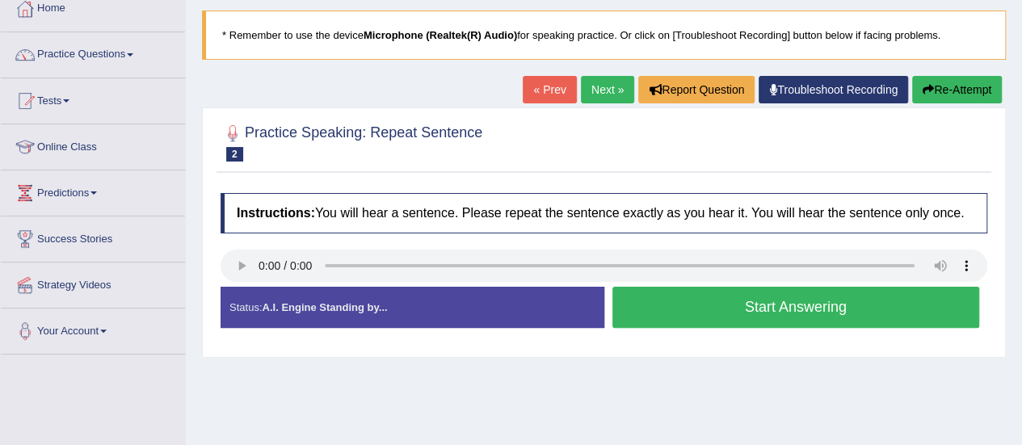
scroll to position [97, 0]
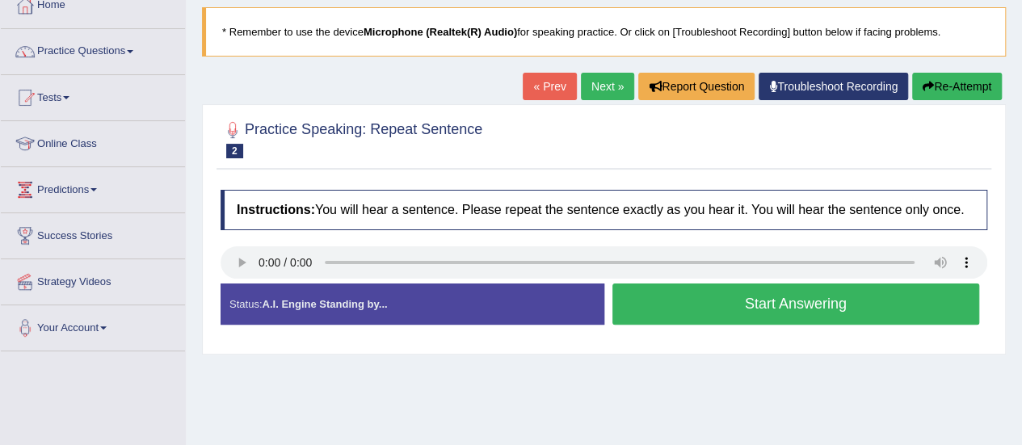
click at [706, 314] on button "Start Answering" at bounding box center [796, 304] width 368 height 41
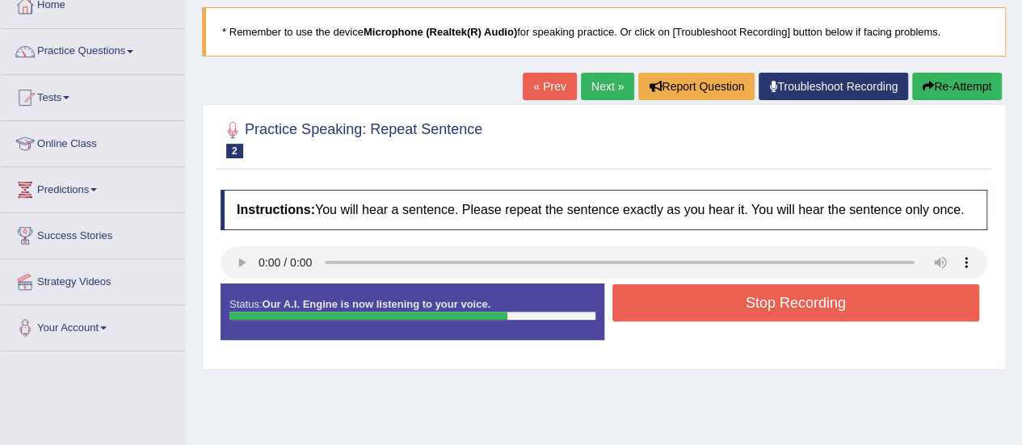
click at [706, 314] on button "Stop Recording" at bounding box center [796, 302] width 368 height 37
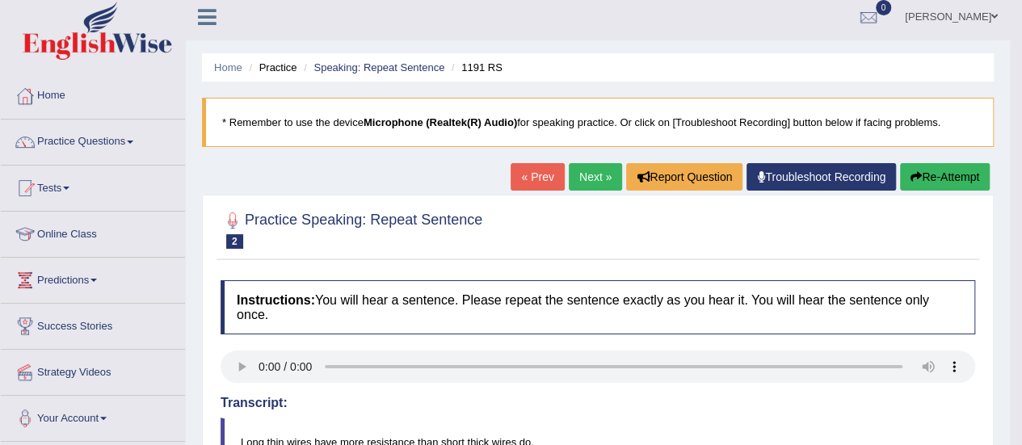
scroll to position [0, 0]
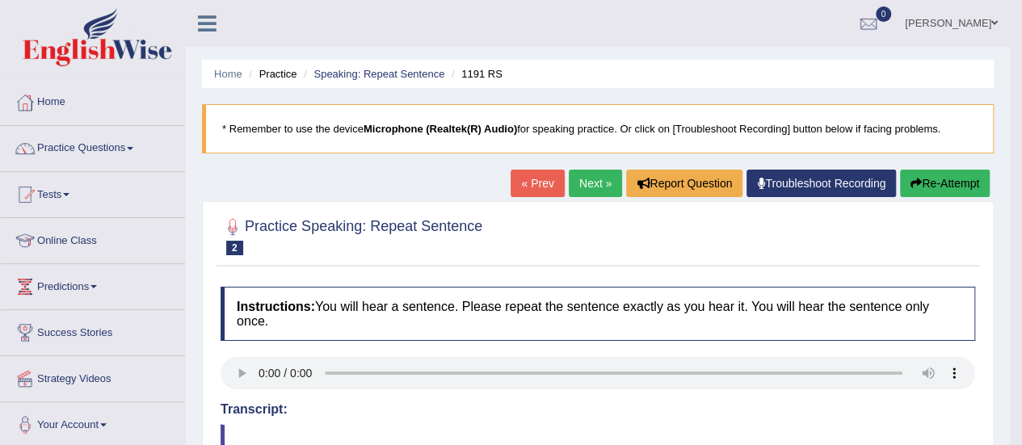
click at [601, 185] on link "Next »" at bounding box center [595, 183] width 53 height 27
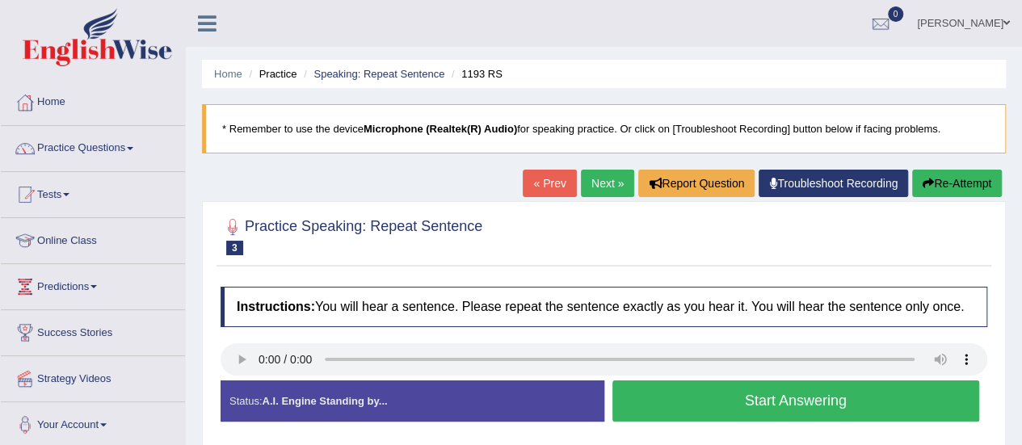
click at [667, 406] on button "Start Answering" at bounding box center [796, 401] width 368 height 41
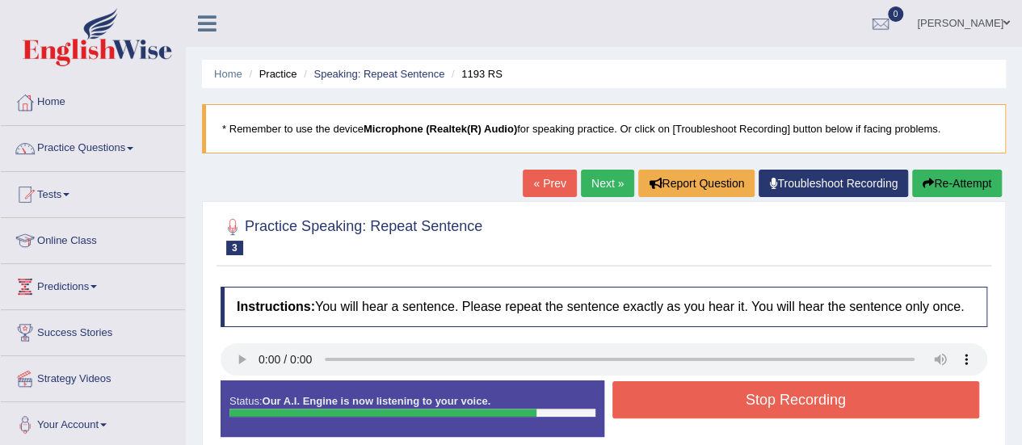
click at [667, 406] on button "Stop Recording" at bounding box center [796, 399] width 368 height 37
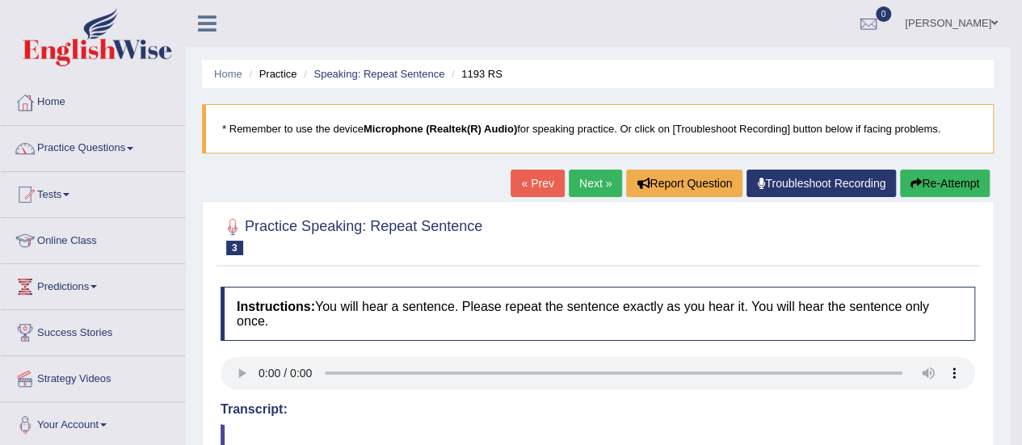
click at [585, 182] on link "Next »" at bounding box center [595, 183] width 53 height 27
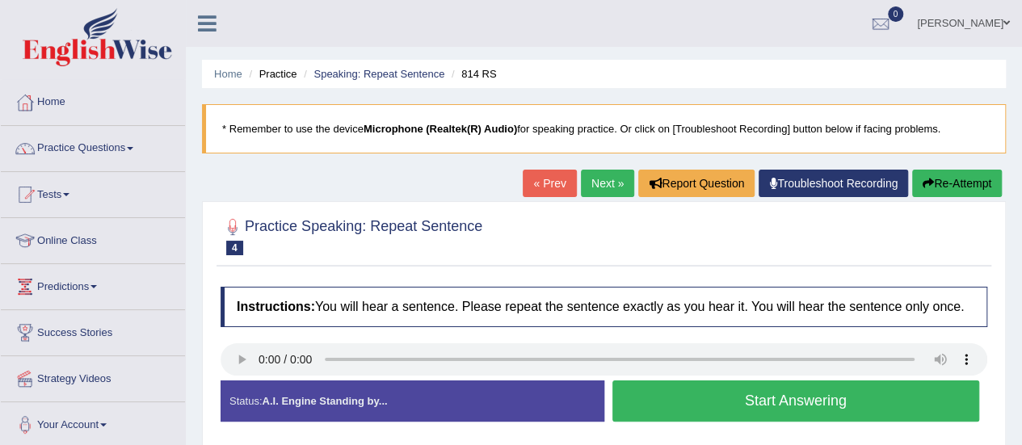
click at [224, 400] on div "Status: A.I. Engine Standing by..." at bounding box center [413, 401] width 384 height 41
click at [665, 405] on button "Start Answering" at bounding box center [796, 401] width 368 height 41
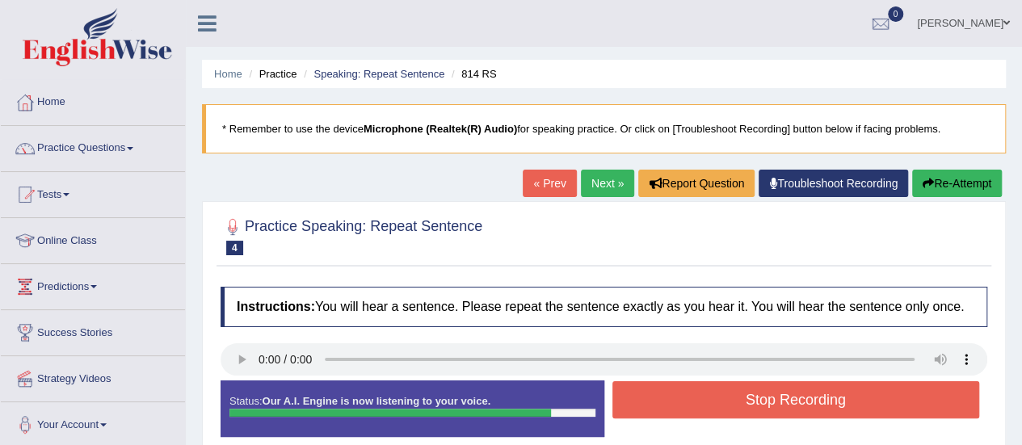
click at [665, 405] on button "Stop Recording" at bounding box center [796, 399] width 368 height 37
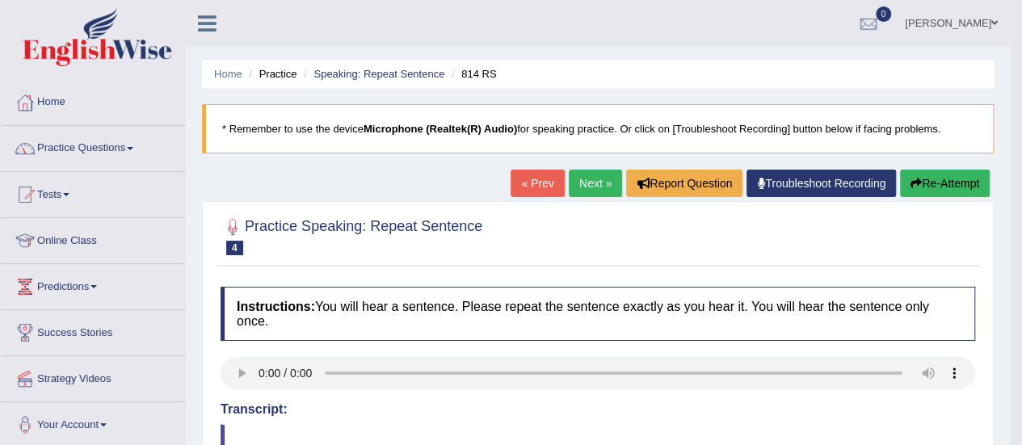
click at [588, 182] on link "Next »" at bounding box center [595, 183] width 53 height 27
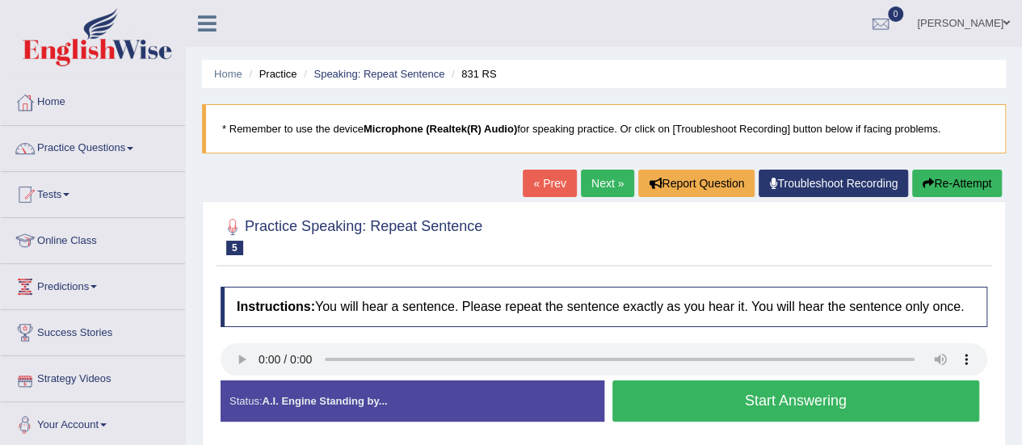
click at [660, 412] on button "Start Answering" at bounding box center [796, 401] width 368 height 41
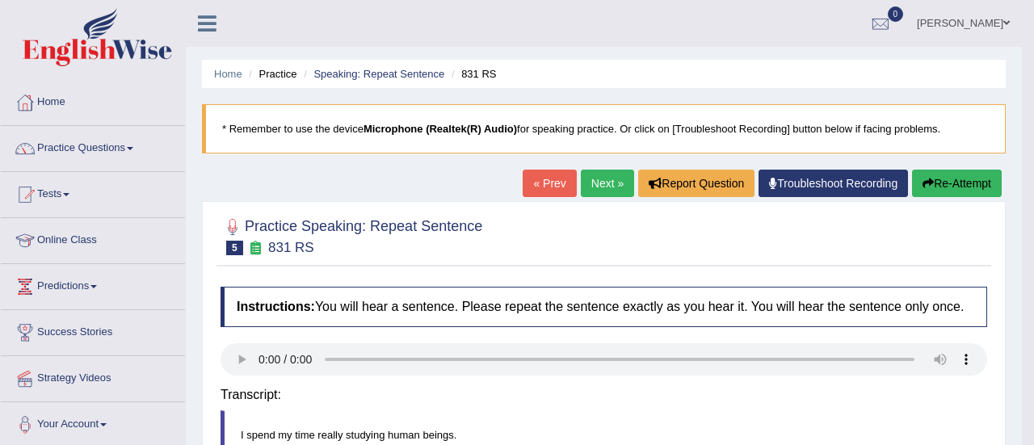
click at [238, 362] on body "Toggle navigation Home Practice Questions Speaking Practice Read Aloud Repeat S…" at bounding box center [517, 222] width 1034 height 445
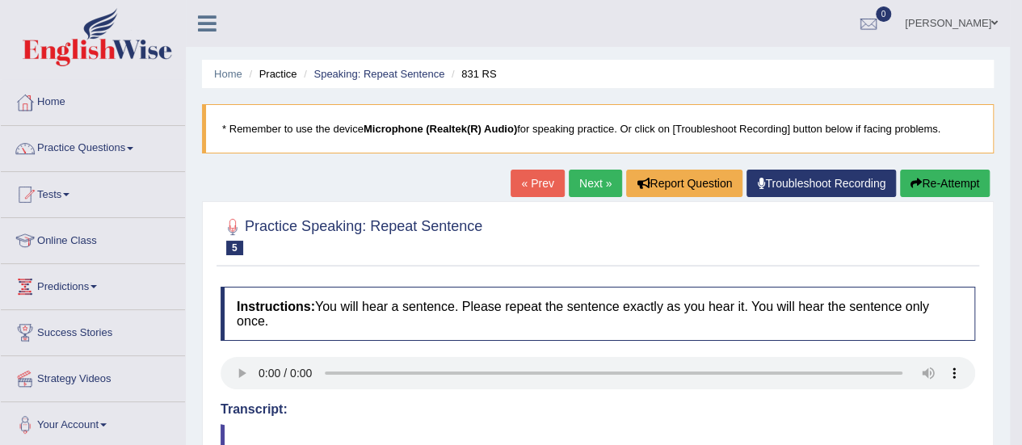
click at [947, 179] on button "Re-Attempt" at bounding box center [945, 183] width 90 height 27
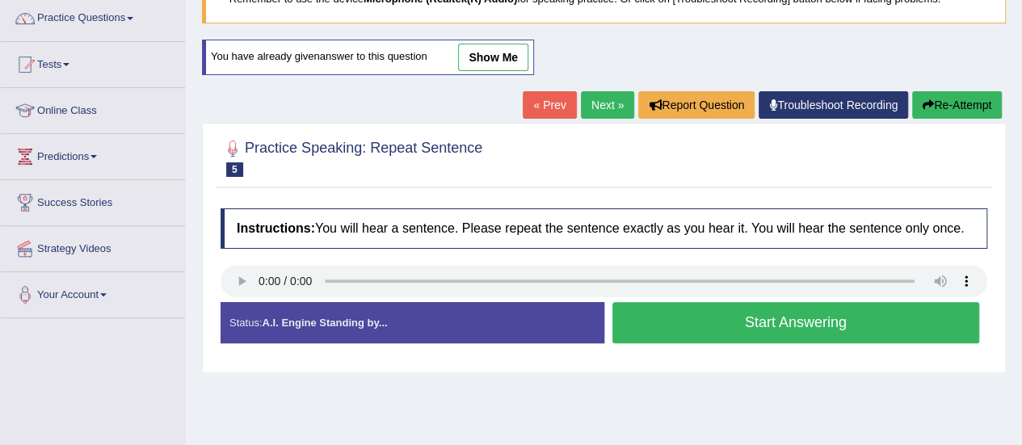
scroll to position [132, 0]
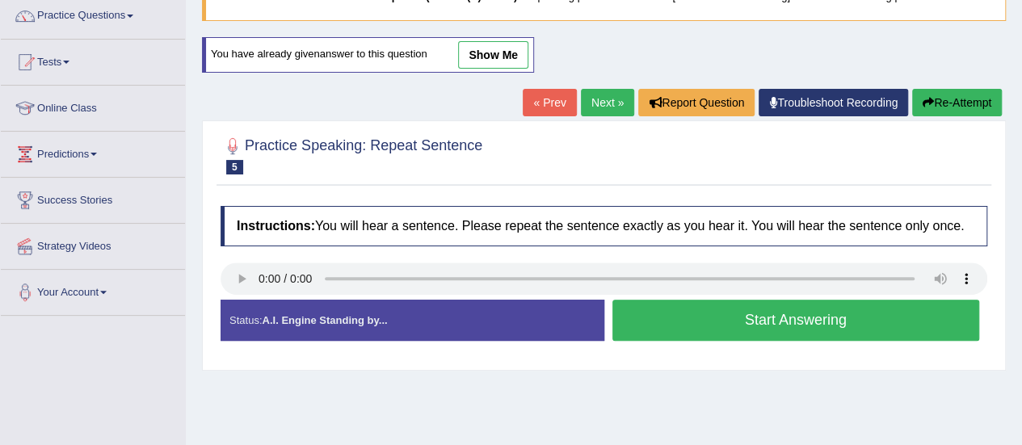
click at [714, 312] on button "Start Answering" at bounding box center [796, 320] width 368 height 41
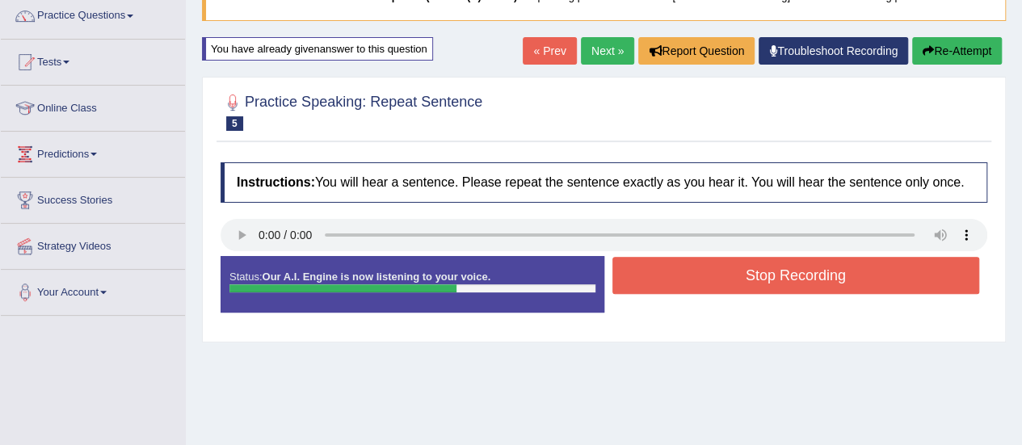
click at [730, 266] on button "Stop Recording" at bounding box center [796, 275] width 368 height 37
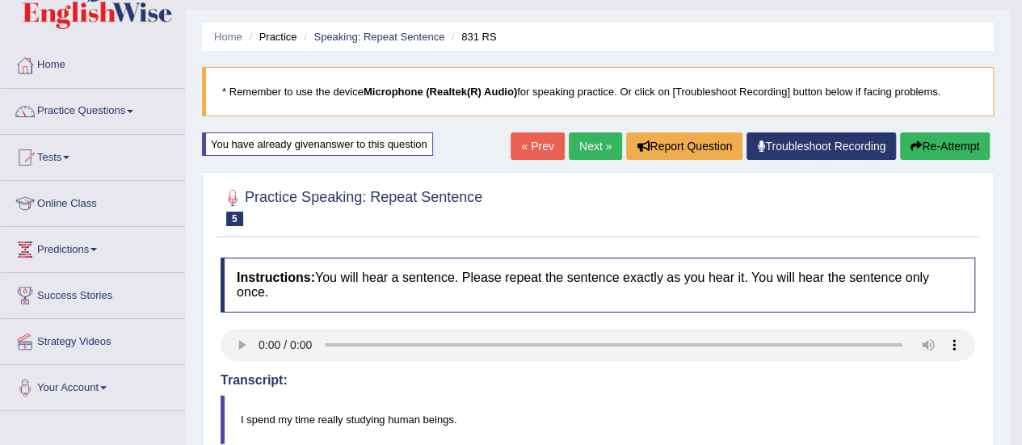
scroll to position [0, 0]
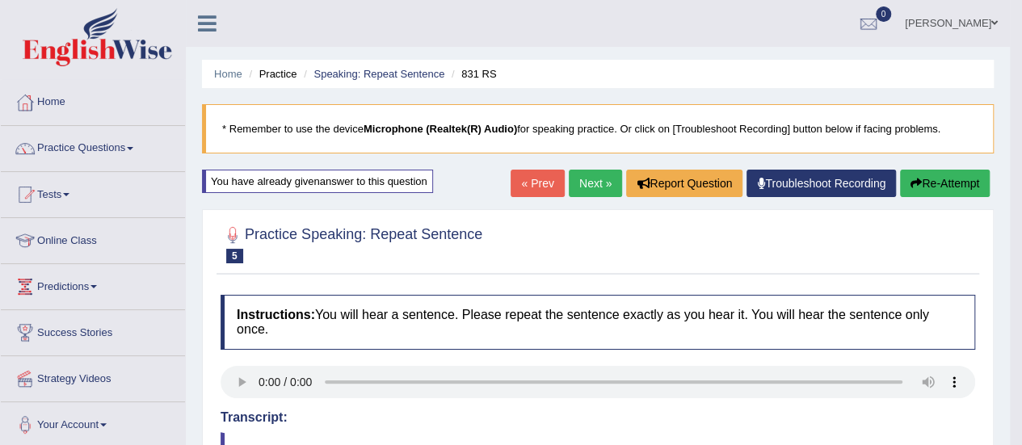
click at [594, 181] on link "Next »" at bounding box center [595, 183] width 53 height 27
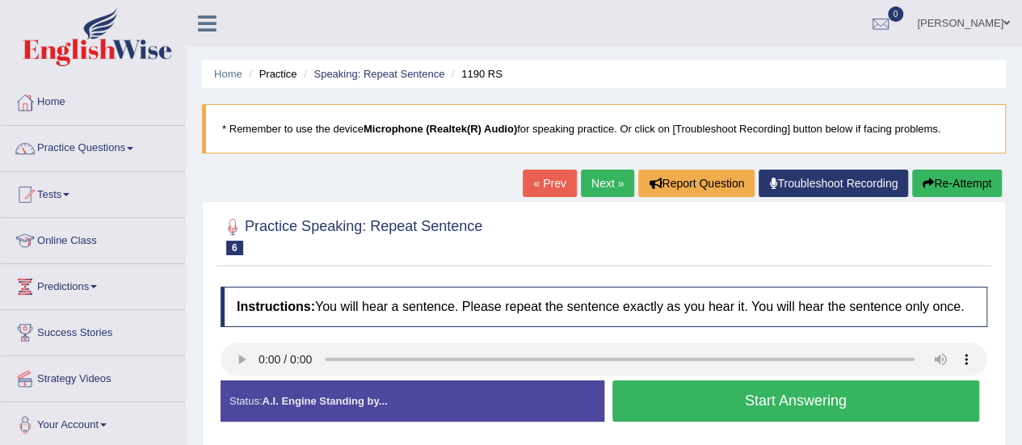
click at [650, 405] on button "Start Answering" at bounding box center [796, 401] width 368 height 41
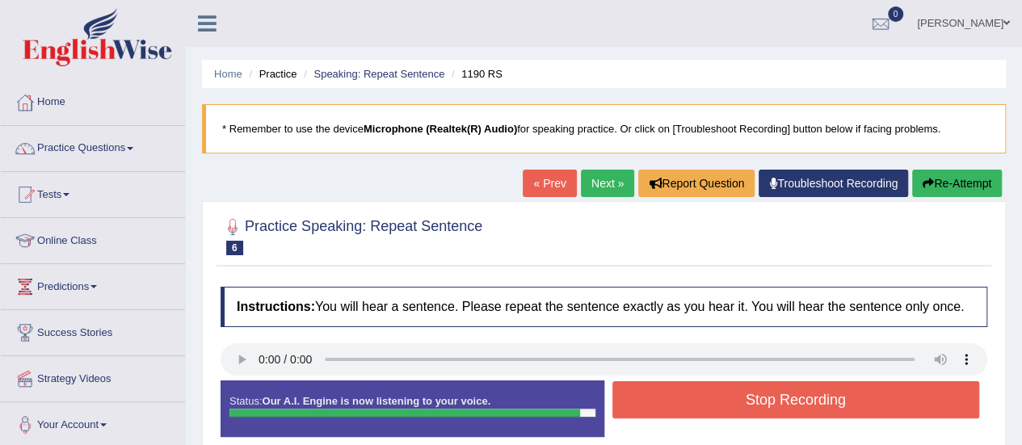
click at [650, 405] on button "Stop Recording" at bounding box center [796, 399] width 368 height 37
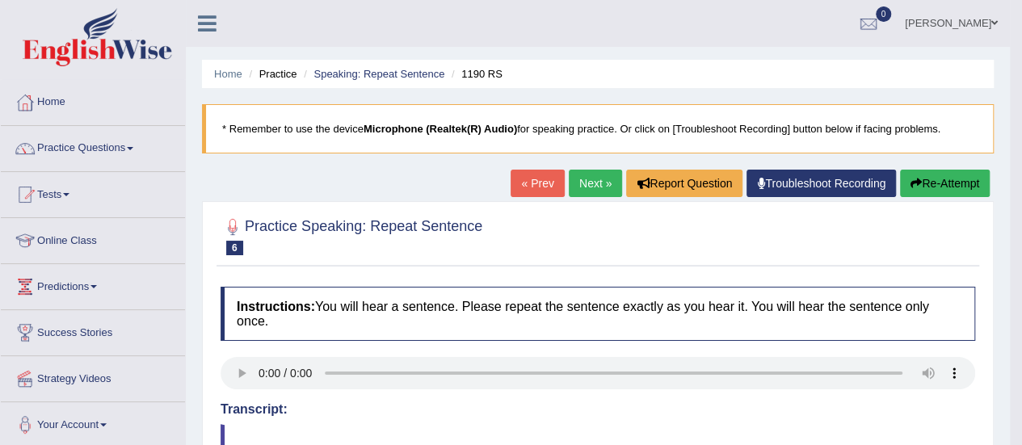
click at [590, 185] on link "Next »" at bounding box center [595, 183] width 53 height 27
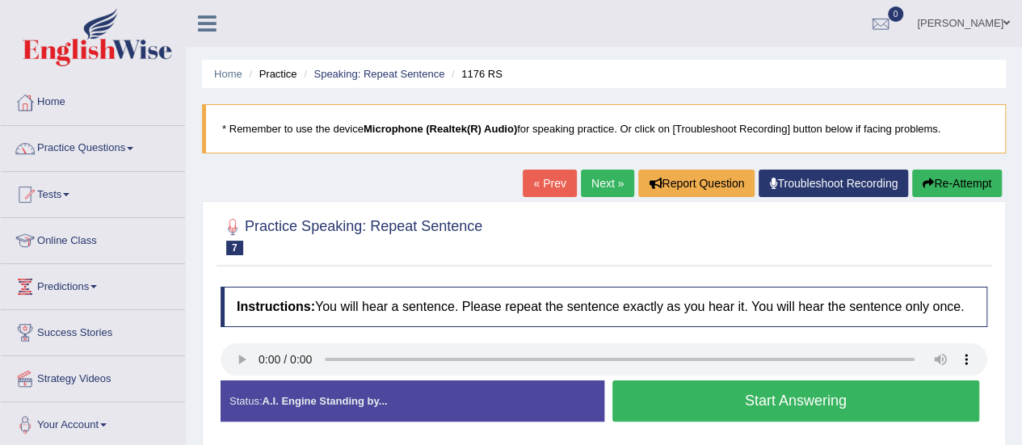
click at [717, 403] on button "Start Answering" at bounding box center [796, 401] width 368 height 41
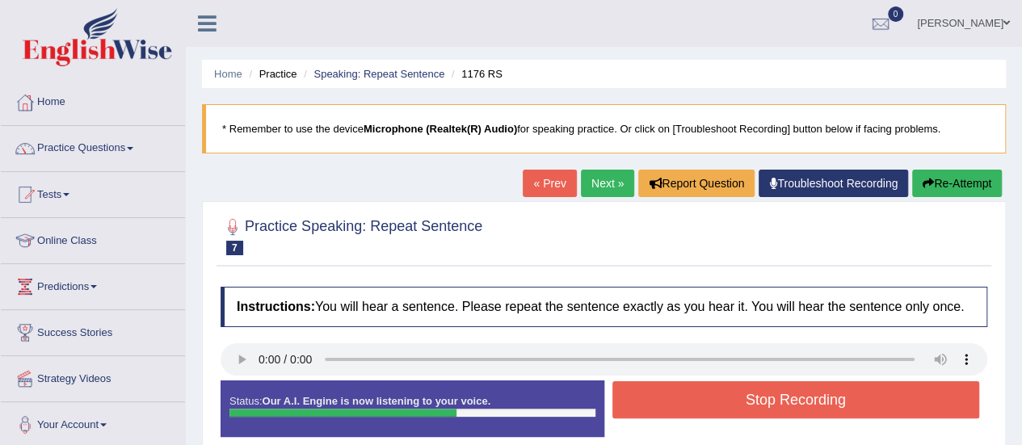
click at [717, 403] on button "Stop Recording" at bounding box center [796, 399] width 368 height 37
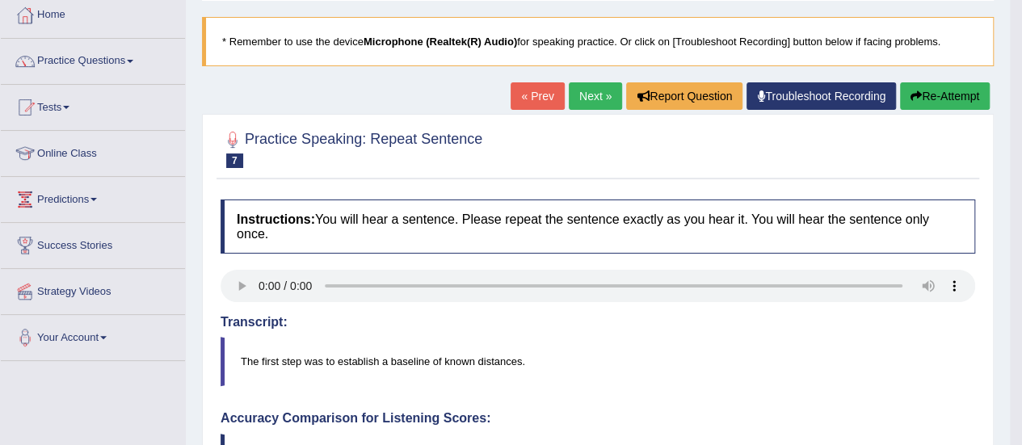
scroll to position [82, 0]
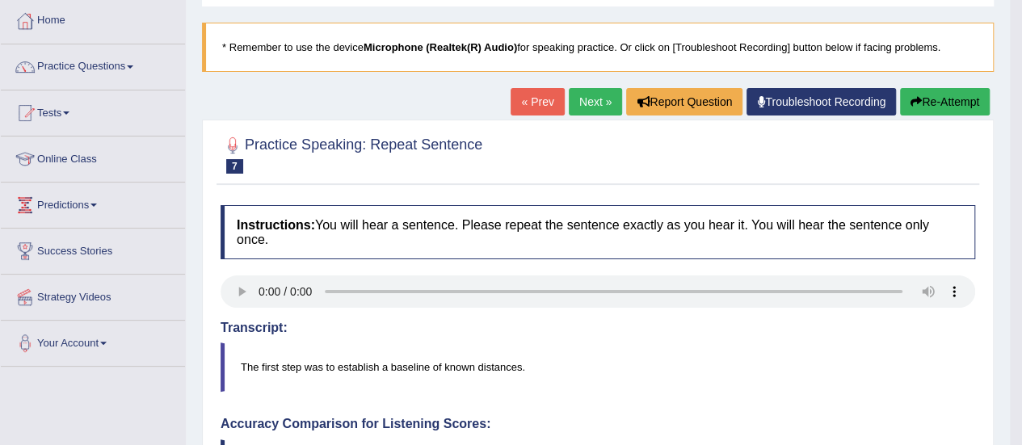
click at [583, 104] on link "Next »" at bounding box center [595, 101] width 53 height 27
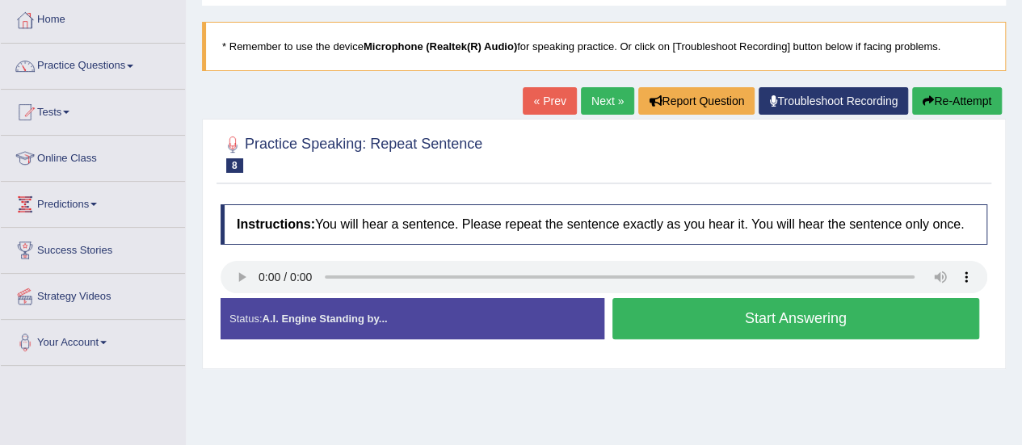
scroll to position [94, 0]
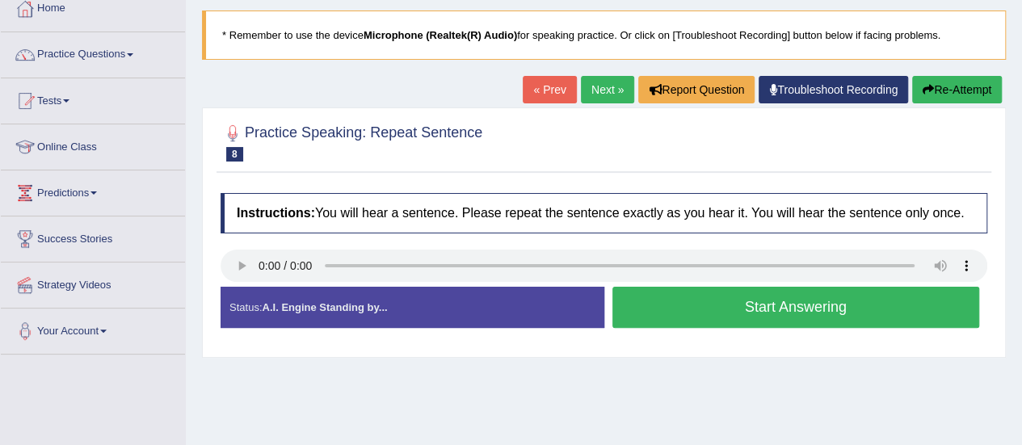
click at [666, 319] on button "Start Answering" at bounding box center [796, 307] width 368 height 41
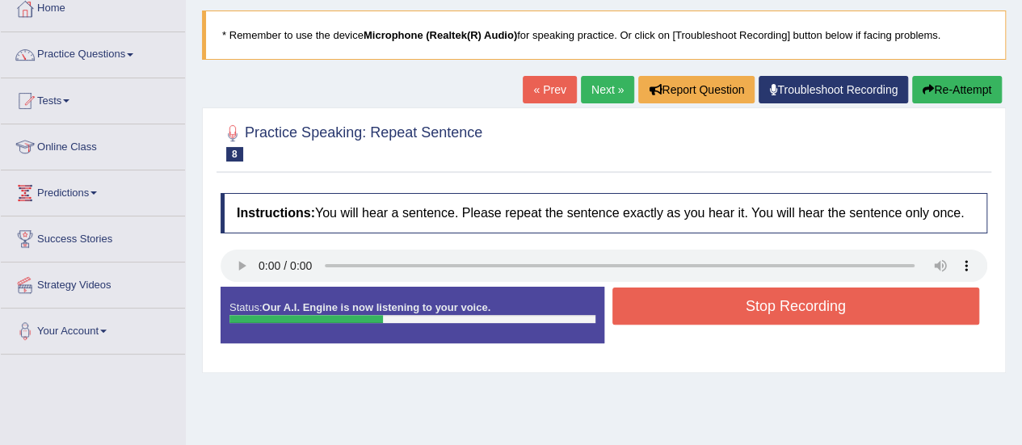
click at [666, 319] on button "Stop Recording" at bounding box center [796, 306] width 368 height 37
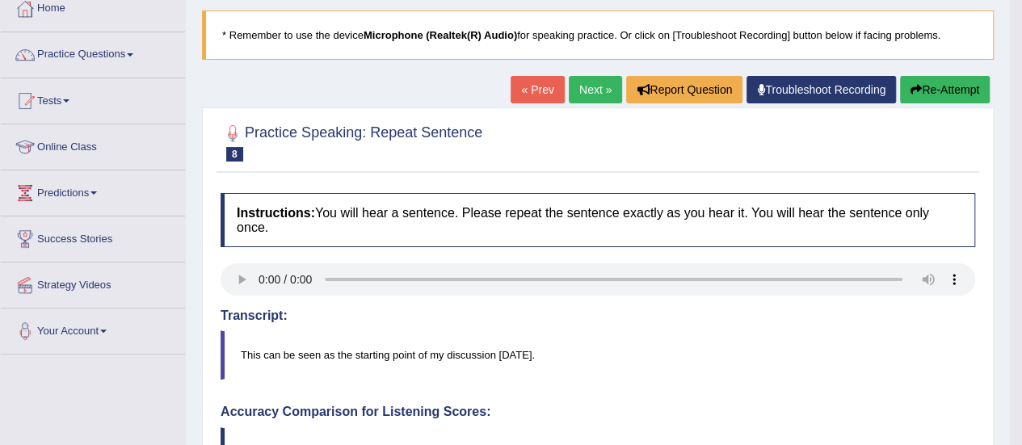
click at [600, 92] on link "Next »" at bounding box center [595, 89] width 53 height 27
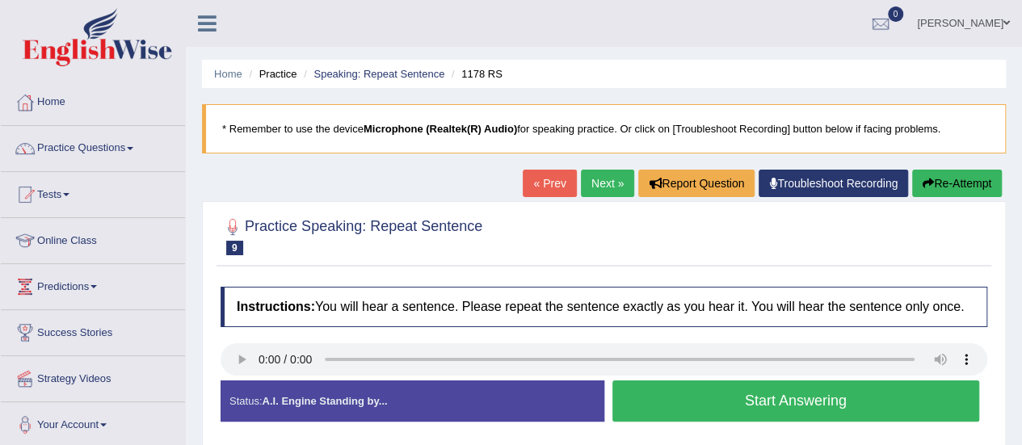
click at [696, 403] on button "Start Answering" at bounding box center [796, 401] width 368 height 41
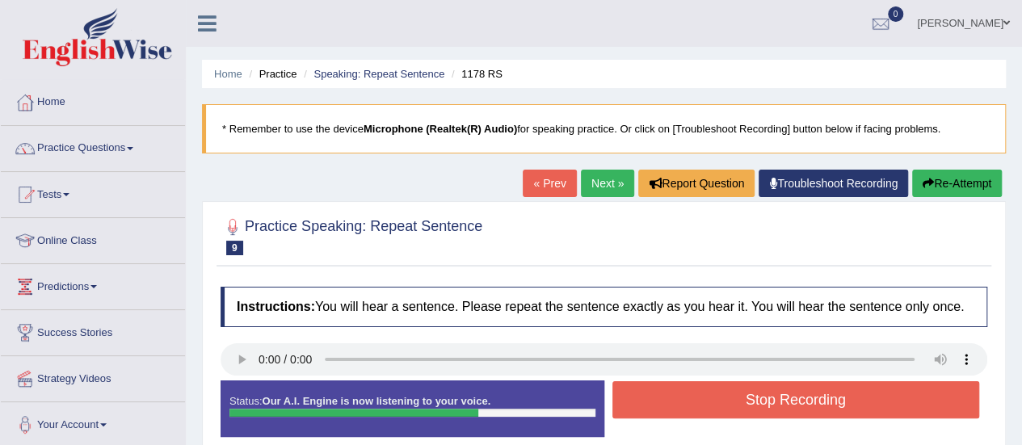
click at [696, 403] on button "Stop Recording" at bounding box center [796, 399] width 368 height 37
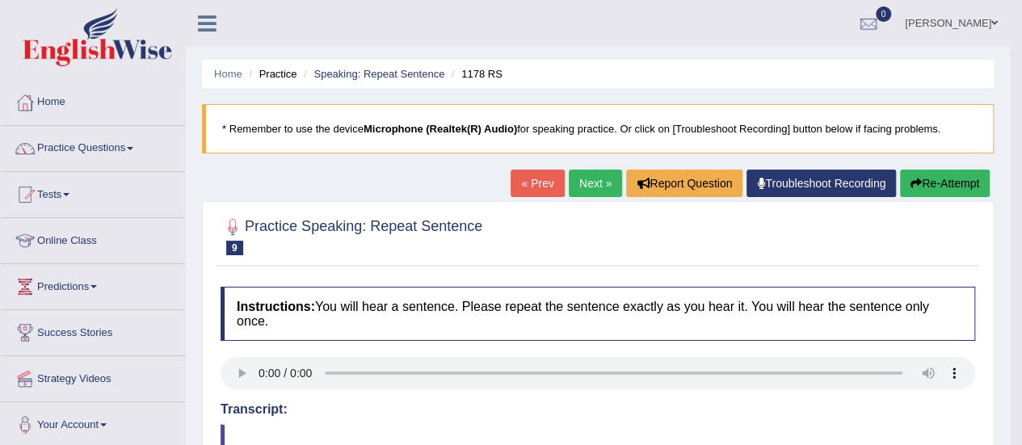
click at [596, 186] on link "Next »" at bounding box center [595, 183] width 53 height 27
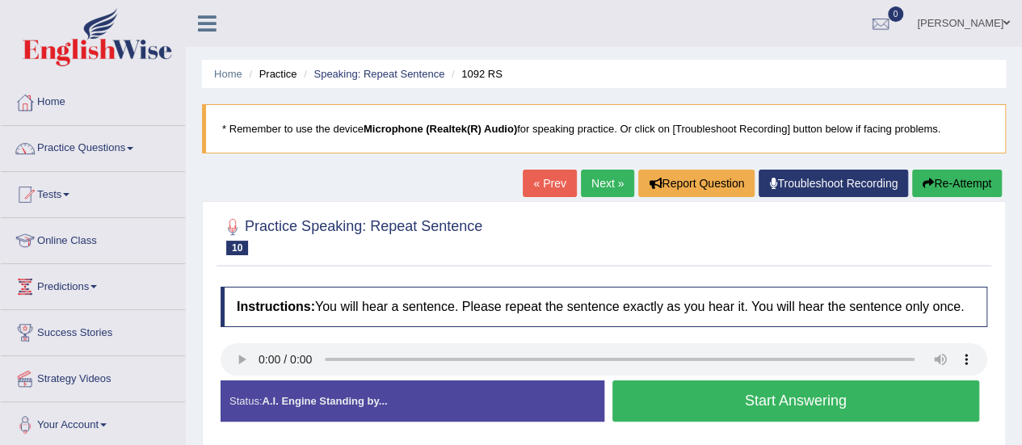
click at [672, 409] on button "Start Answering" at bounding box center [796, 401] width 368 height 41
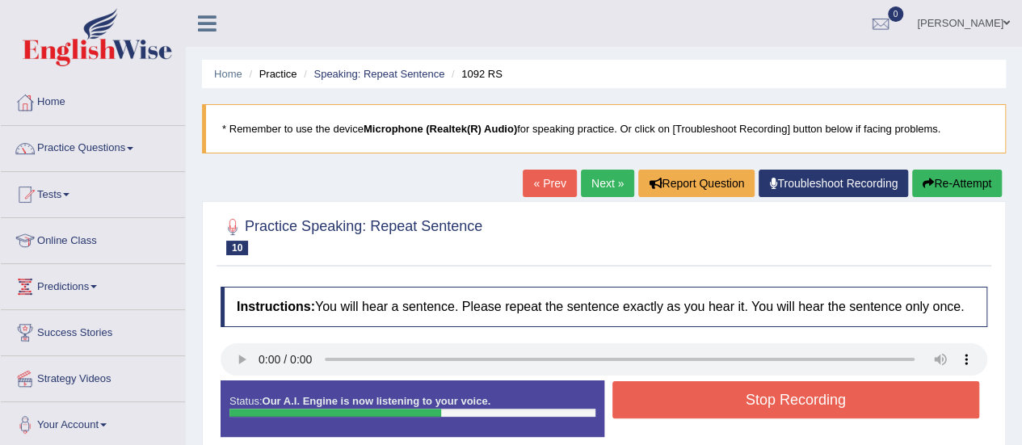
click at [672, 409] on button "Stop Recording" at bounding box center [796, 399] width 368 height 37
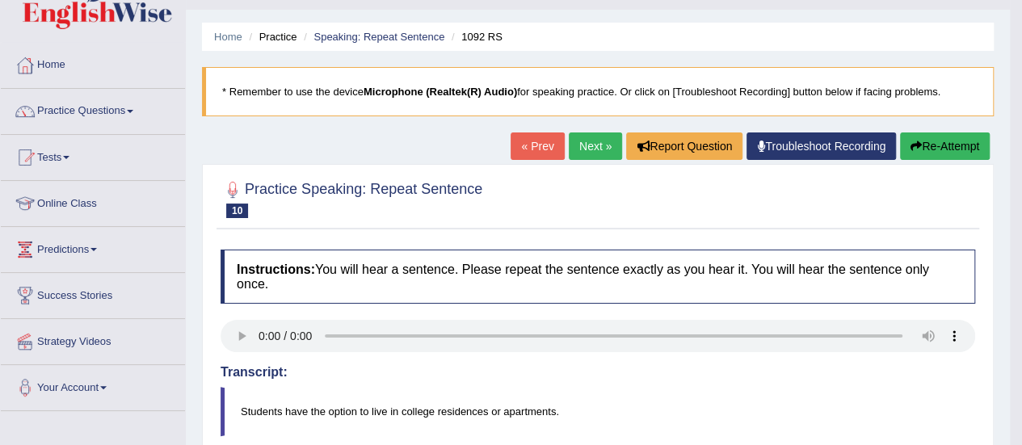
scroll to position [27, 0]
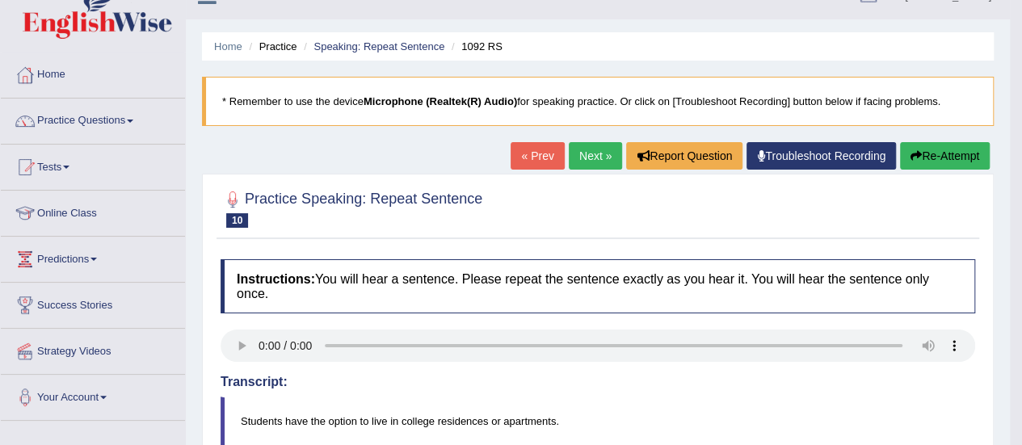
click at [570, 151] on link "Next »" at bounding box center [595, 155] width 53 height 27
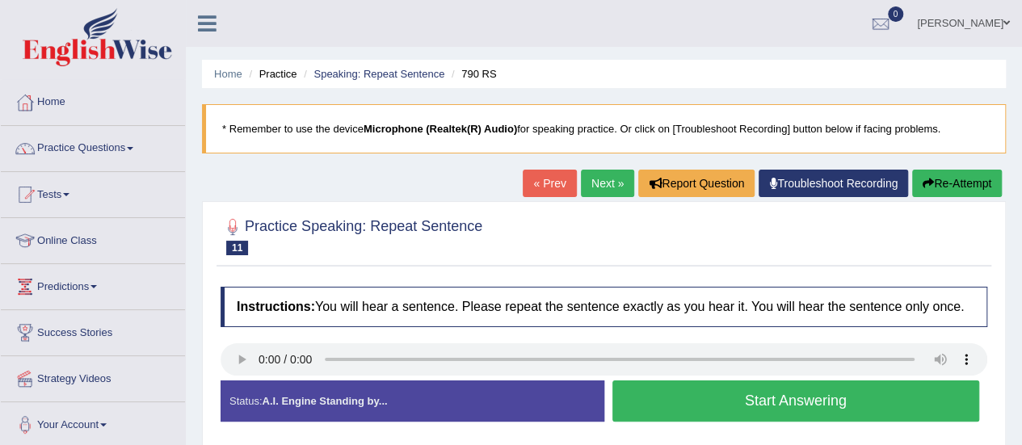
click at [658, 398] on button "Start Answering" at bounding box center [796, 401] width 368 height 41
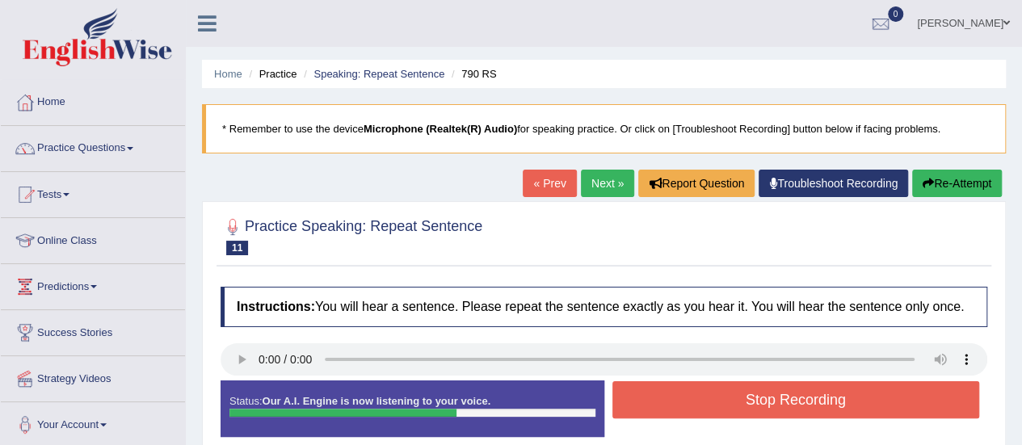
click at [658, 398] on button "Stop Recording" at bounding box center [796, 399] width 368 height 37
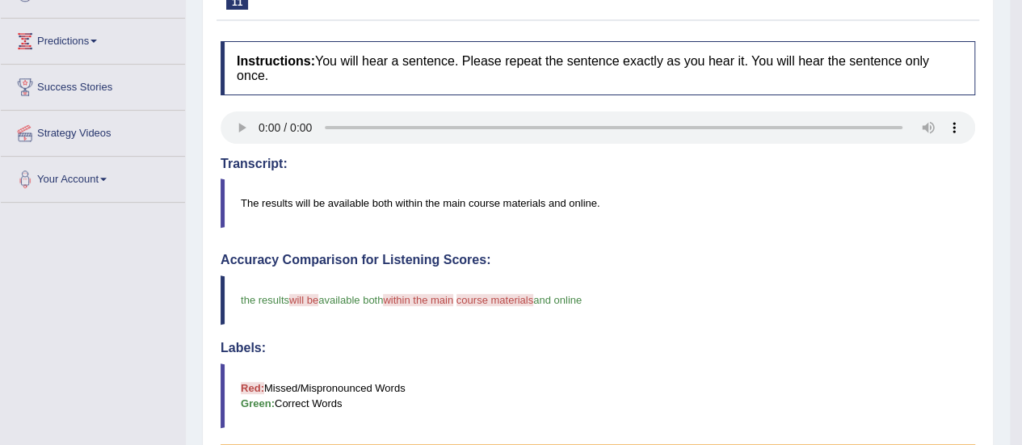
scroll to position [247, 0]
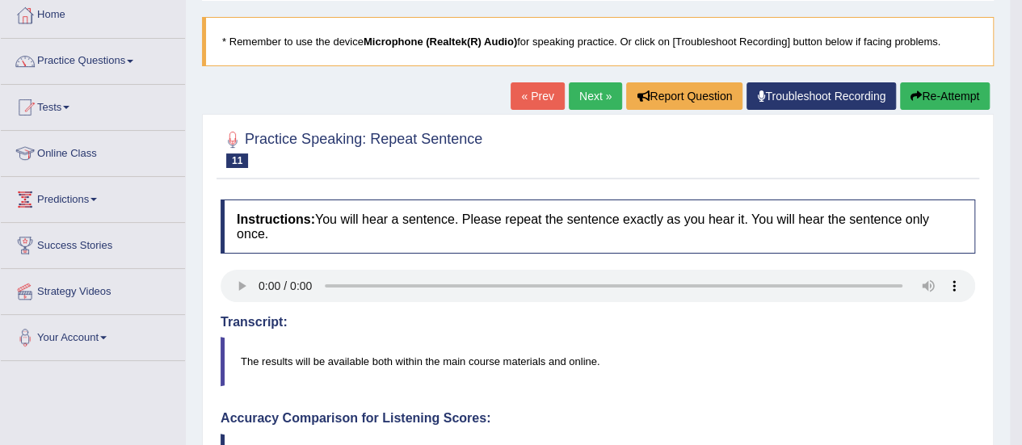
scroll to position [86, 0]
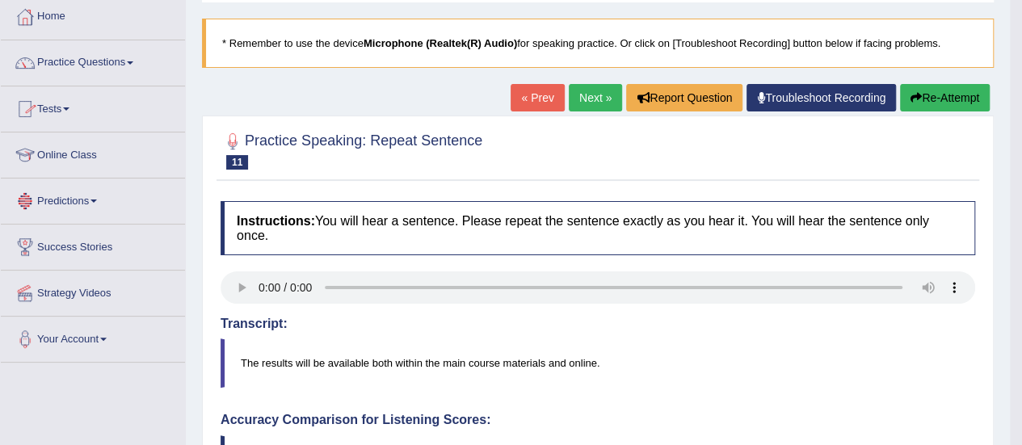
click at [86, 165] on link "Online Class" at bounding box center [93, 152] width 184 height 40
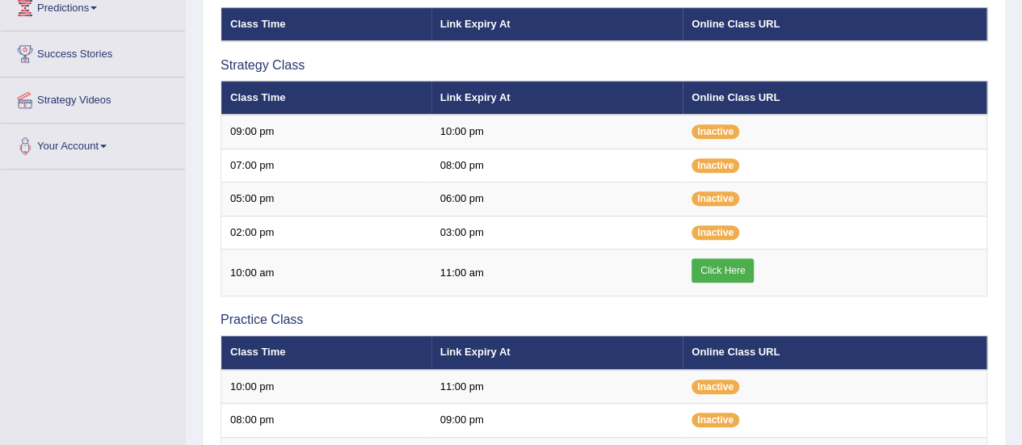
scroll to position [286, 0]
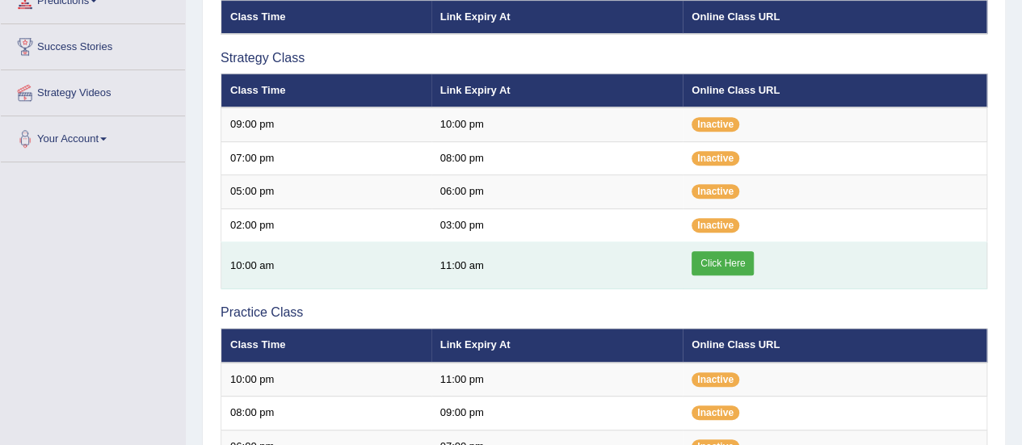
click at [716, 260] on link "Click Here" at bounding box center [723, 263] width 62 height 24
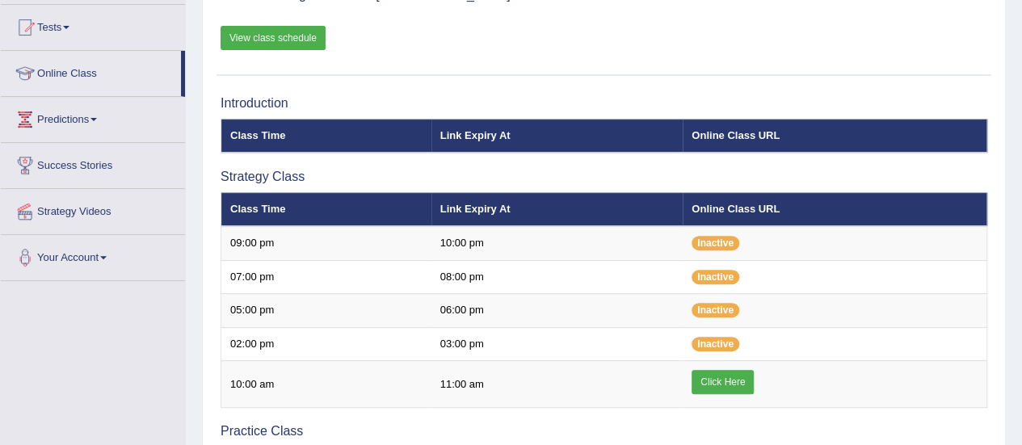
scroll to position [153, 0]
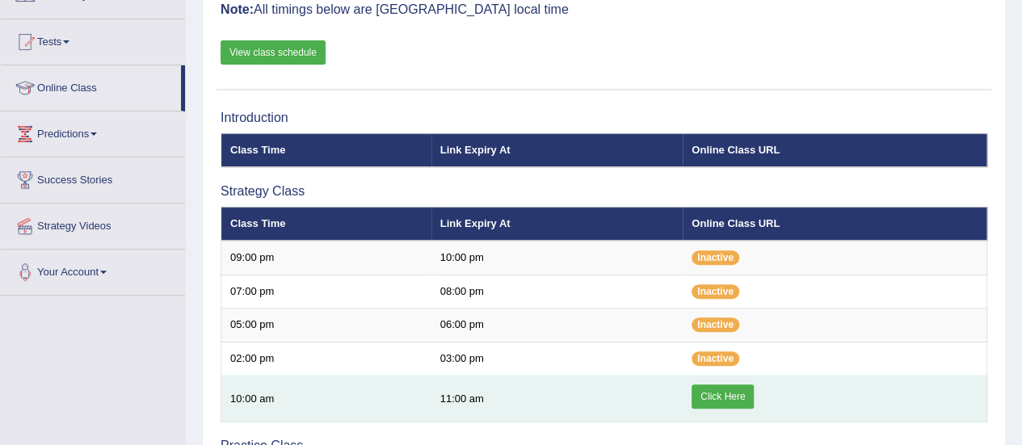
click at [721, 396] on link "Click Here" at bounding box center [723, 397] width 62 height 24
click at [717, 397] on link "Click Here" at bounding box center [723, 397] width 62 height 24
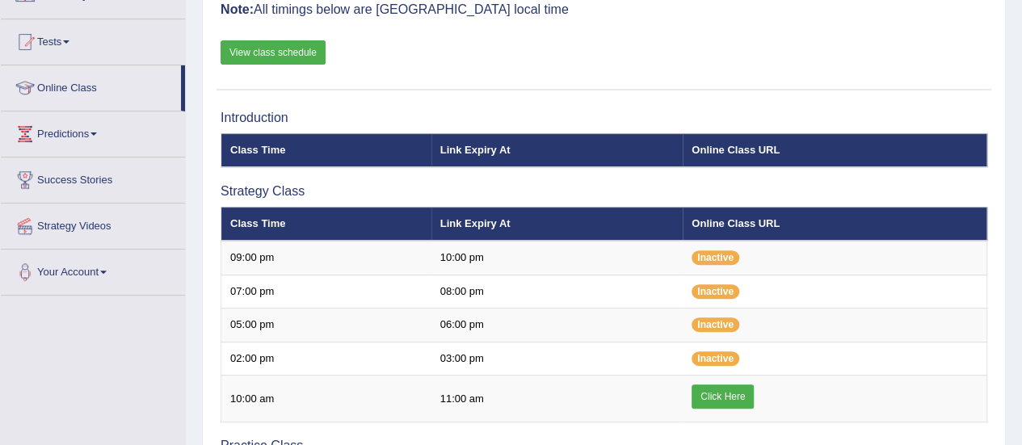
click at [184, 88] on li "Online Class" at bounding box center [93, 88] width 184 height 46
drag, startPoint x: 184, startPoint y: 88, endPoint x: 188, endPoint y: 54, distance: 34.2
click at [188, 54] on div "Toggle navigation Home Practice Questions Speaking Practice Read Aloud Repeat S…" at bounding box center [511, 403] width 1022 height 1113
drag, startPoint x: 184, startPoint y: 99, endPoint x: 192, endPoint y: 65, distance: 34.1
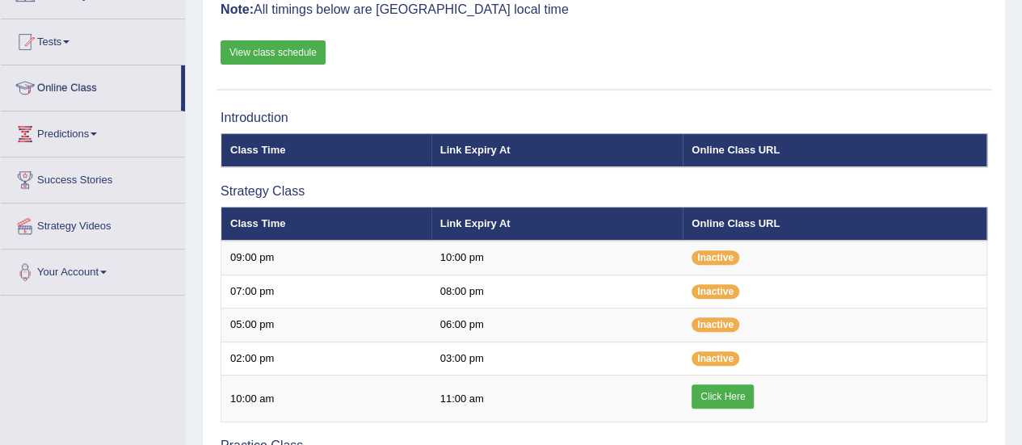
click at [192, 65] on div "Toggle navigation Home Practice Questions Speaking Practice Read Aloud Repeat S…" at bounding box center [511, 403] width 1022 height 1113
click at [431, 19] on div "Online Classes Note: All timings below are Melbourne local time View class sche…" at bounding box center [604, 25] width 775 height 130
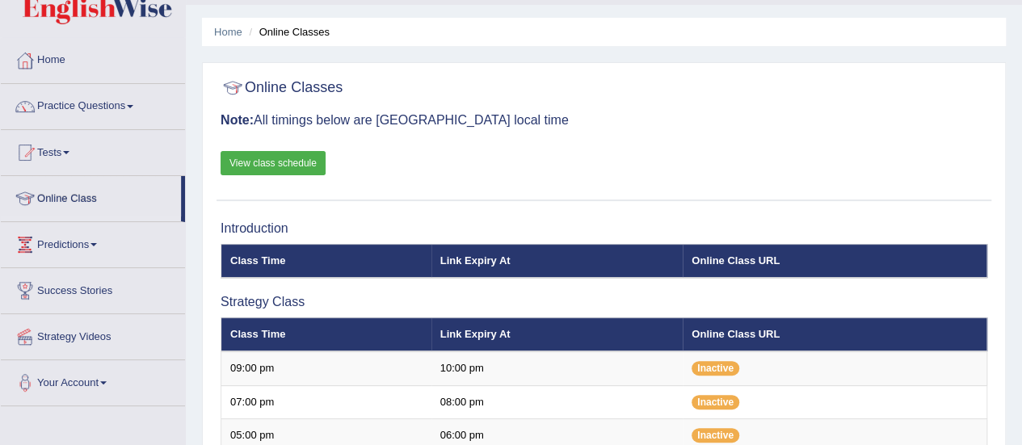
scroll to position [23, 0]
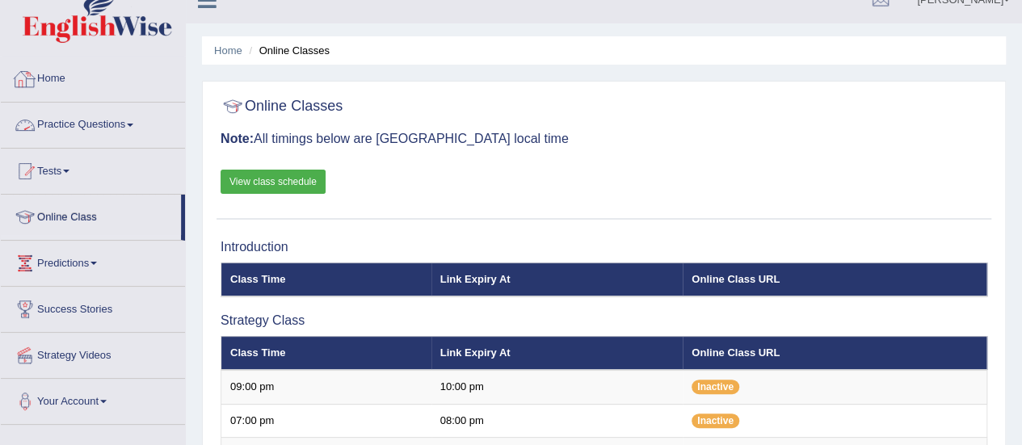
click at [119, 88] on link "Home" at bounding box center [93, 77] width 184 height 40
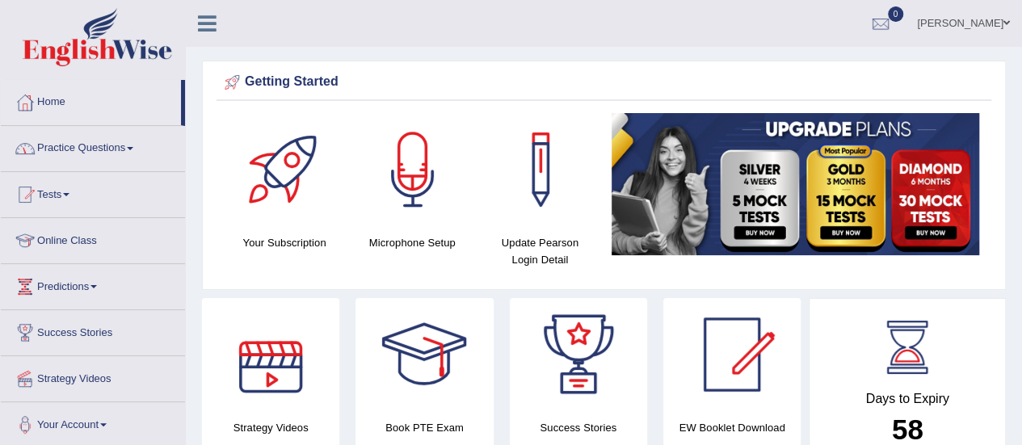
click at [260, 347] on div at bounding box center [270, 354] width 113 height 113
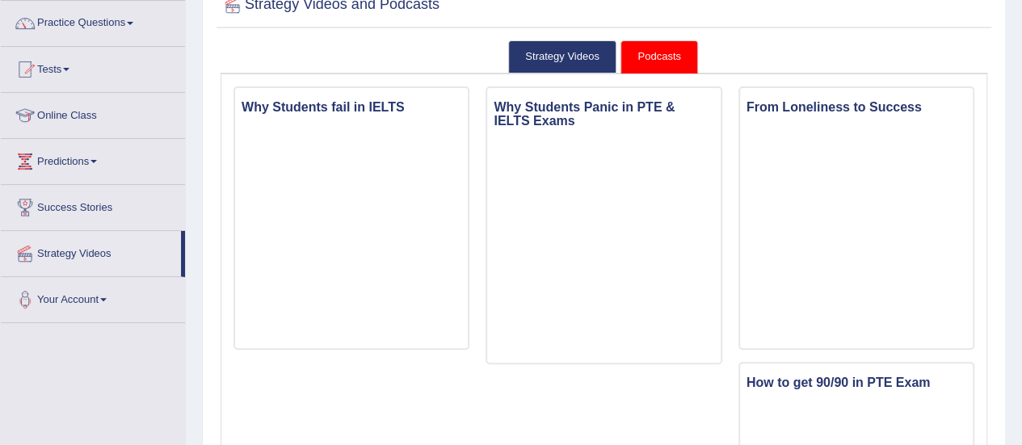
scroll to position [71, 0]
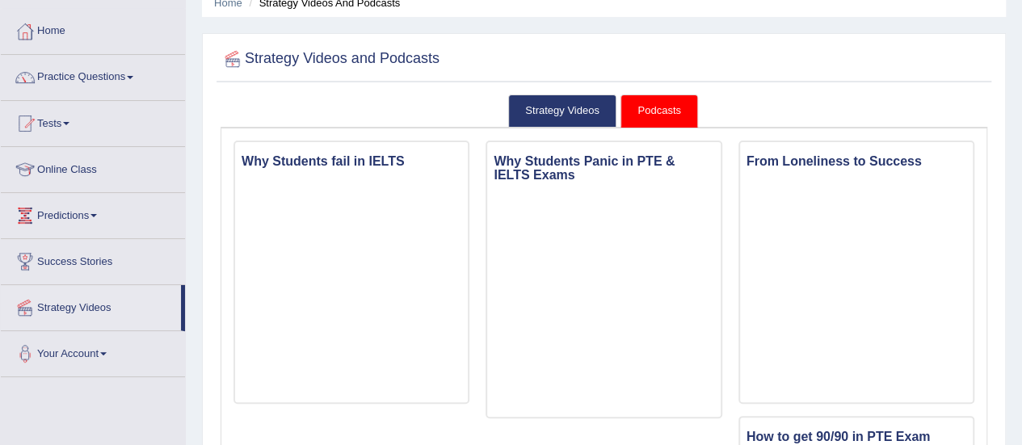
click at [68, 167] on link "Online Class" at bounding box center [93, 167] width 184 height 40
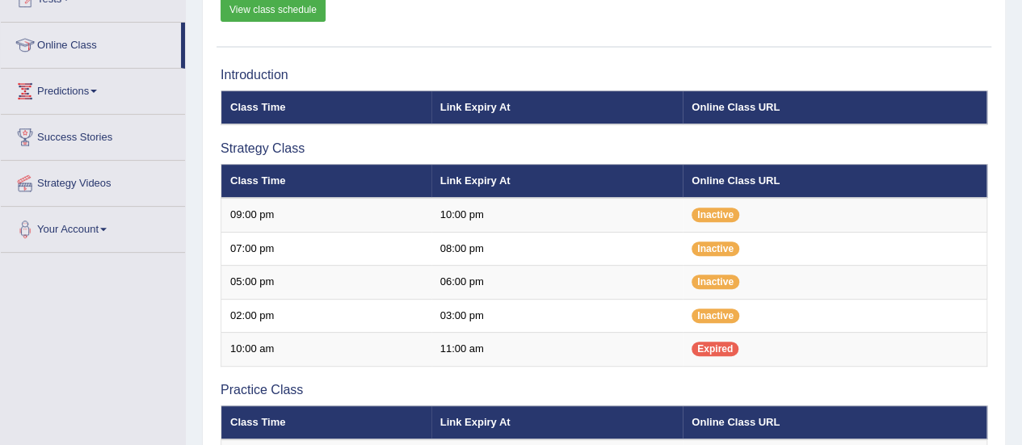
scroll to position [195, 0]
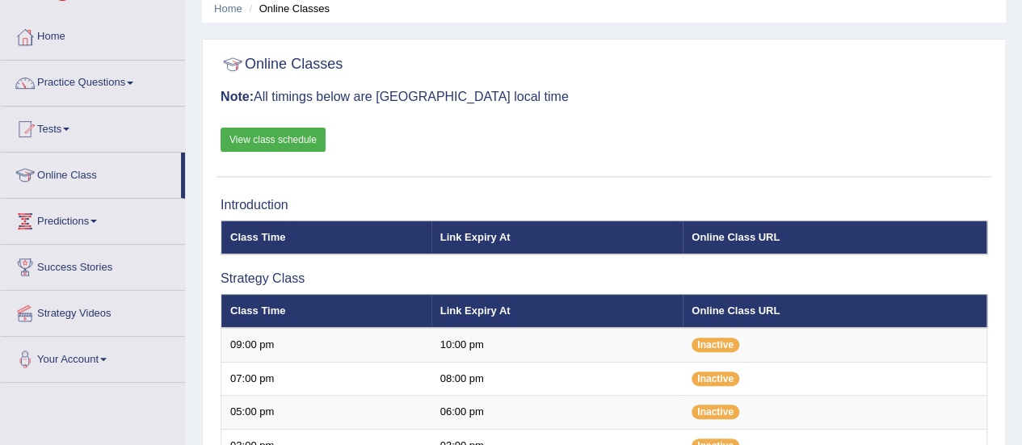
scroll to position [33, 0]
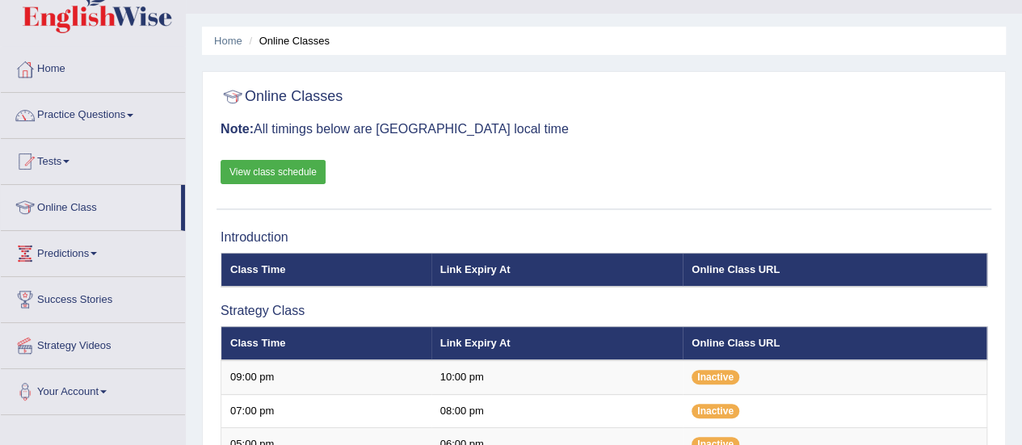
click at [116, 109] on link "Practice Questions" at bounding box center [93, 113] width 184 height 40
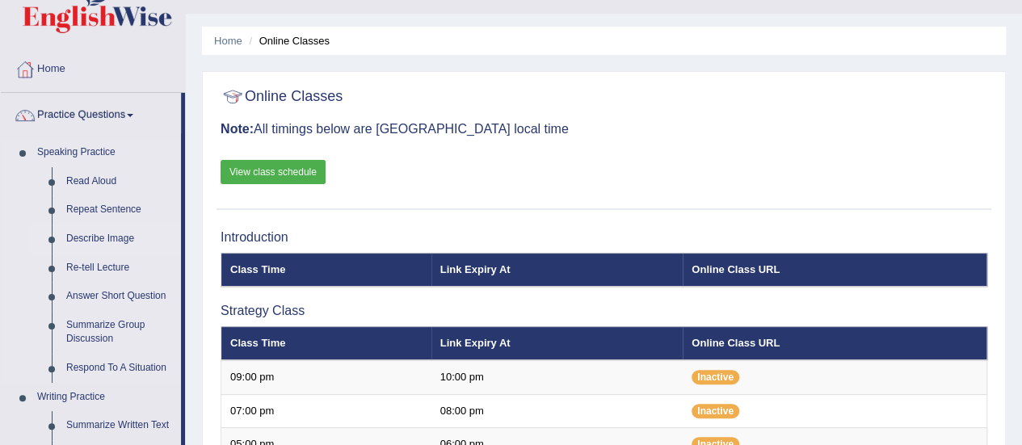
click at [111, 242] on link "Describe Image" at bounding box center [120, 239] width 122 height 29
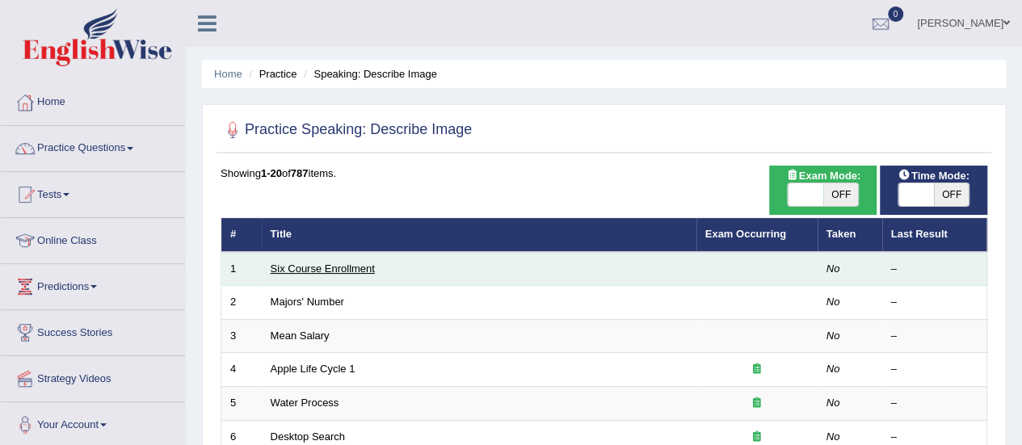
click at [354, 266] on link "Six Course Enrollment" at bounding box center [323, 269] width 104 height 12
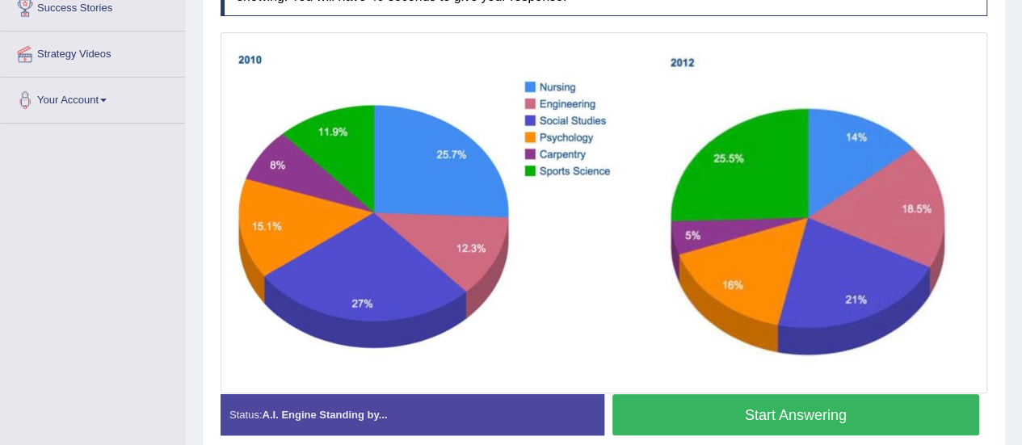
scroll to position [325, 0]
click at [898, 417] on button "Start Answering" at bounding box center [796, 414] width 368 height 41
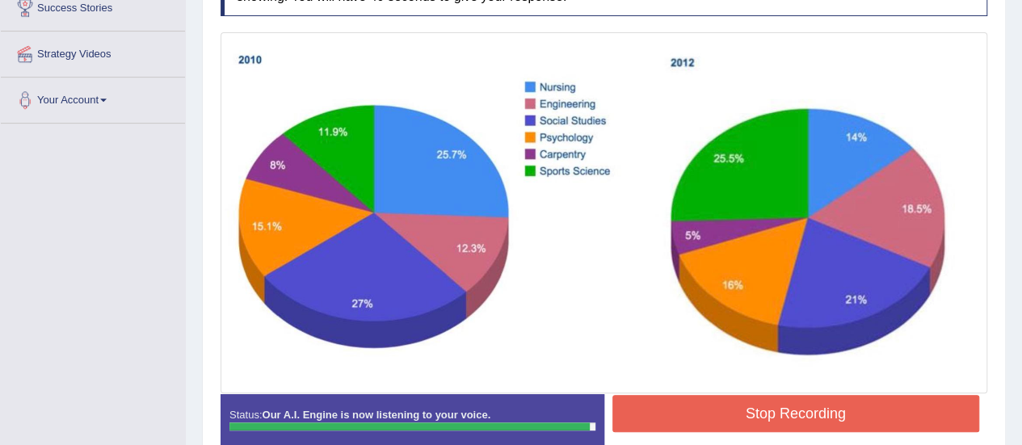
click at [898, 411] on button "Stop Recording" at bounding box center [796, 413] width 368 height 37
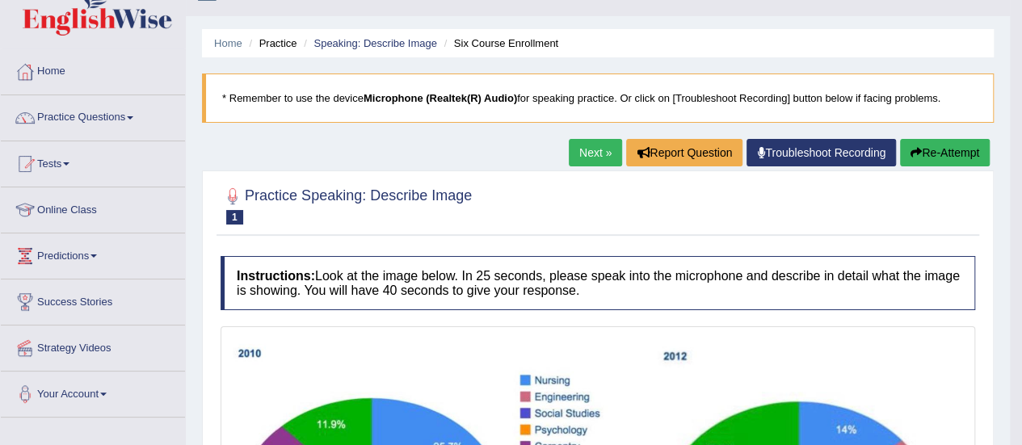
scroll to position [0, 0]
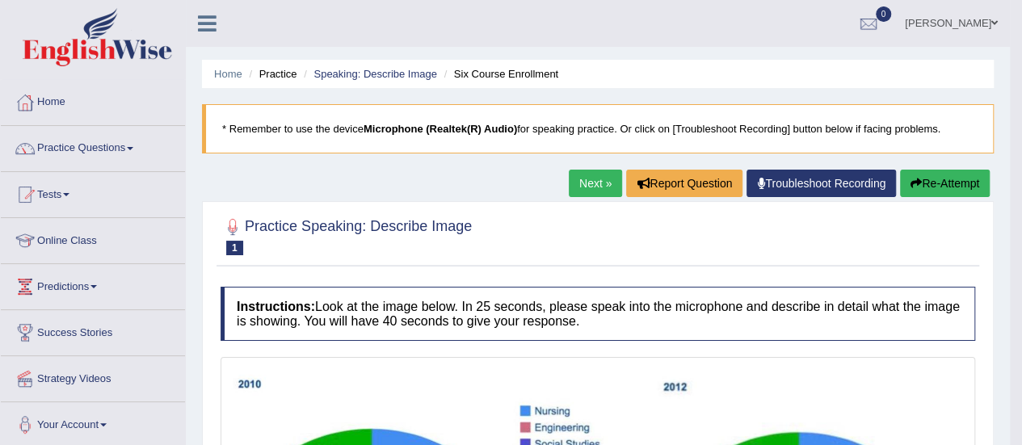
click at [589, 181] on link "Next »" at bounding box center [595, 183] width 53 height 27
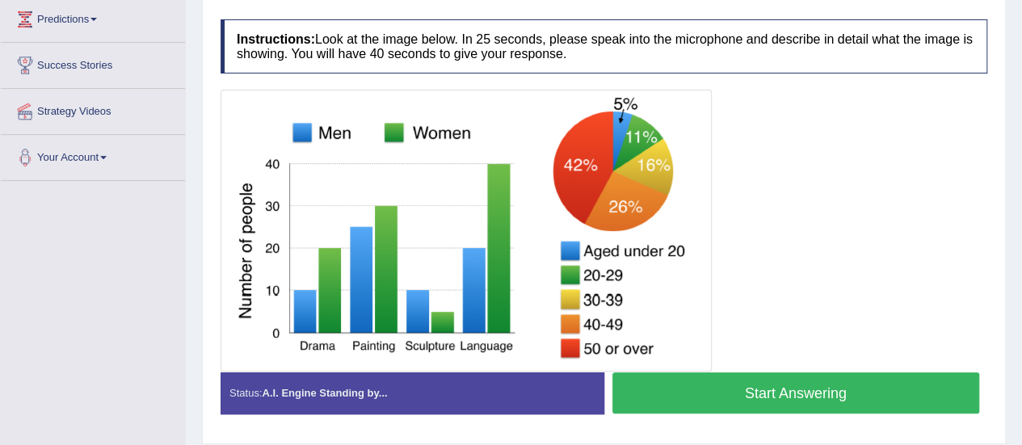
scroll to position [270, 0]
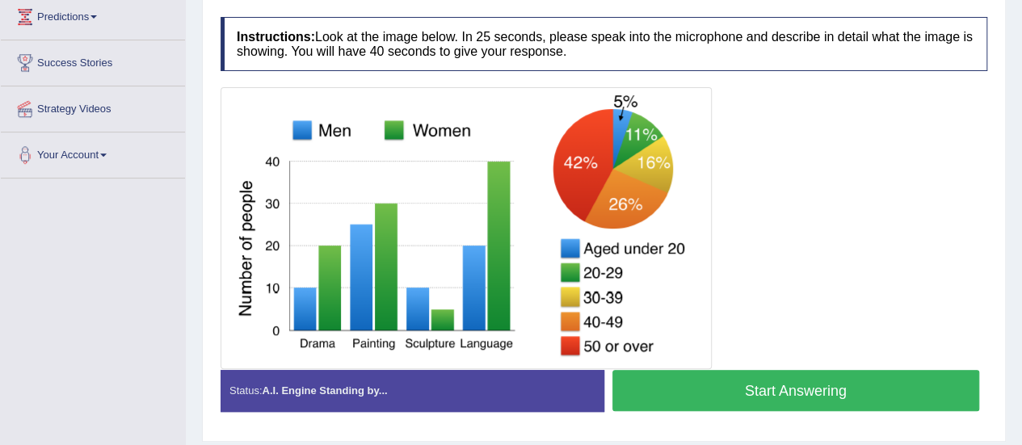
click at [877, 389] on button "Start Answering" at bounding box center [796, 390] width 368 height 41
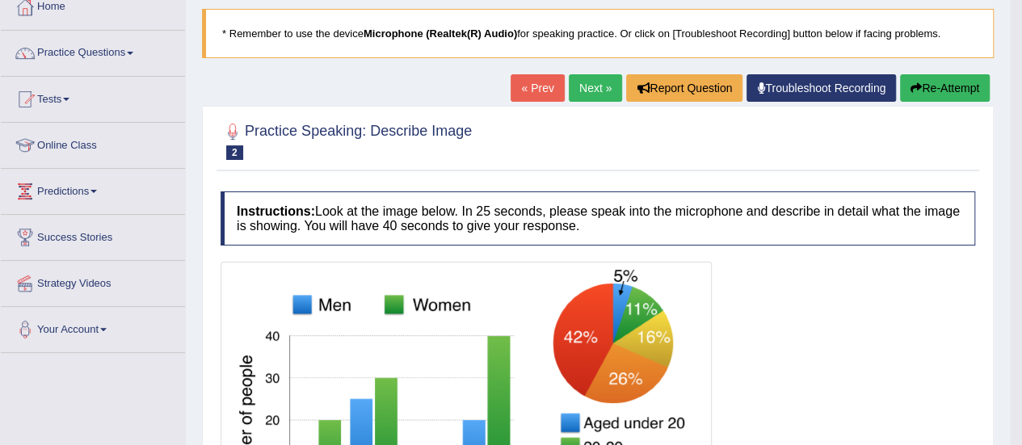
scroll to position [41, 0]
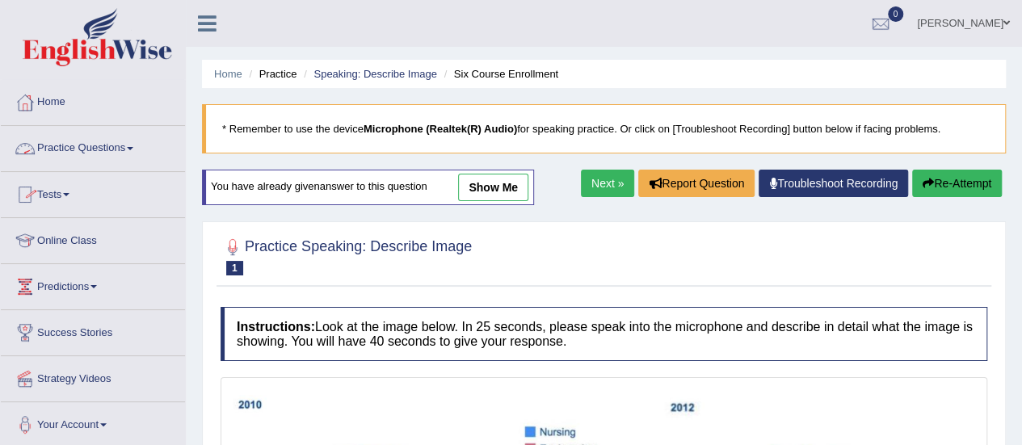
click at [99, 142] on link "Practice Questions" at bounding box center [93, 146] width 184 height 40
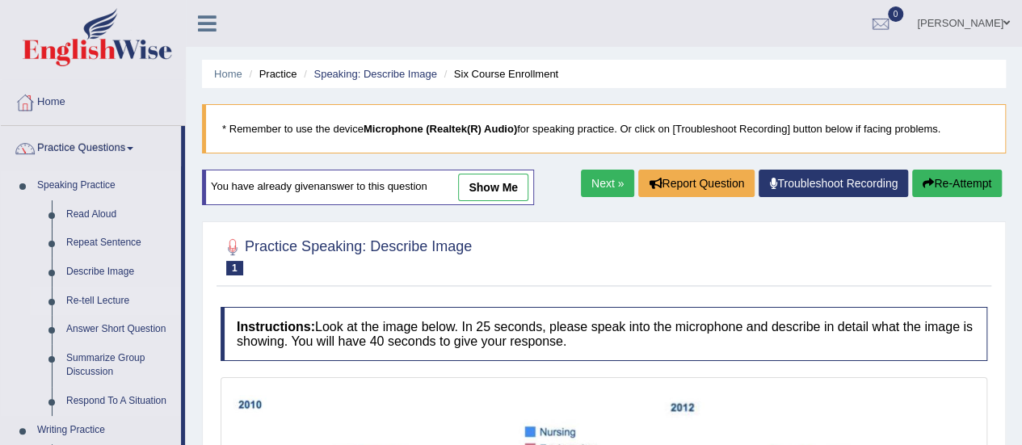
click at [97, 297] on link "Re-tell Lecture" at bounding box center [120, 301] width 122 height 29
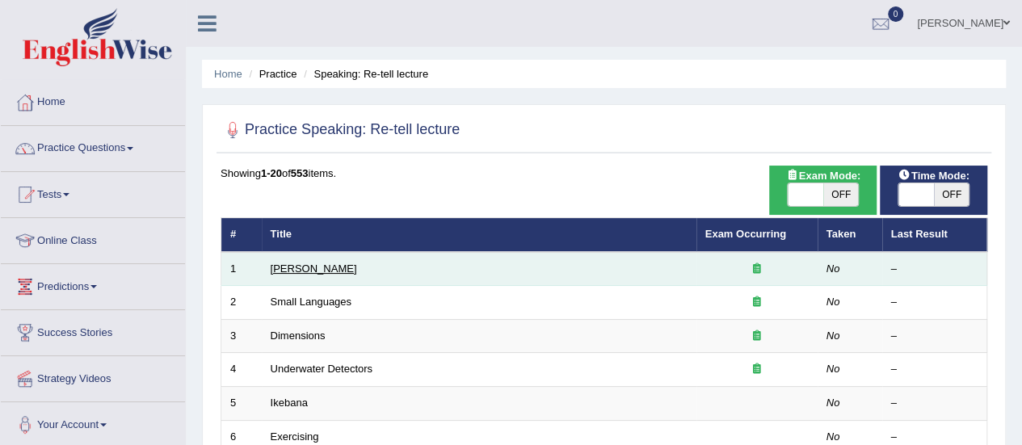
click at [317, 266] on link "[PERSON_NAME]" at bounding box center [314, 269] width 86 height 12
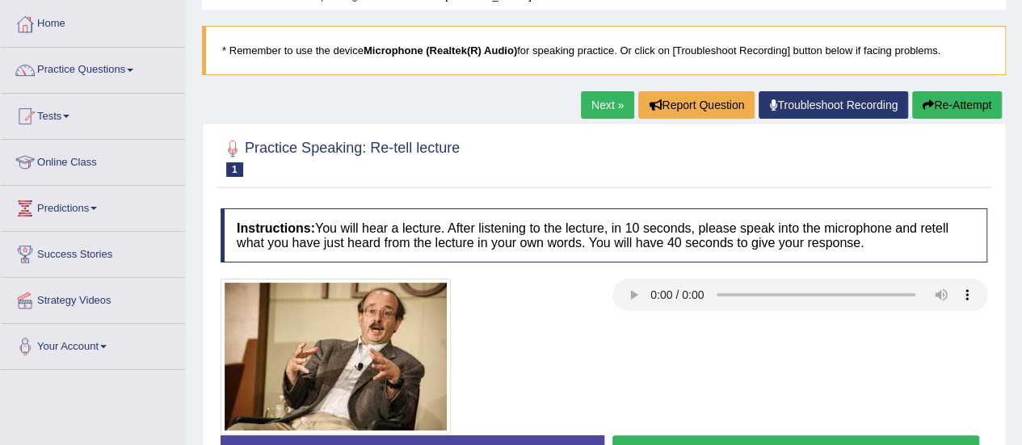
scroll to position [78, 0]
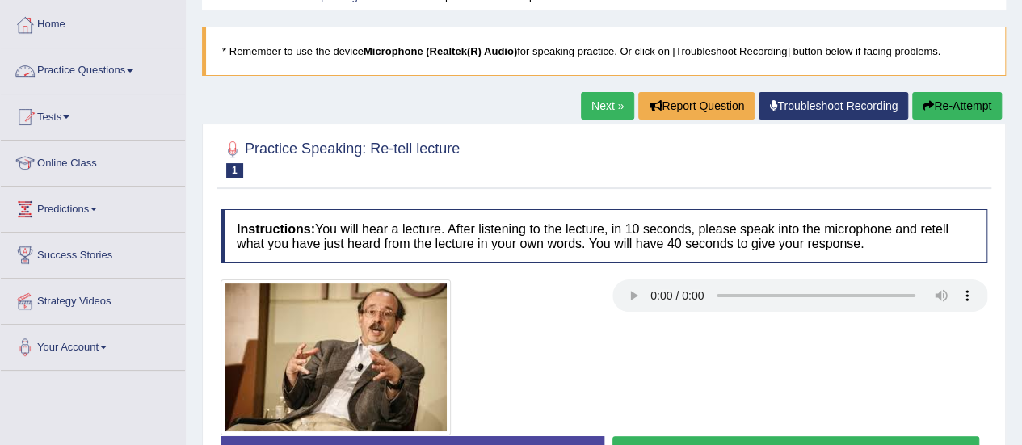
click at [136, 65] on link "Practice Questions" at bounding box center [93, 68] width 184 height 40
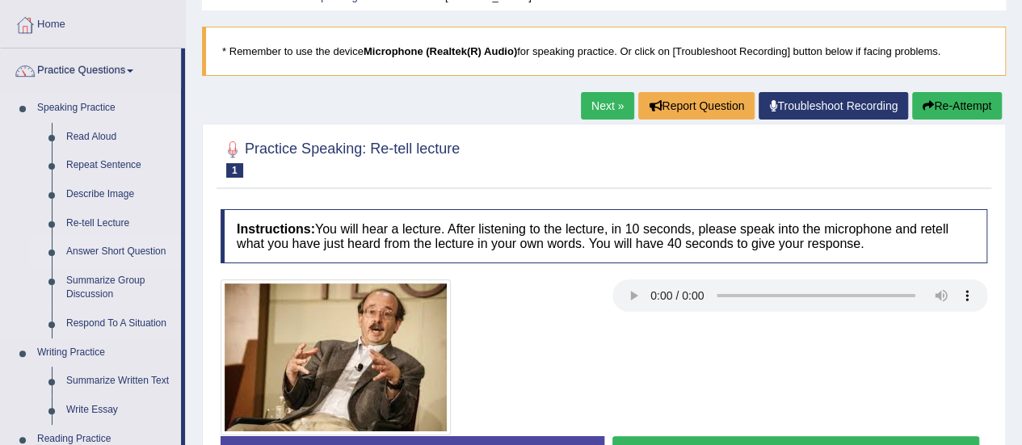
click at [122, 253] on link "Answer Short Question" at bounding box center [120, 252] width 122 height 29
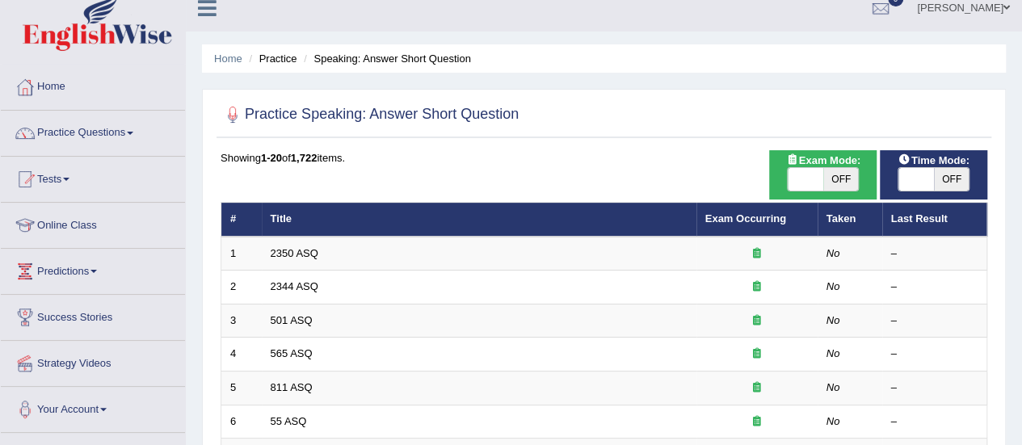
scroll to position [15, 0]
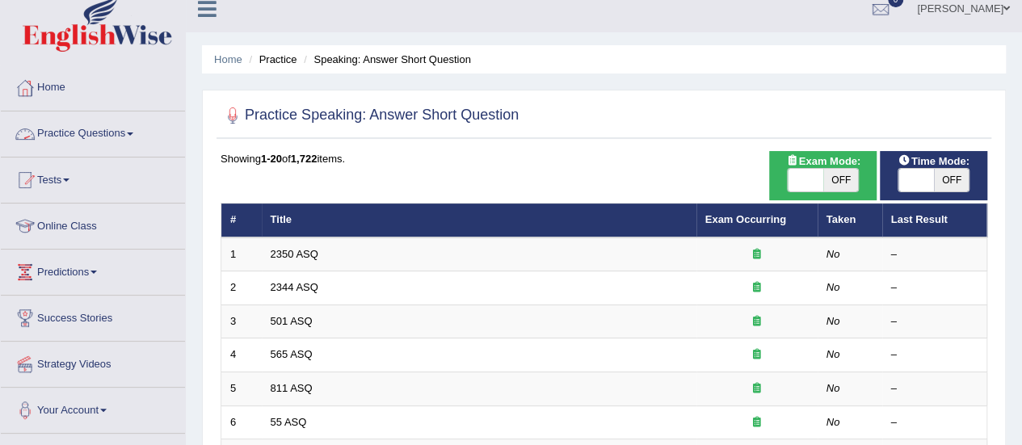
click at [102, 138] on link "Practice Questions" at bounding box center [93, 131] width 184 height 40
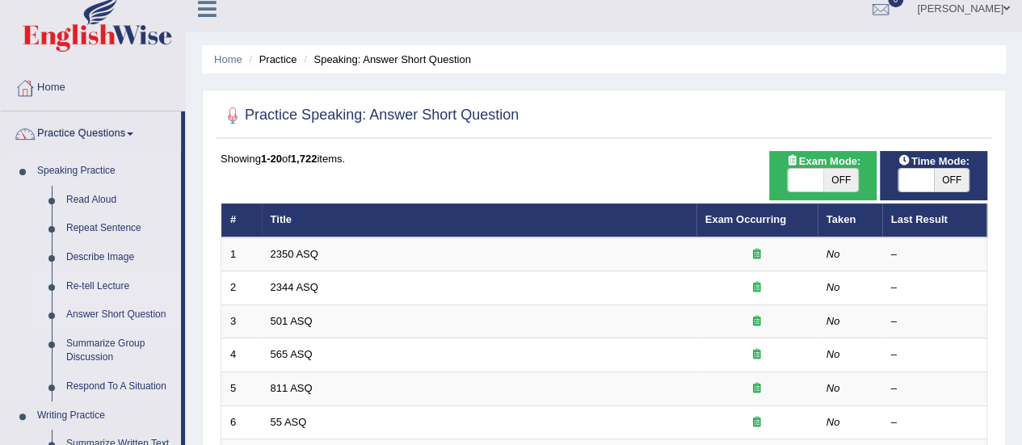
click at [131, 328] on link "Answer Short Question" at bounding box center [120, 315] width 122 height 29
click at [129, 294] on link "Re-tell Lecture" at bounding box center [120, 286] width 122 height 29
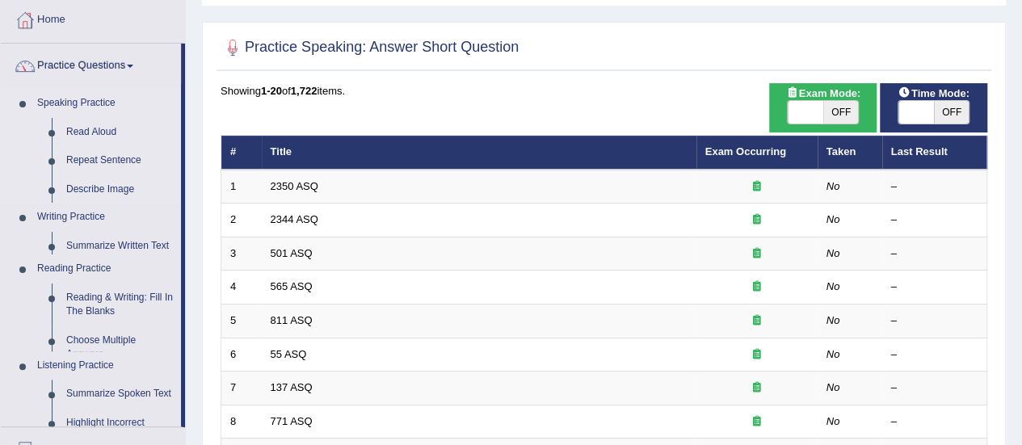
scroll to position [116, 0]
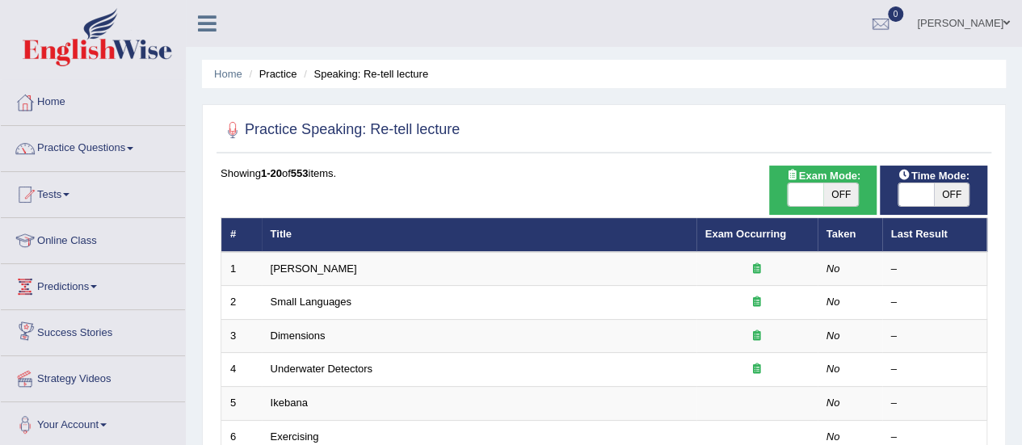
click at [133, 148] on span at bounding box center [130, 148] width 6 height 3
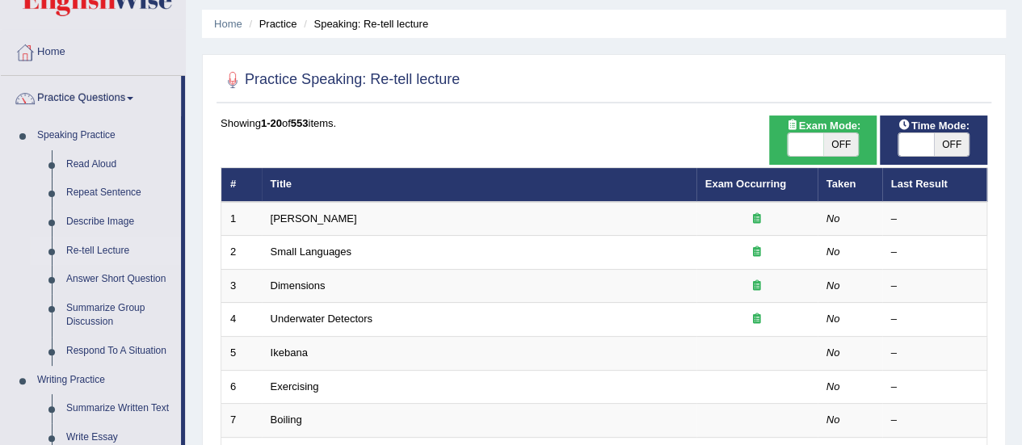
scroll to position [37, 0]
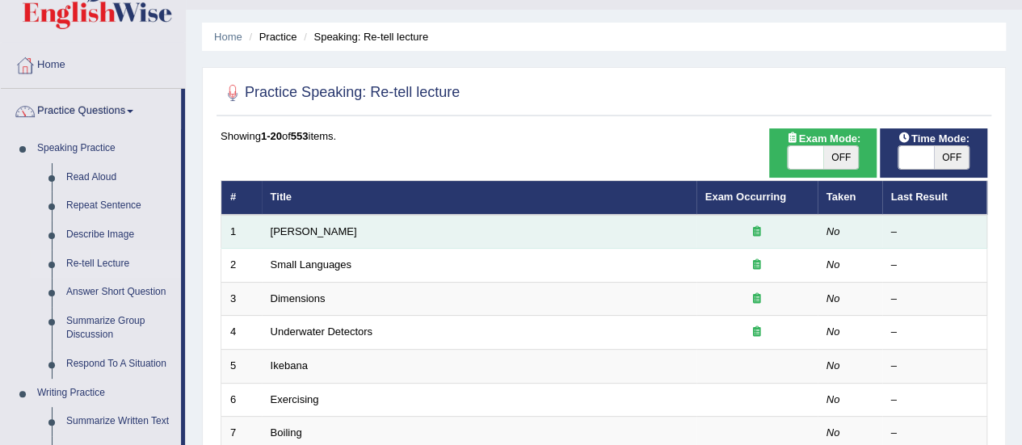
click at [349, 230] on td "Amory Lovins" at bounding box center [479, 232] width 435 height 34
click at [322, 230] on link "Amory Lovins" at bounding box center [314, 231] width 86 height 12
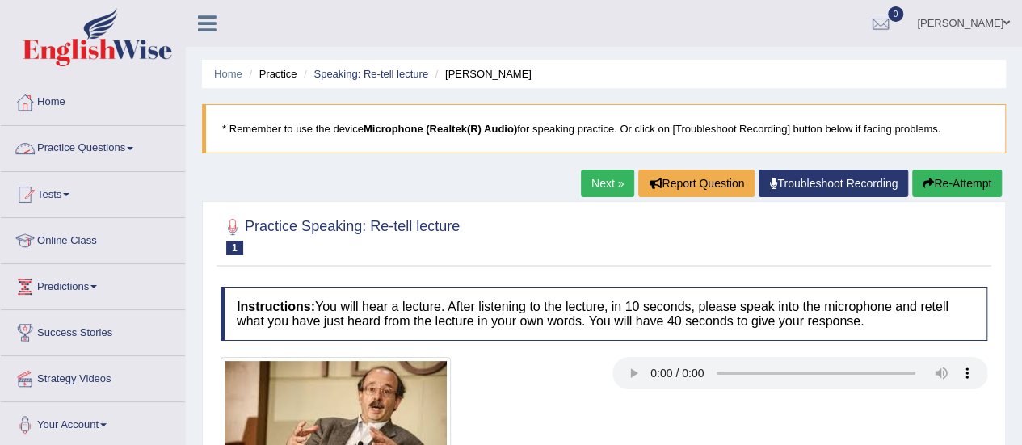
click at [104, 151] on link "Practice Questions" at bounding box center [93, 146] width 184 height 40
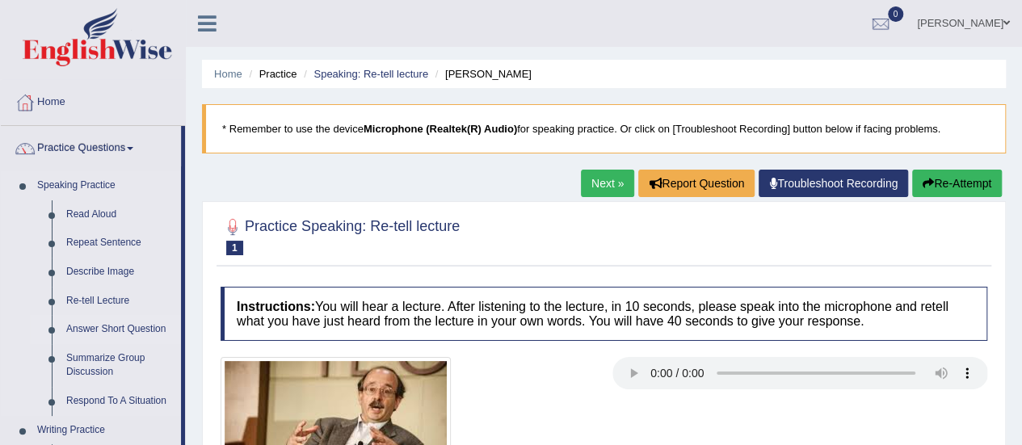
click at [129, 330] on link "Answer Short Question" at bounding box center [120, 329] width 122 height 29
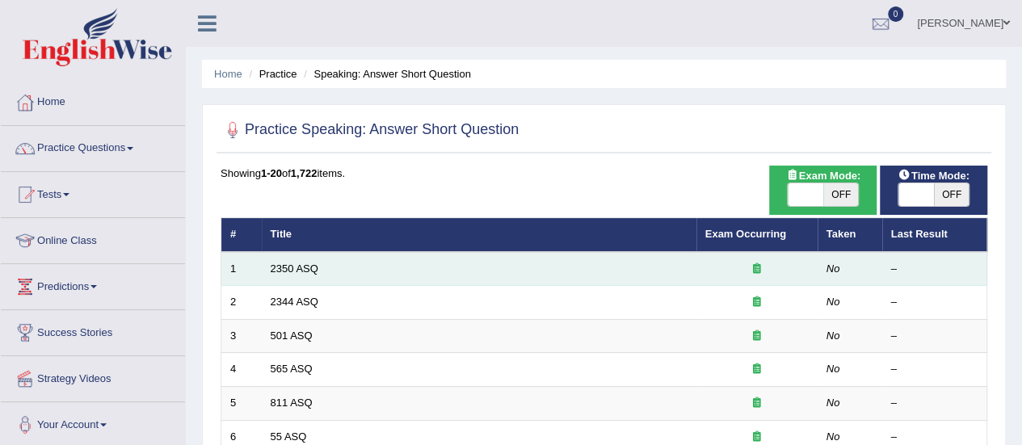
click at [309, 276] on td "2350 ASQ" at bounding box center [479, 269] width 435 height 34
click at [297, 264] on link "2350 ASQ" at bounding box center [295, 269] width 48 height 12
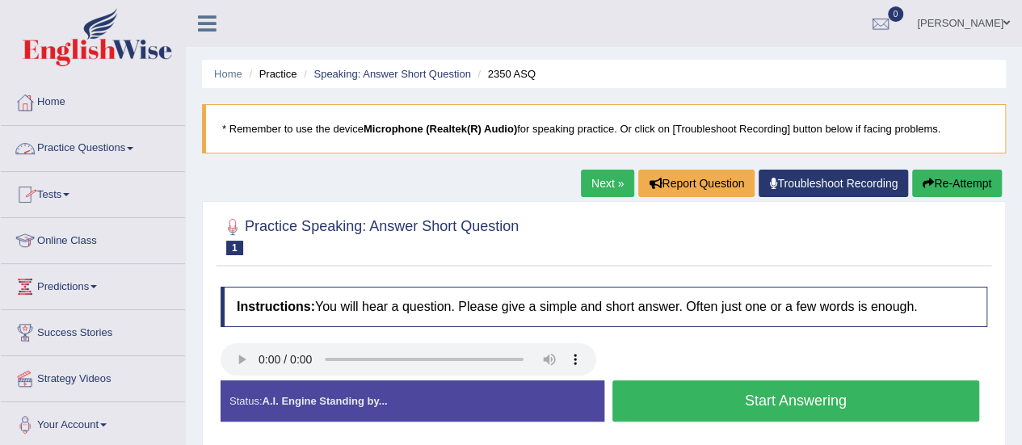
click at [124, 154] on link "Practice Questions" at bounding box center [93, 146] width 184 height 40
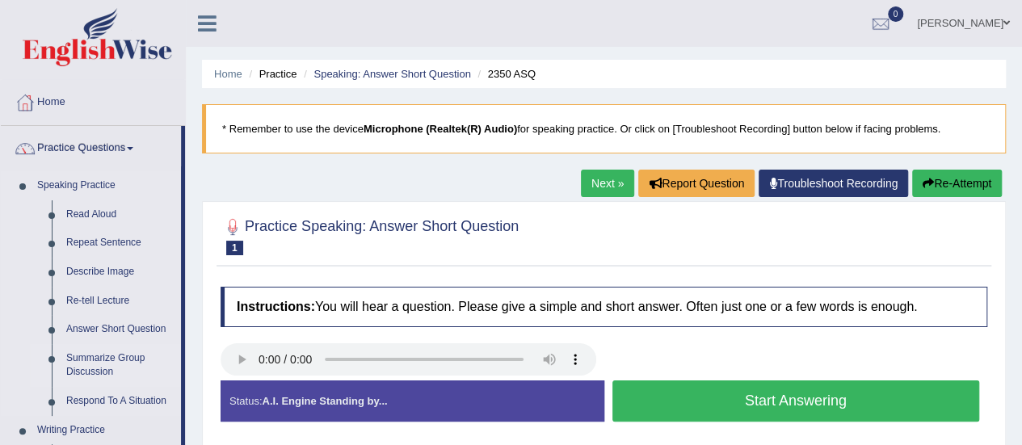
click at [113, 358] on link "Summarize Group Discussion" at bounding box center [120, 365] width 122 height 43
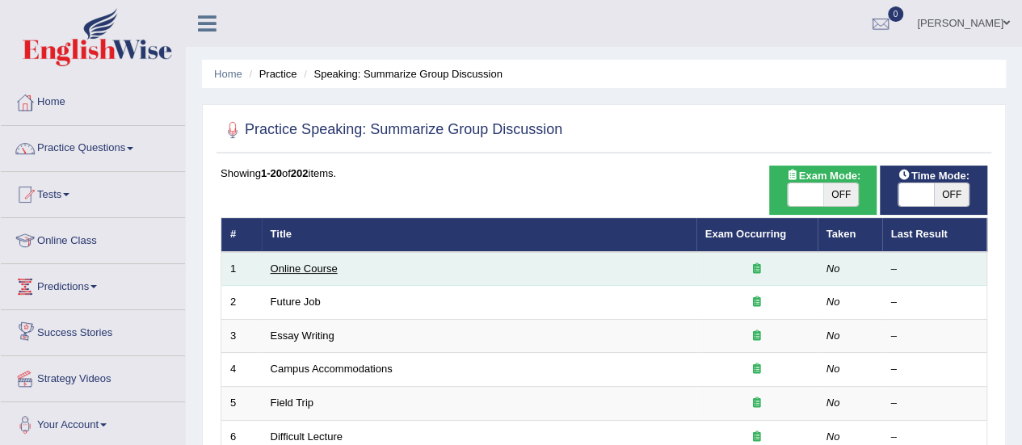
click at [334, 263] on link "Online Course" at bounding box center [304, 269] width 67 height 12
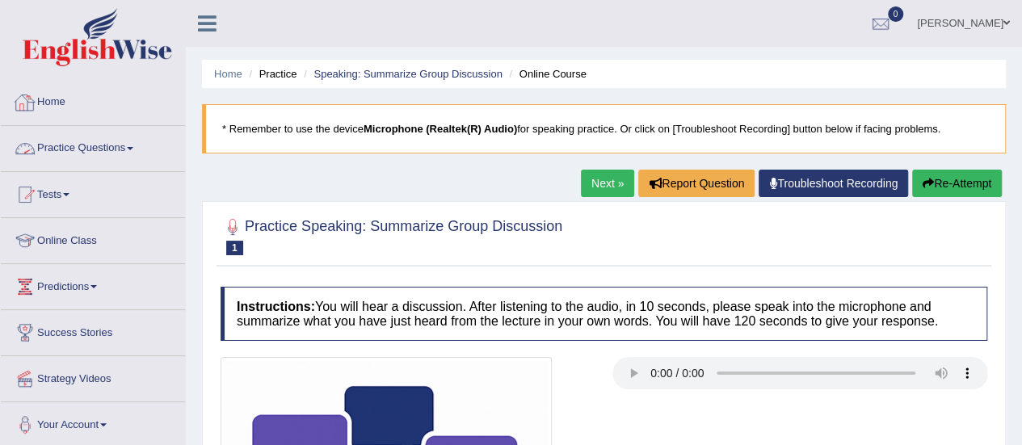
click at [93, 144] on link "Practice Questions" at bounding box center [93, 146] width 184 height 40
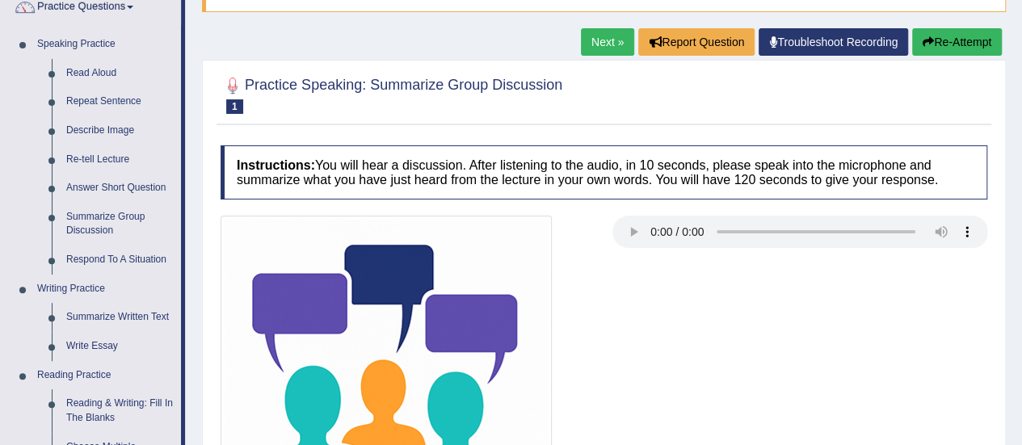
scroll to position [162, 0]
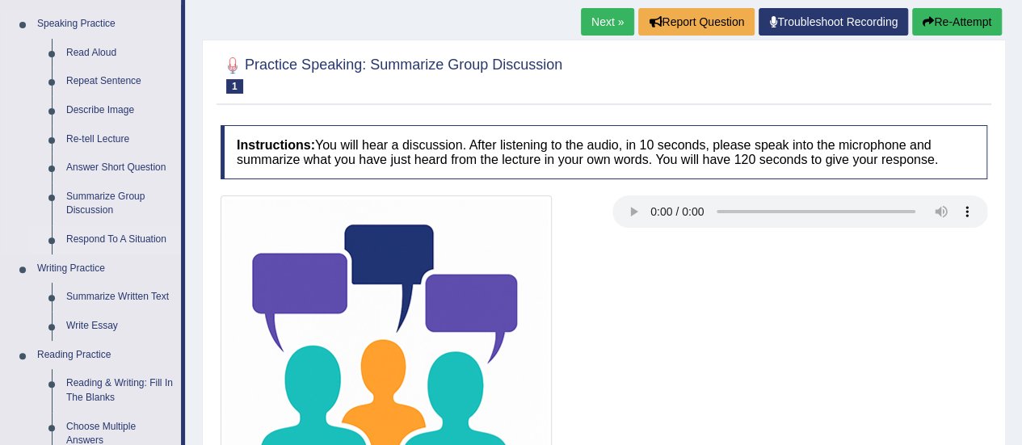
click at [115, 239] on link "Respond To A Situation" at bounding box center [120, 239] width 122 height 29
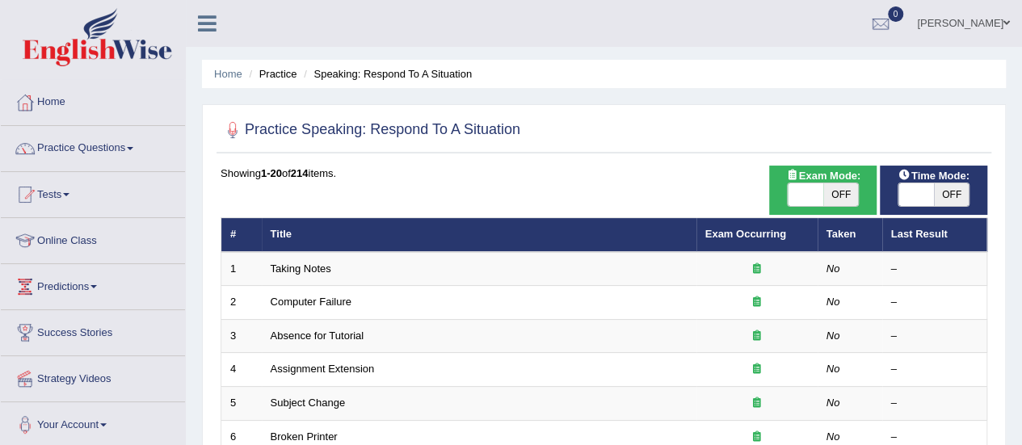
click at [60, 240] on link "Online Class" at bounding box center [93, 238] width 184 height 40
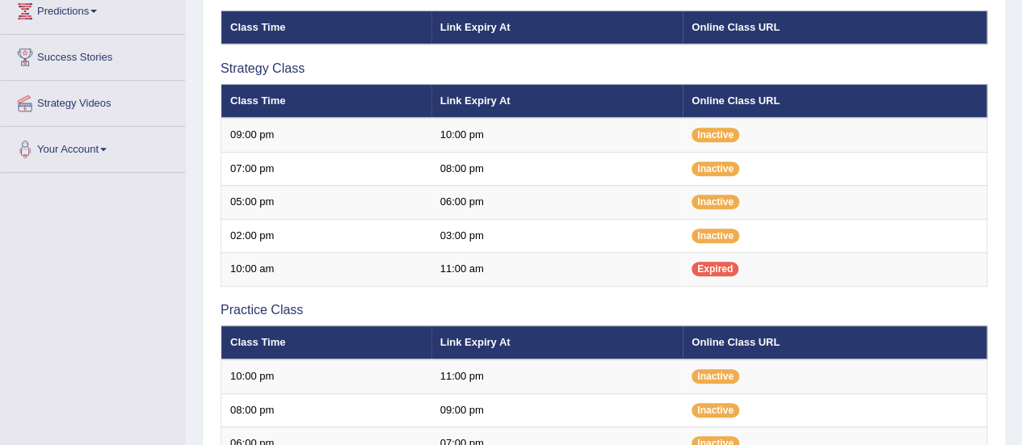
scroll to position [291, 0]
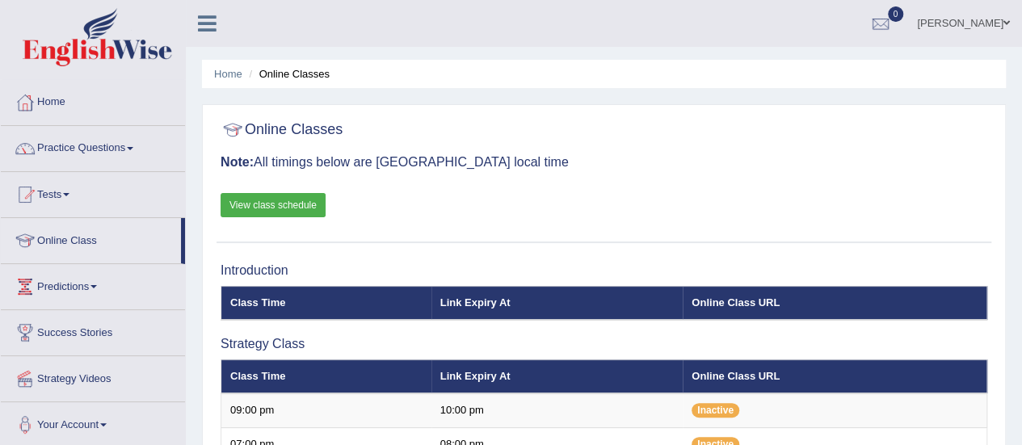
click at [275, 208] on link "View class schedule" at bounding box center [273, 205] width 105 height 24
click at [58, 116] on link "Home" at bounding box center [93, 100] width 184 height 40
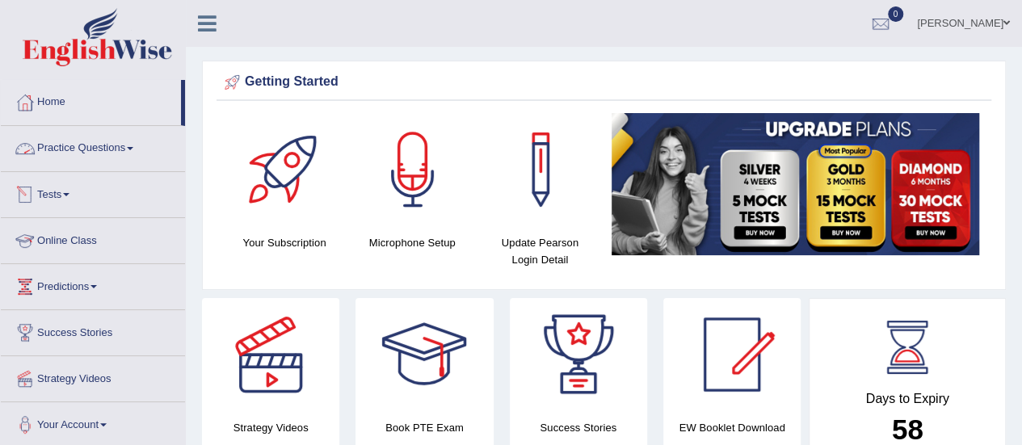
click at [77, 233] on link "Online Class" at bounding box center [93, 238] width 184 height 40
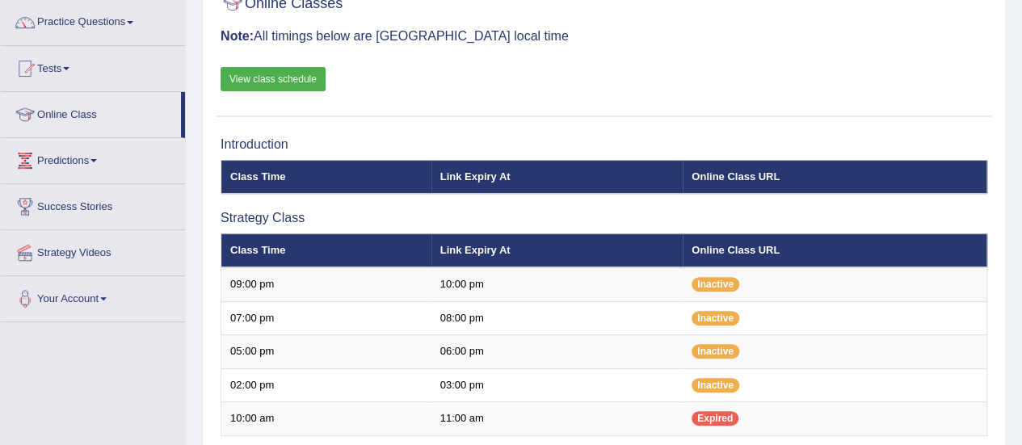
scroll to position [132, 0]
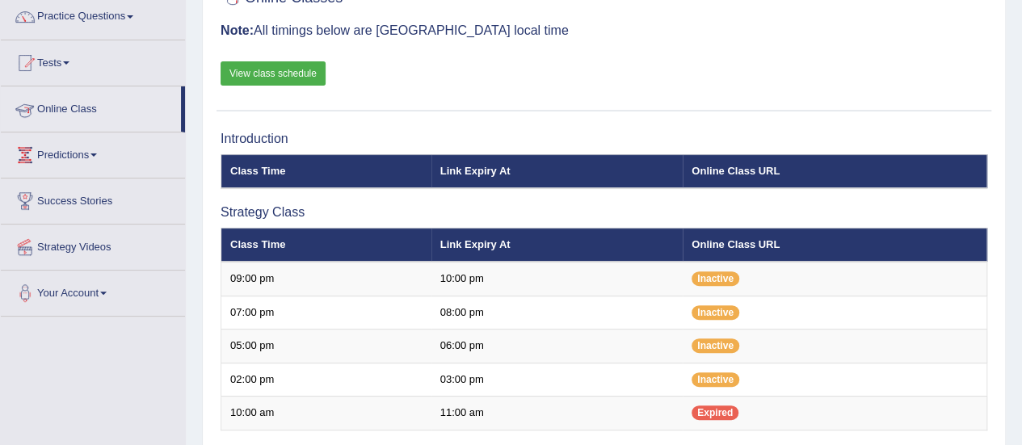
click at [90, 99] on link "Online Class" at bounding box center [91, 106] width 180 height 40
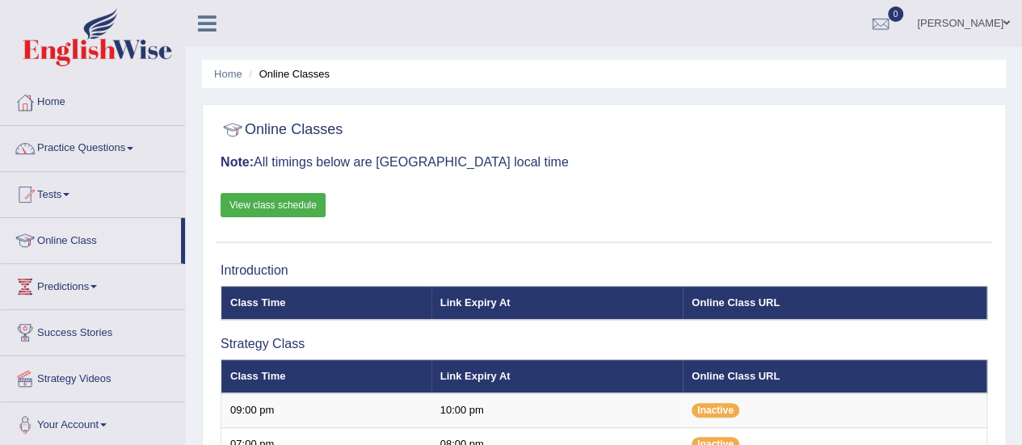
click at [638, 76] on ul "Home Online Classes" at bounding box center [604, 74] width 804 height 28
click at [61, 201] on link "Tests" at bounding box center [93, 192] width 184 height 40
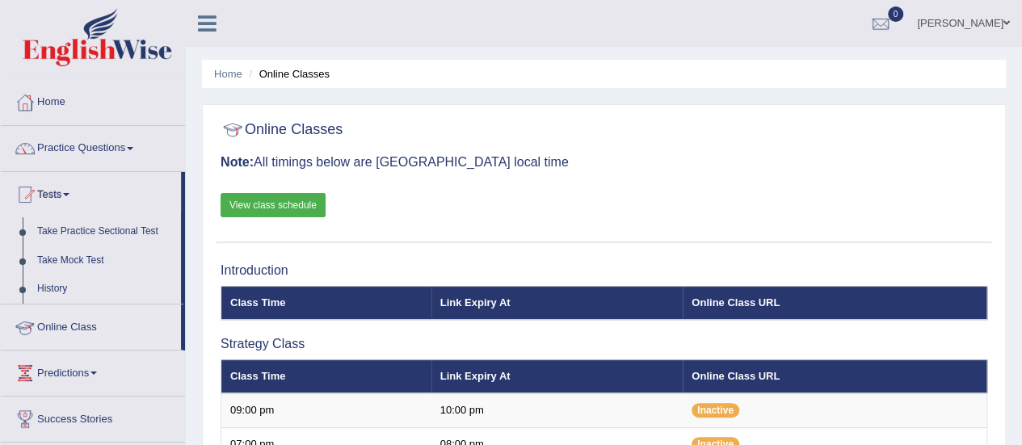
click at [74, 326] on link "Online Class" at bounding box center [91, 325] width 180 height 40
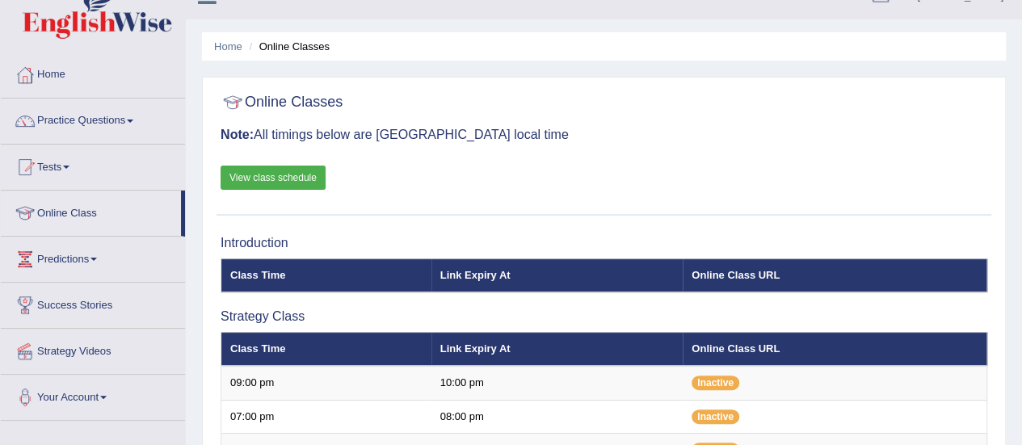
scroll to position [31, 0]
